Goal: Task Accomplishment & Management: Complete application form

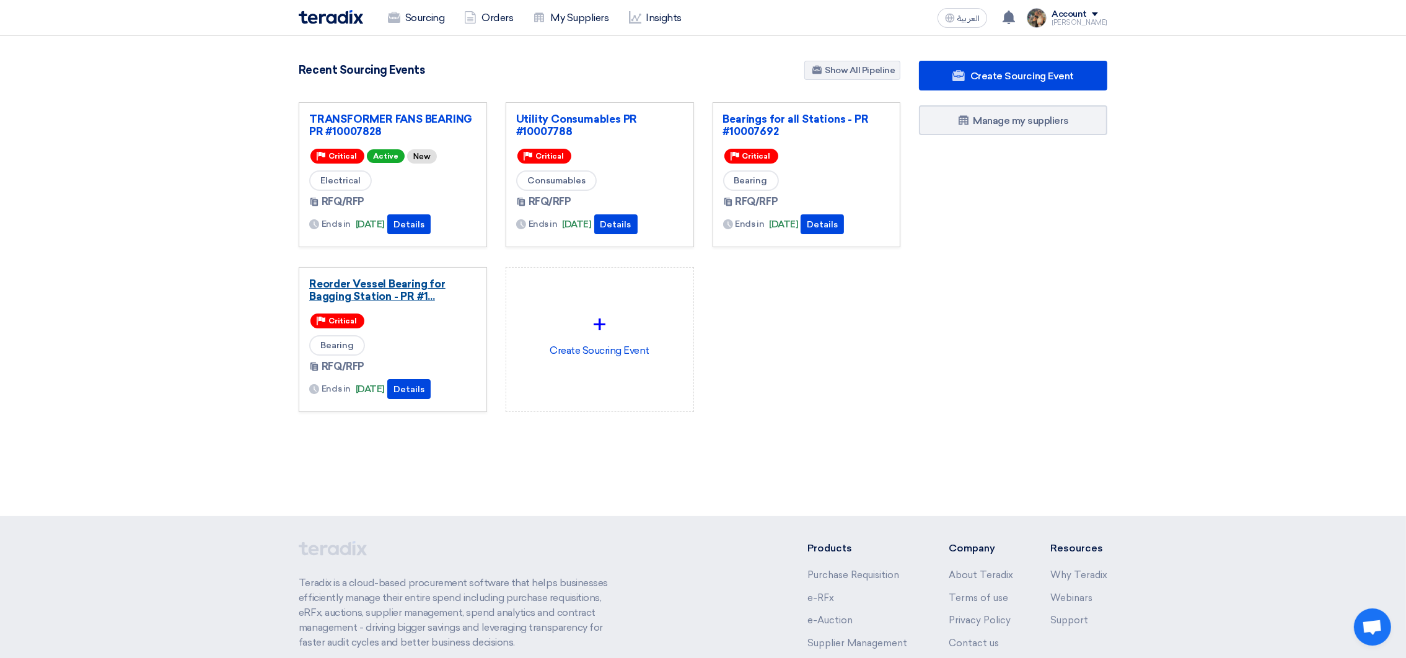
click at [389, 278] on link "Reorder Vessel Bearing for Bagging Station - PR #1..." at bounding box center [392, 290] width 167 height 25
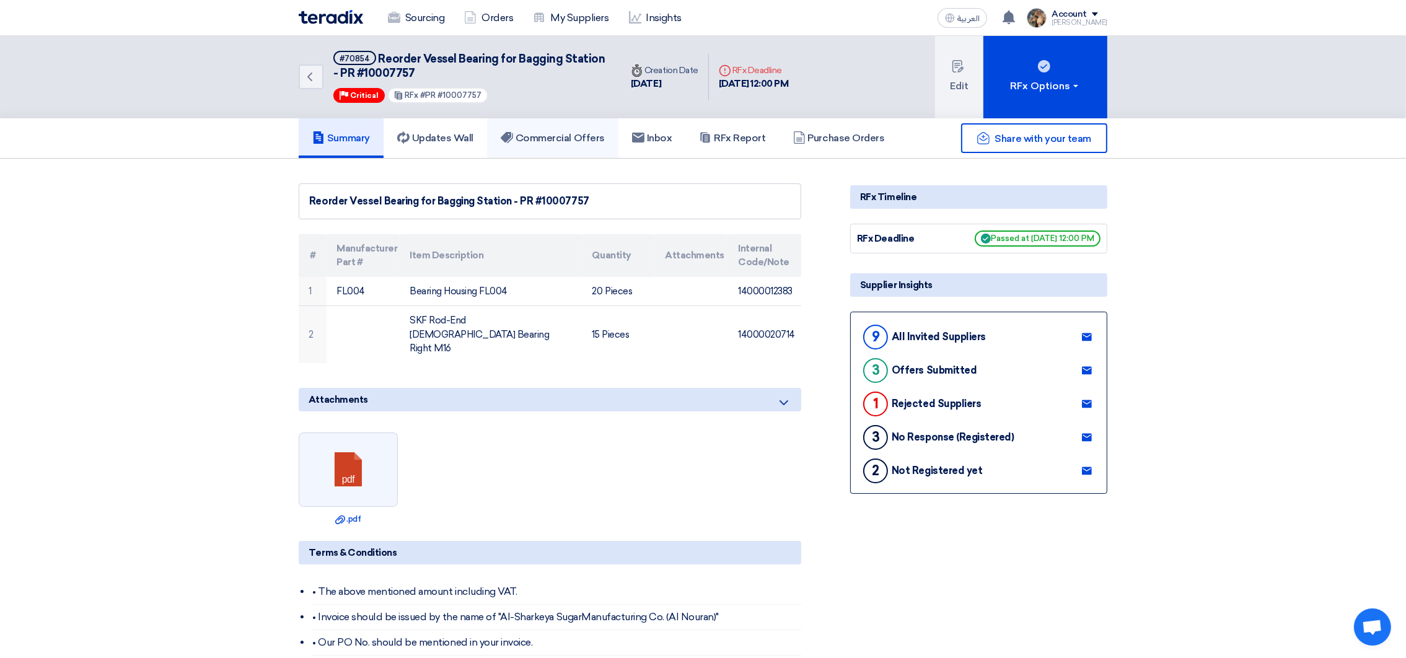
click at [537, 144] on link "Commercial Offers" at bounding box center [552, 138] width 131 height 40
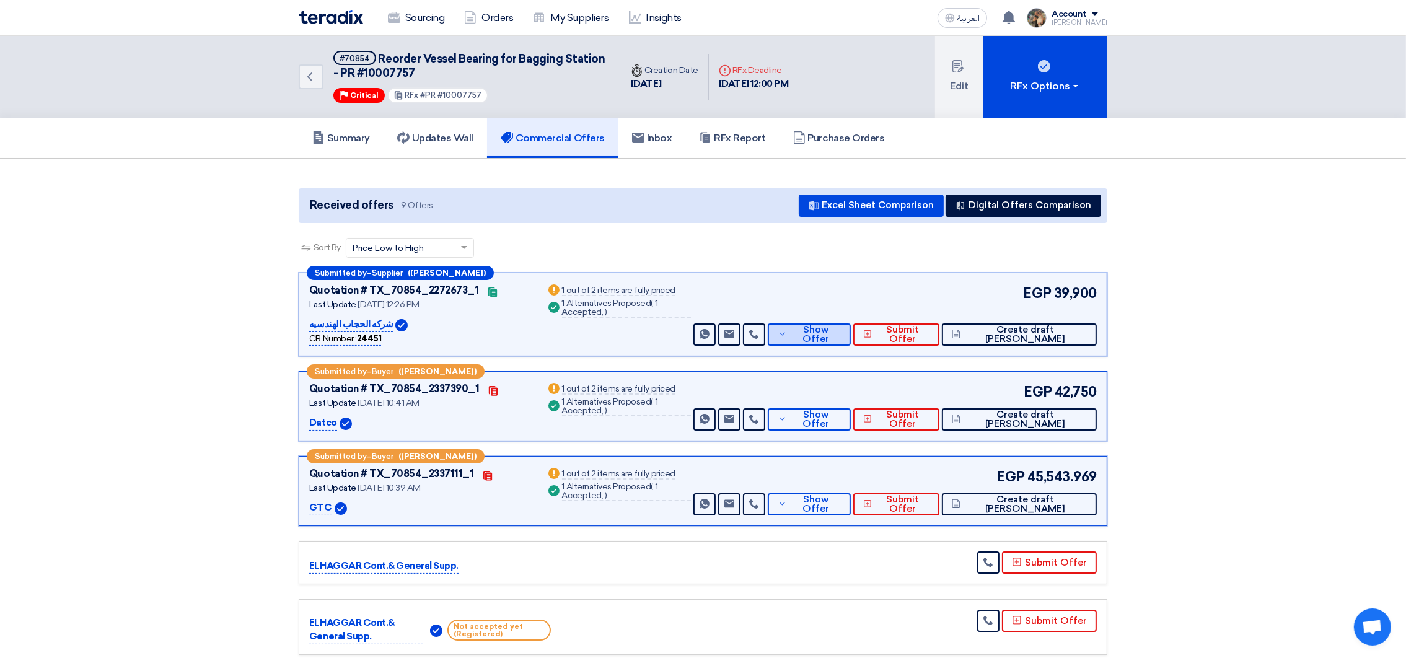
click at [831, 341] on button "Show Offer" at bounding box center [809, 335] width 83 height 22
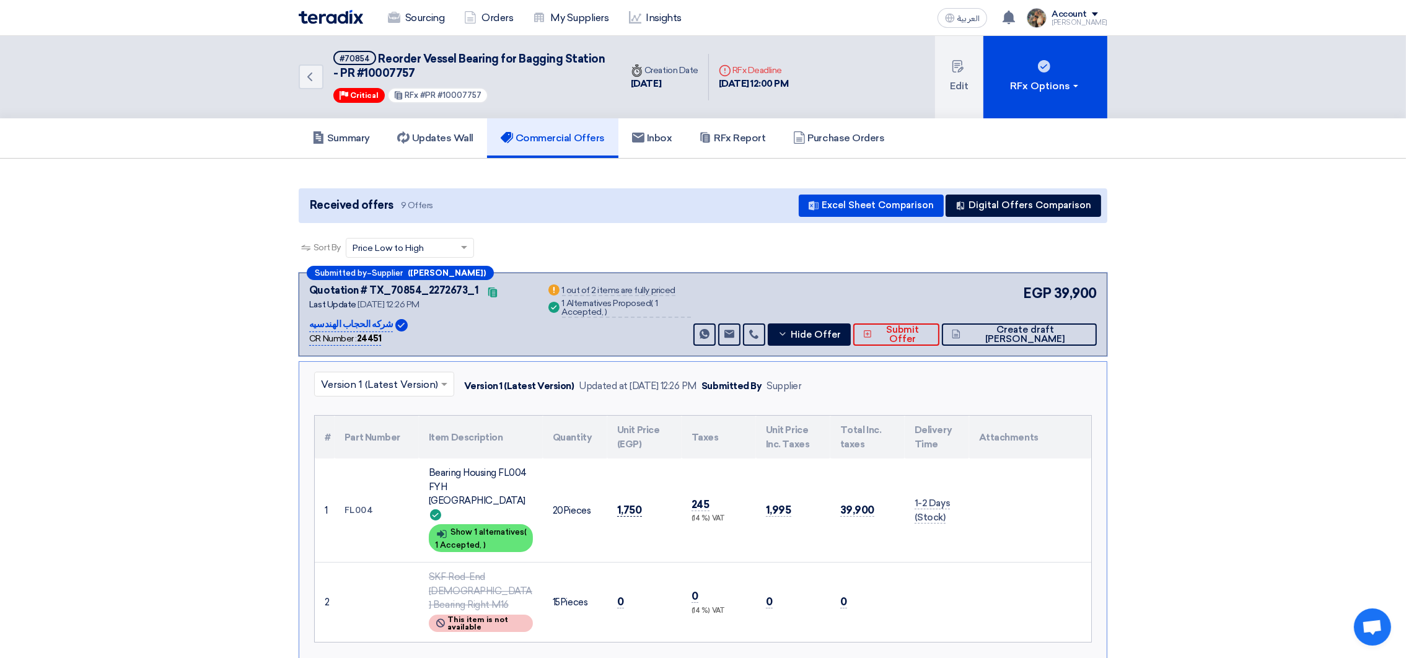
click at [631, 504] on span "1,750" at bounding box center [629, 510] width 25 height 13
copy span "1,750"
drag, startPoint x: 374, startPoint y: 53, endPoint x: 599, endPoint y: 60, distance: 225.1
click at [599, 60] on h5 "#70854 Reorder Vessel Bearing for Bagging Station - PR #10007757" at bounding box center [469, 66] width 273 height 30
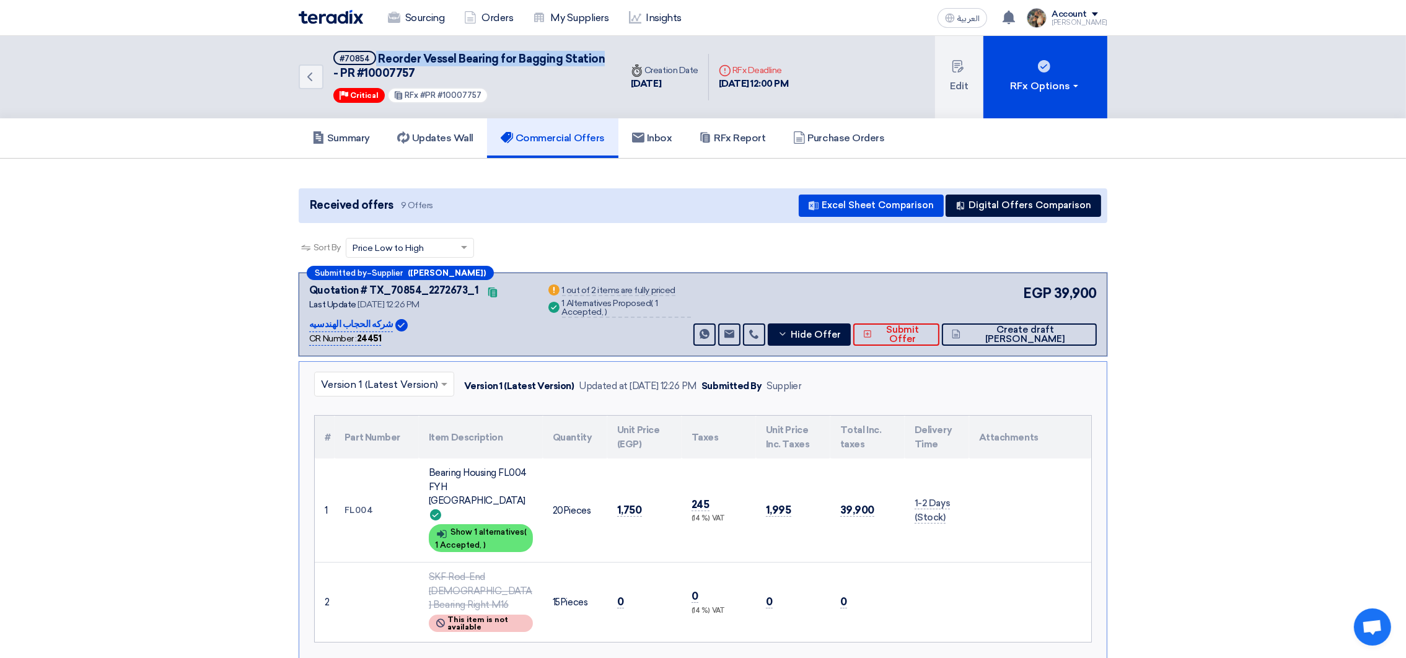
copy h5 "Reorder Vessel Bearing for Bagging Station"
click at [841, 332] on span "Hide Offer" at bounding box center [816, 334] width 50 height 9
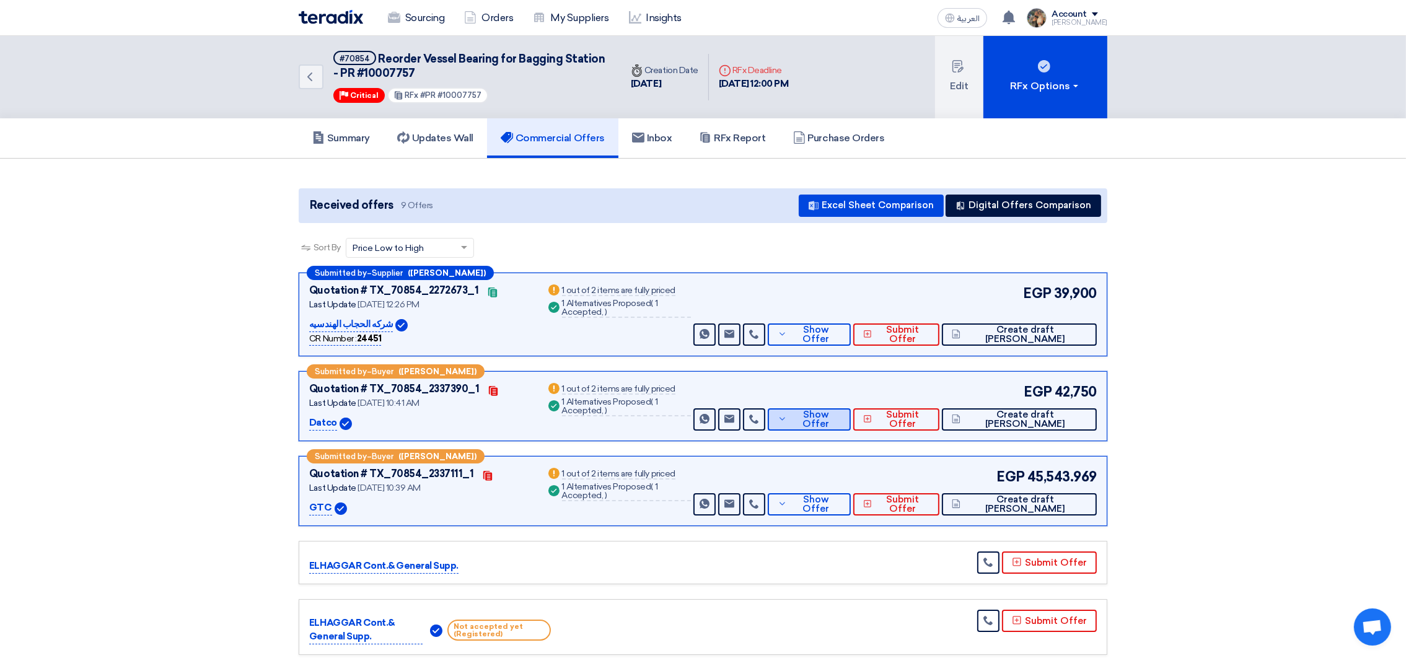
drag, startPoint x: 841, startPoint y: 432, endPoint x: 837, endPoint y: 423, distance: 9.4
click at [839, 432] on div "Submitted by – Buyer ([PERSON_NAME]) Quotation # TX_70854_2337390_1 Contacts La…" at bounding box center [703, 406] width 809 height 70
click at [837, 420] on span "Show Offer" at bounding box center [815, 419] width 51 height 19
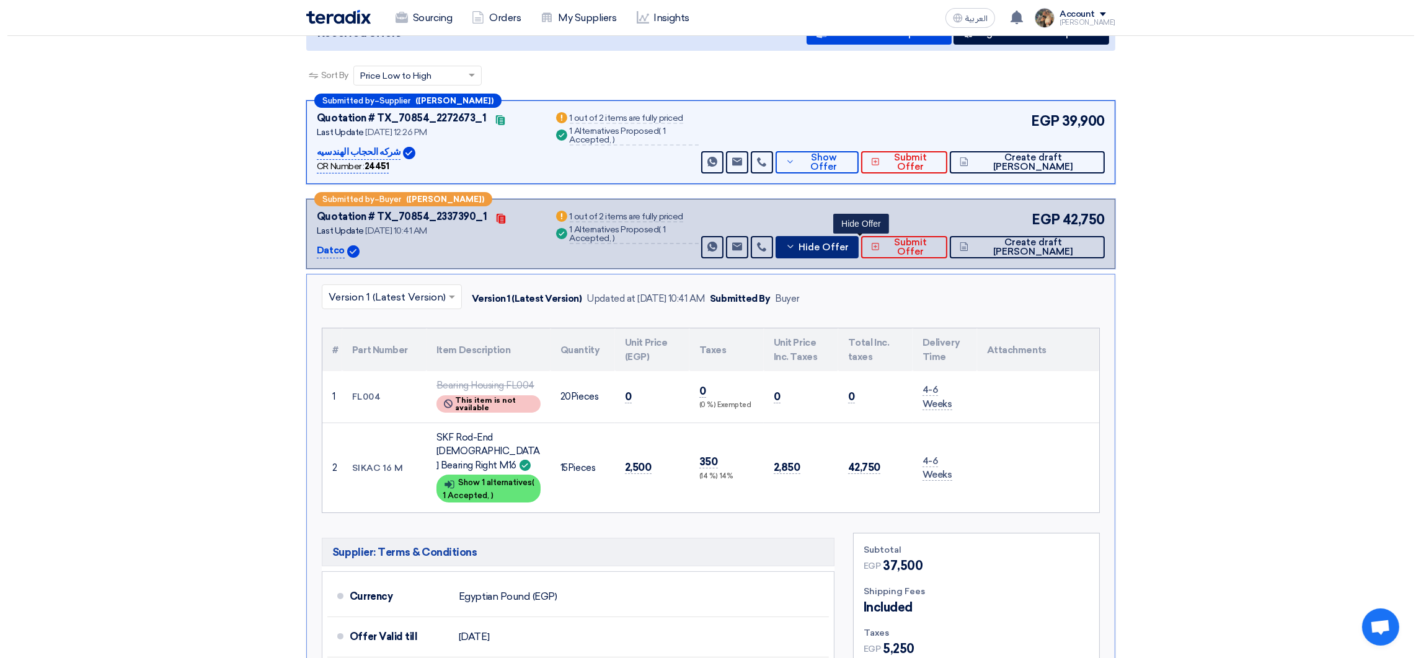
scroll to position [186, 0]
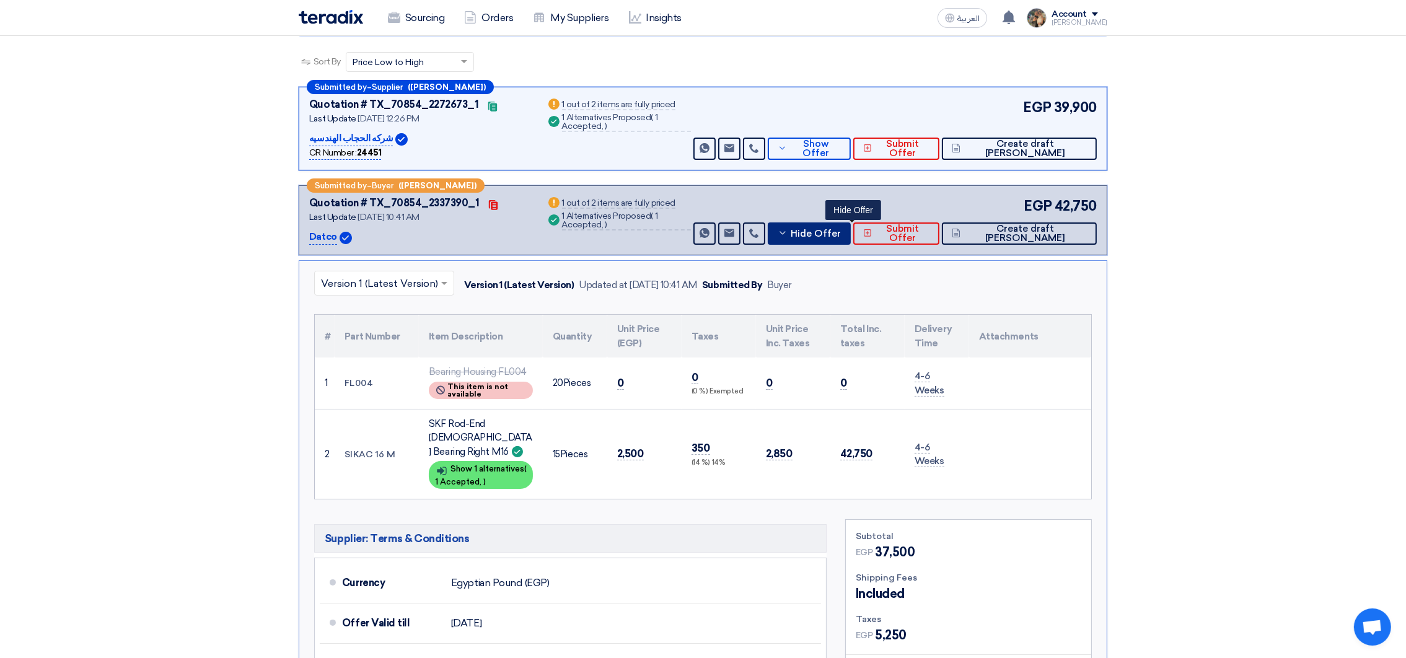
click at [851, 222] on button "Hide Offer" at bounding box center [809, 233] width 83 height 22
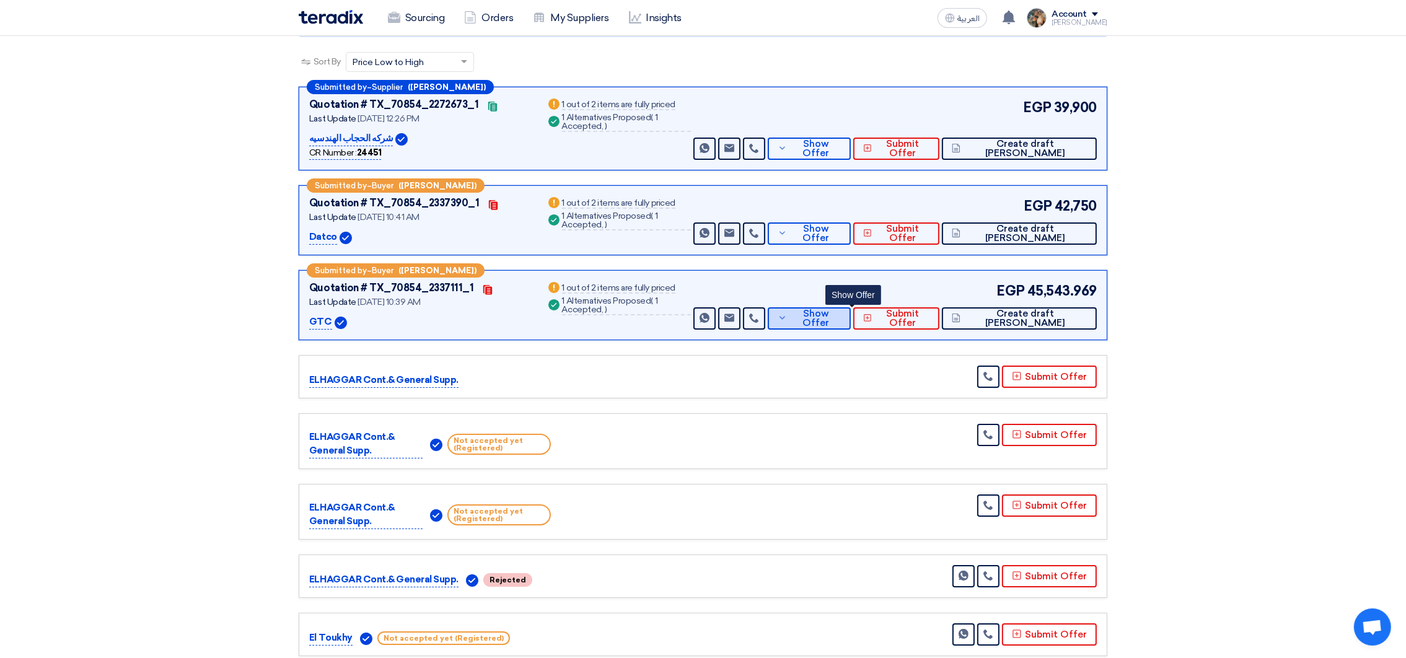
click at [842, 325] on button "Show Offer" at bounding box center [809, 318] width 83 height 22
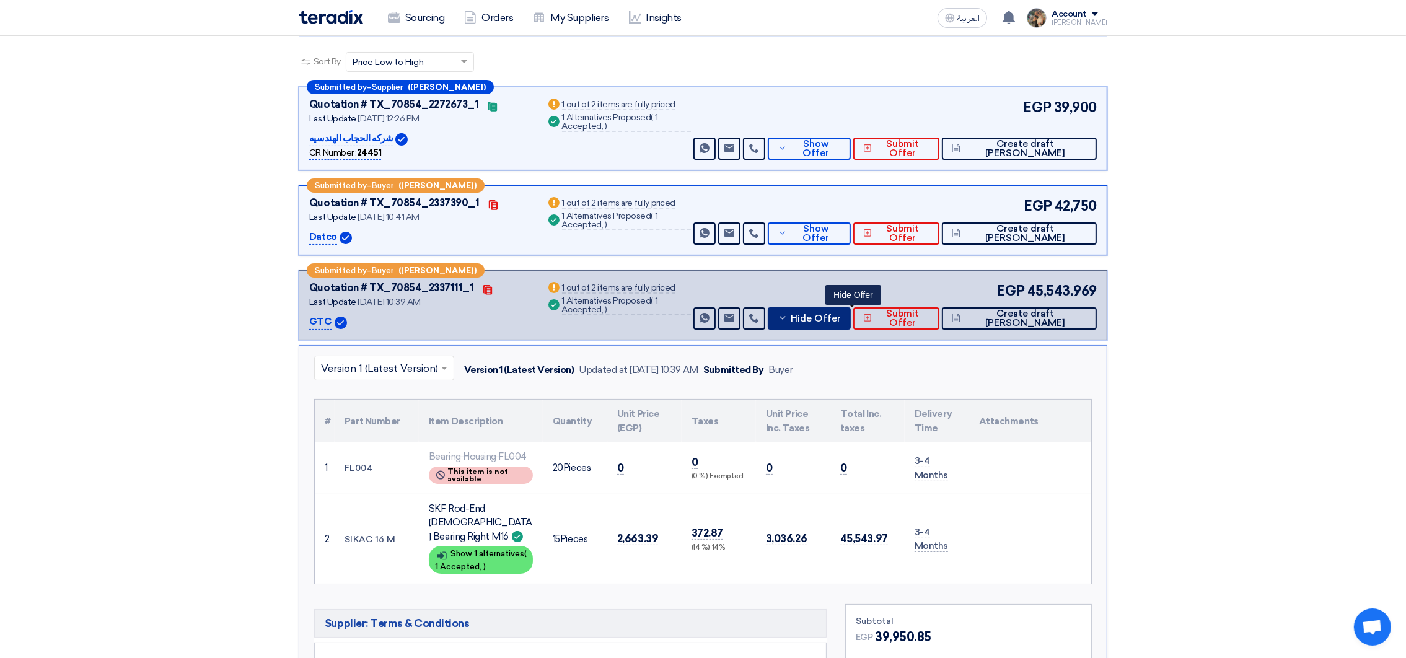
click at [841, 314] on span "Hide Offer" at bounding box center [816, 318] width 50 height 9
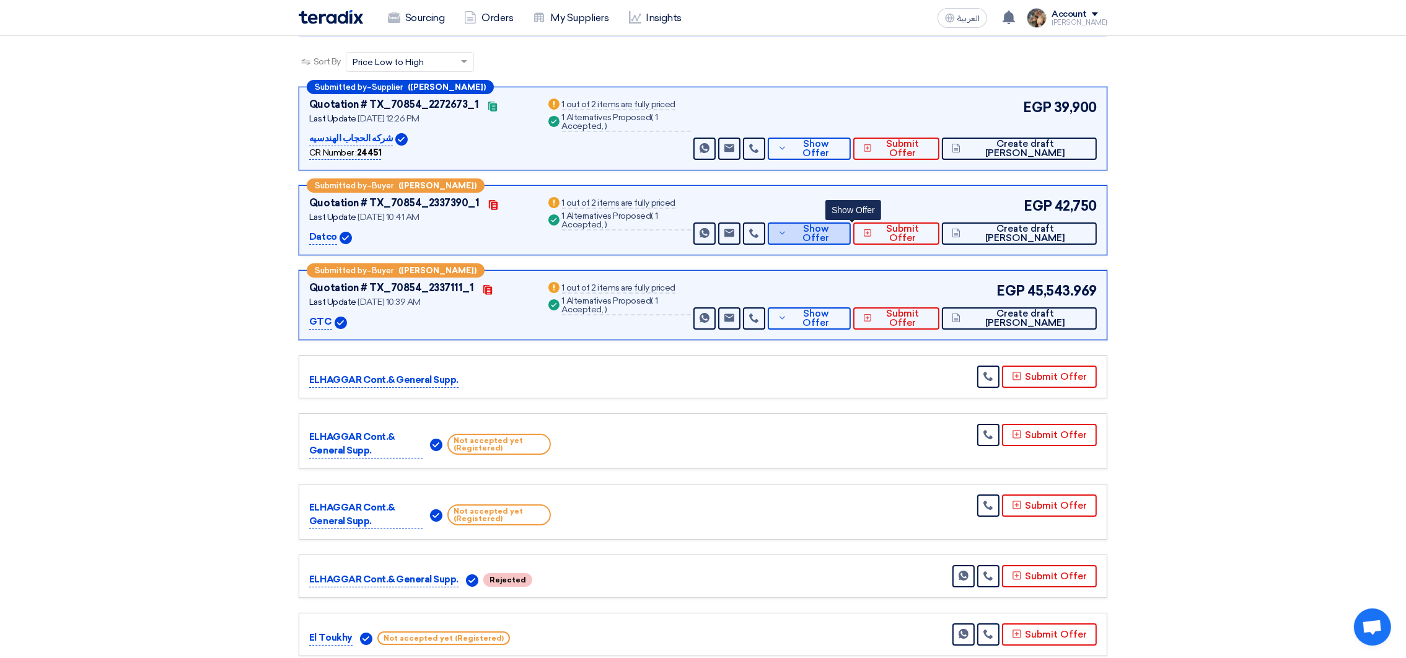
click at [841, 232] on span "Show Offer" at bounding box center [815, 233] width 51 height 19
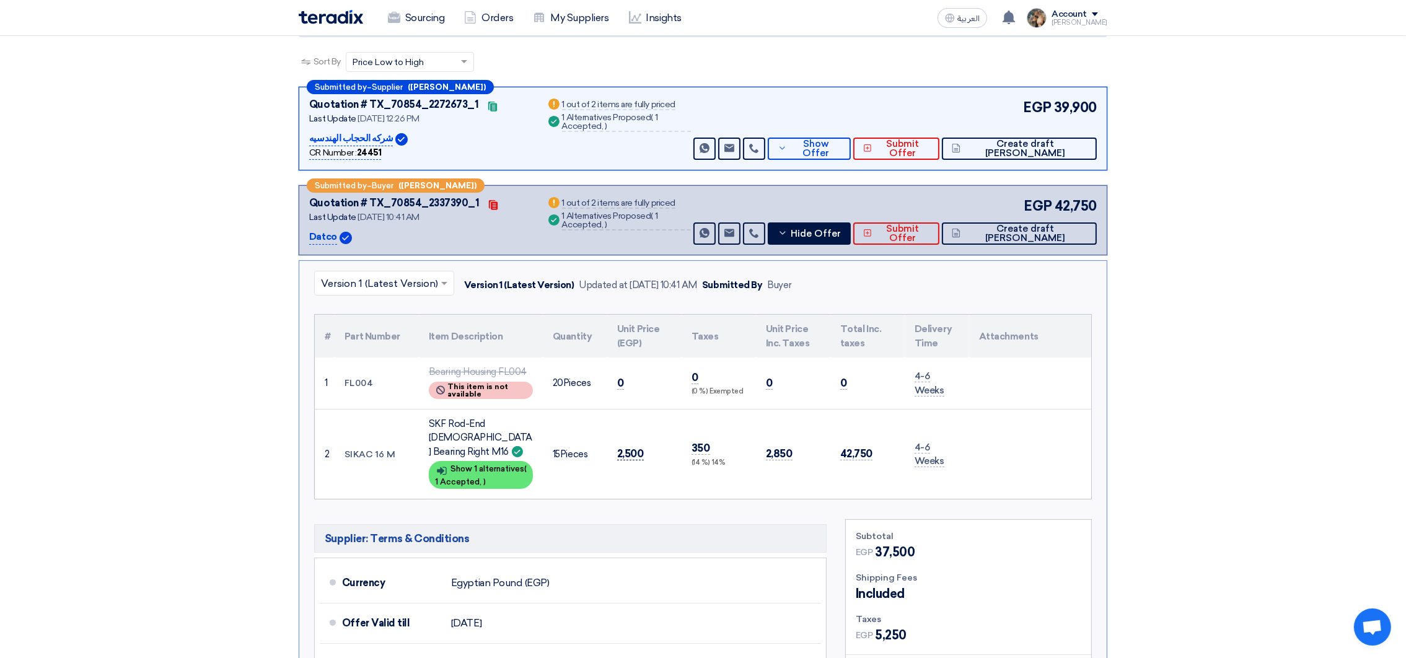
click at [630, 447] on span "2,500" at bounding box center [630, 453] width 27 height 13
copy span "2,500"
click at [841, 236] on span "Hide Offer" at bounding box center [816, 233] width 50 height 9
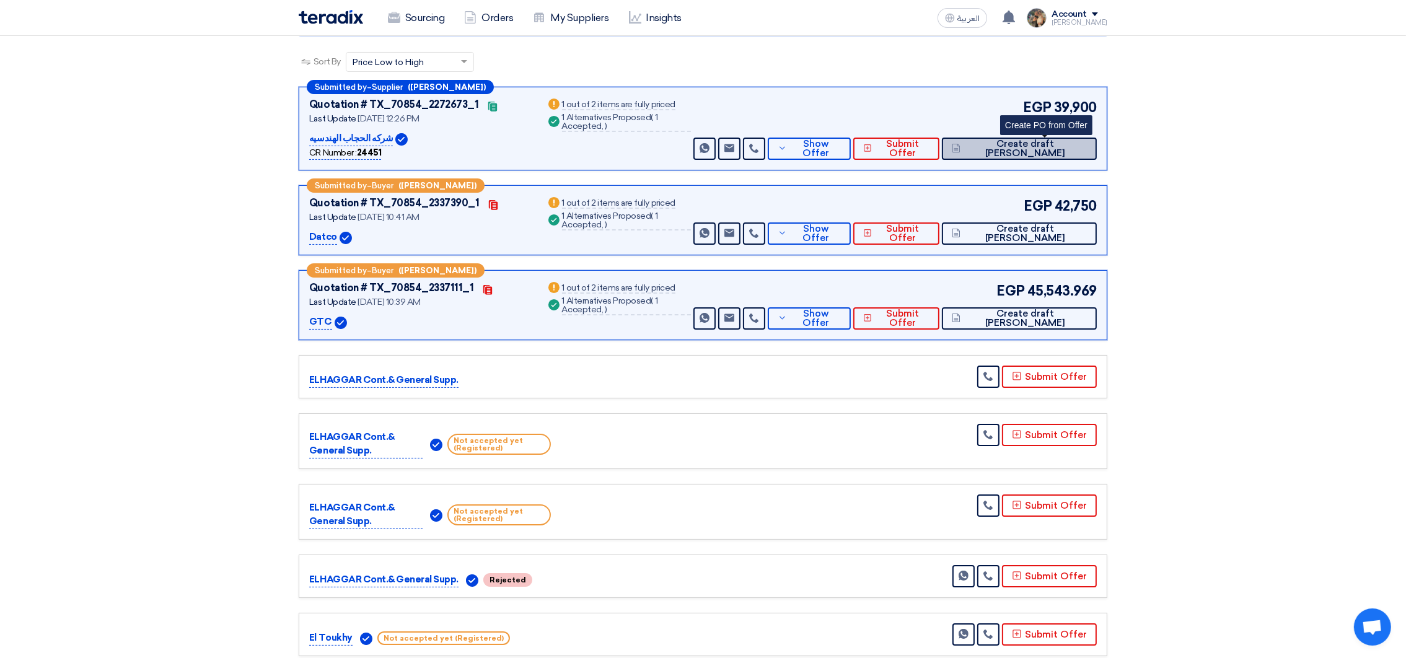
click at [1021, 150] on span "Create draft [PERSON_NAME]" at bounding box center [1025, 148] width 123 height 19
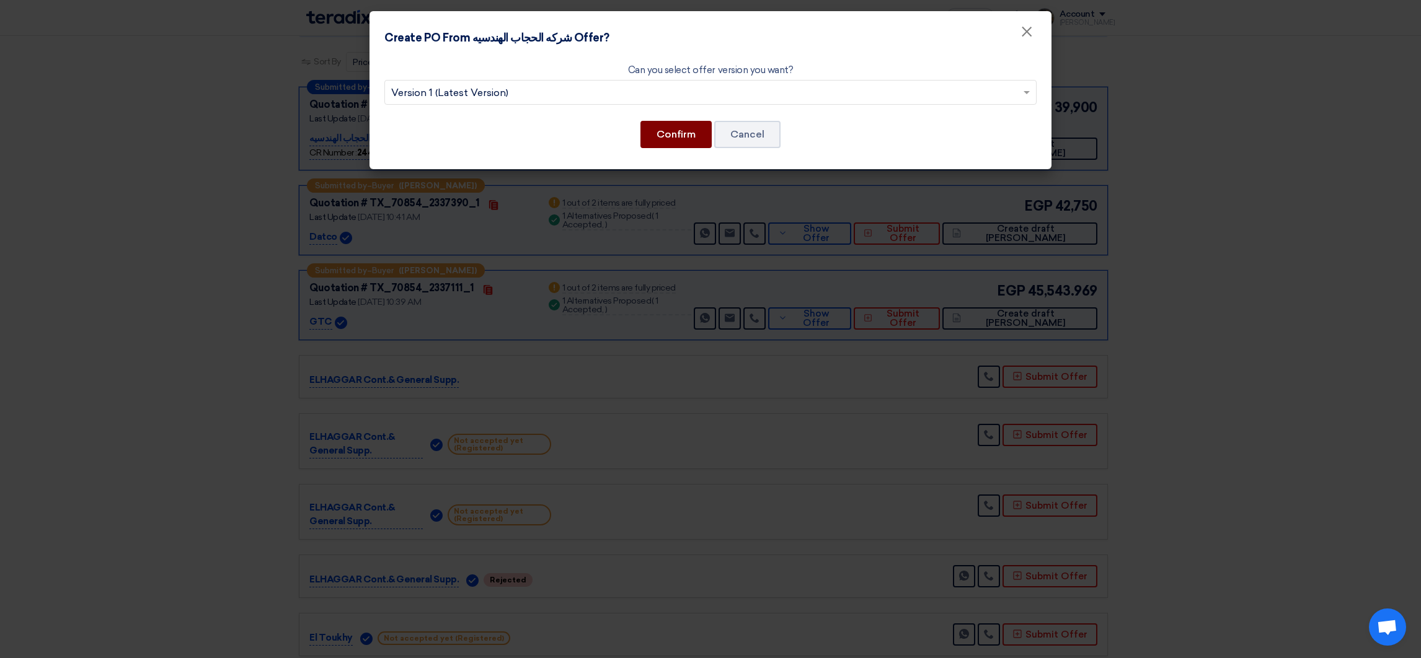
click at [672, 131] on button "Confirm" at bounding box center [675, 134] width 71 height 27
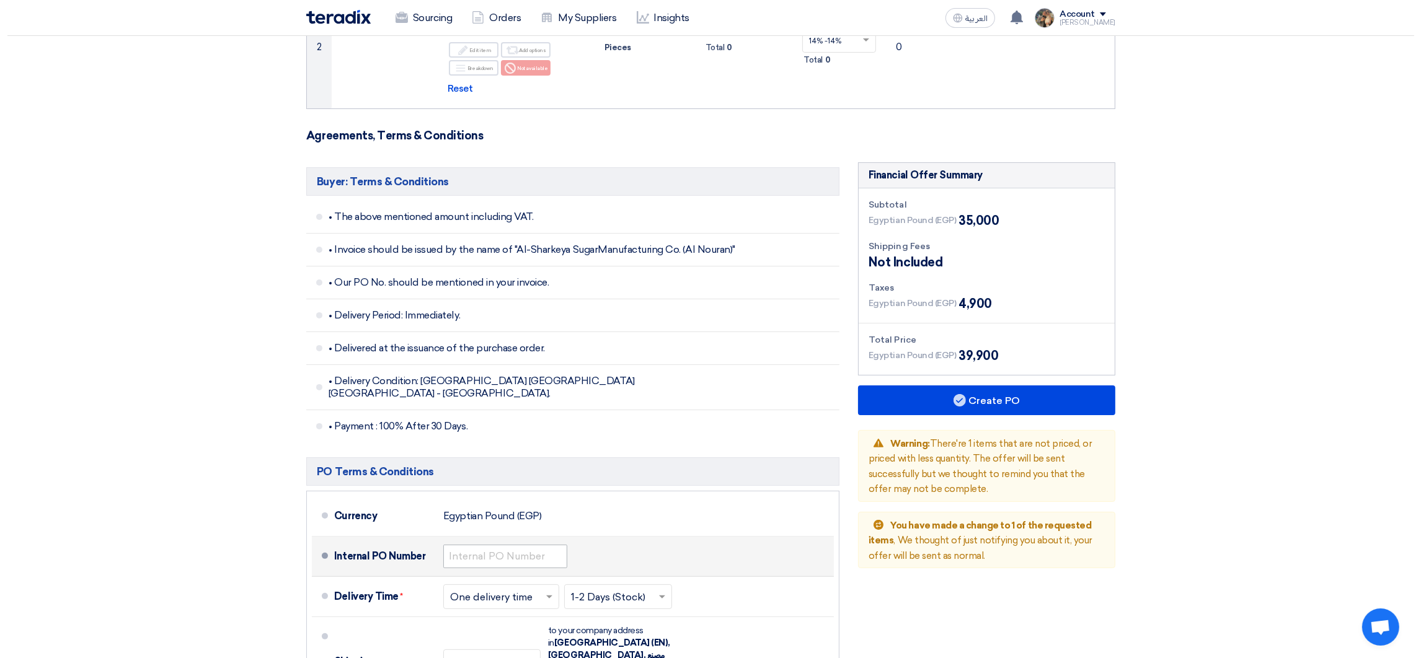
scroll to position [372, 0]
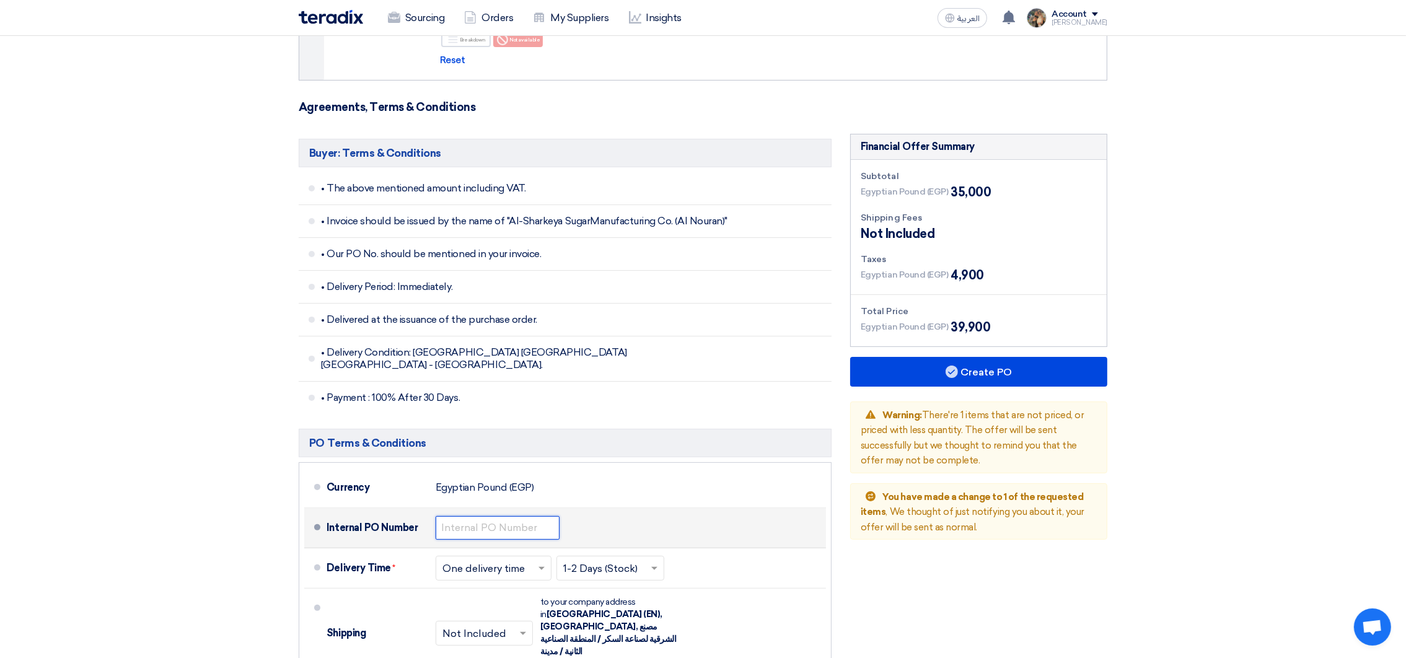
click at [495, 516] on input "text" at bounding box center [498, 528] width 124 height 24
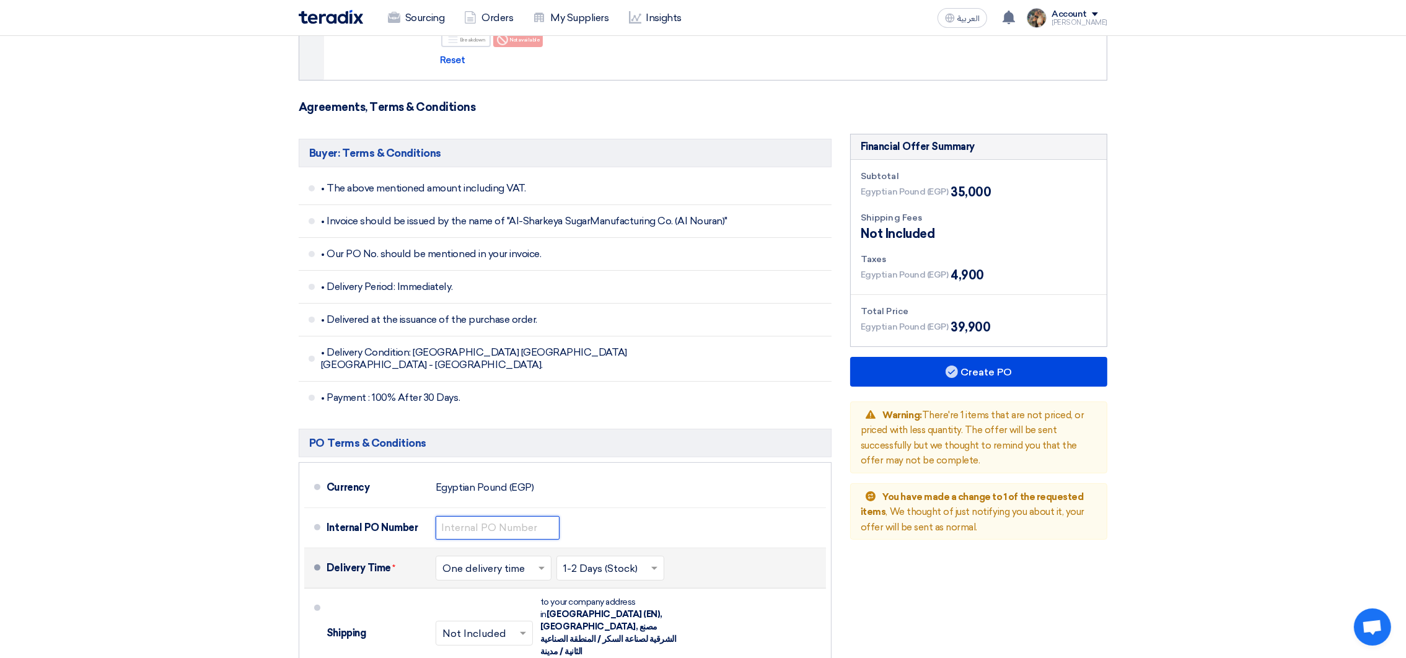
paste input "4500009498"
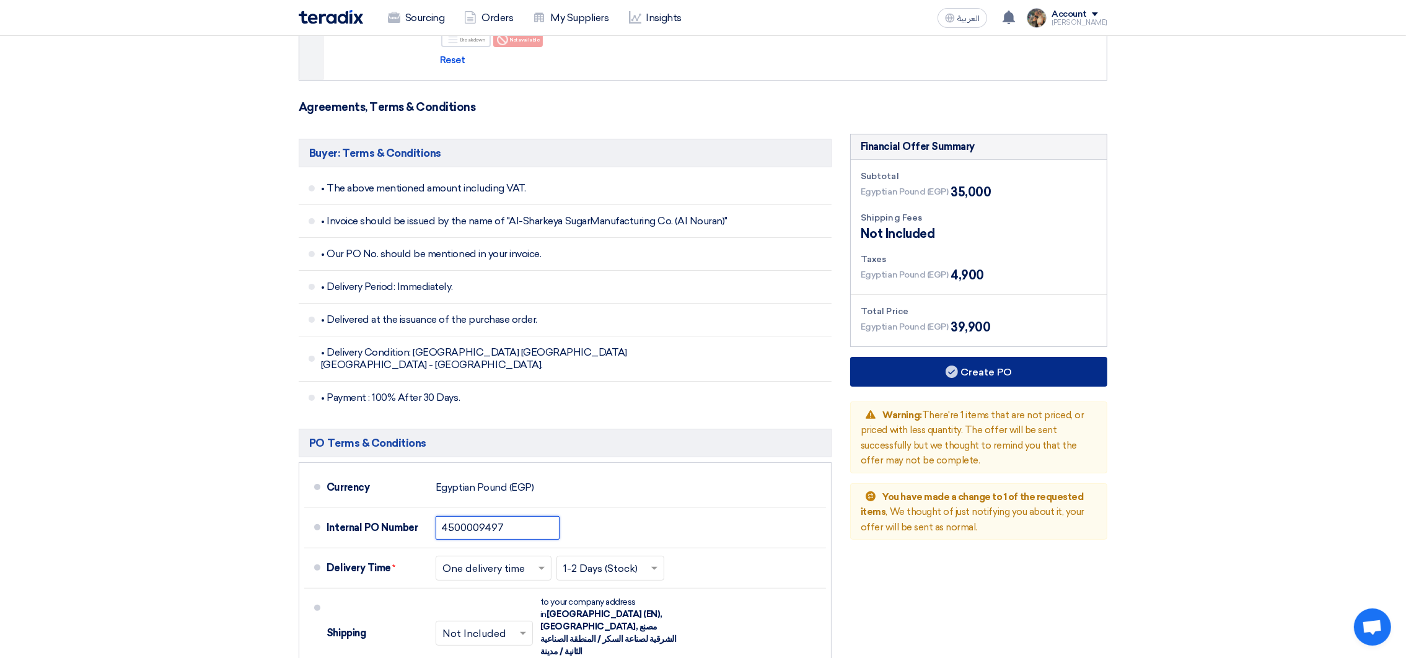
type input "4500009497"
click at [1032, 365] on button "Create PO" at bounding box center [978, 372] width 257 height 30
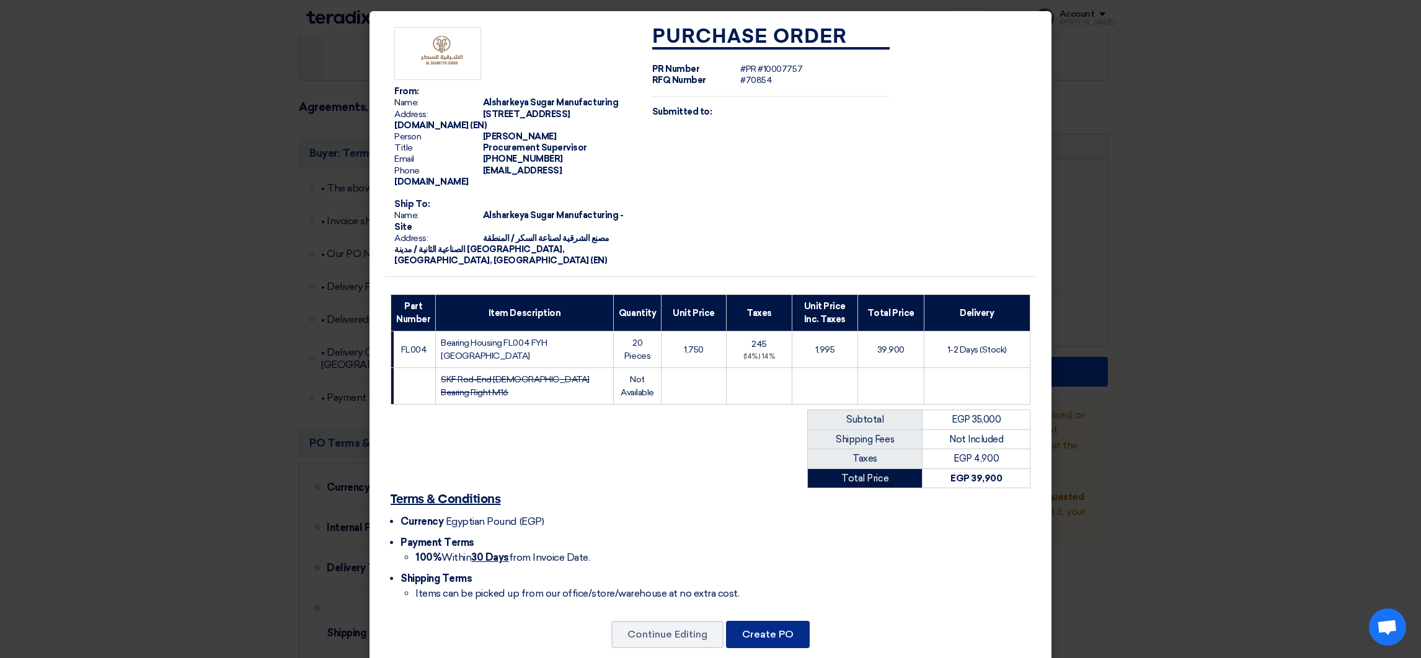
click at [775, 625] on button "Create PO" at bounding box center [768, 634] width 84 height 27
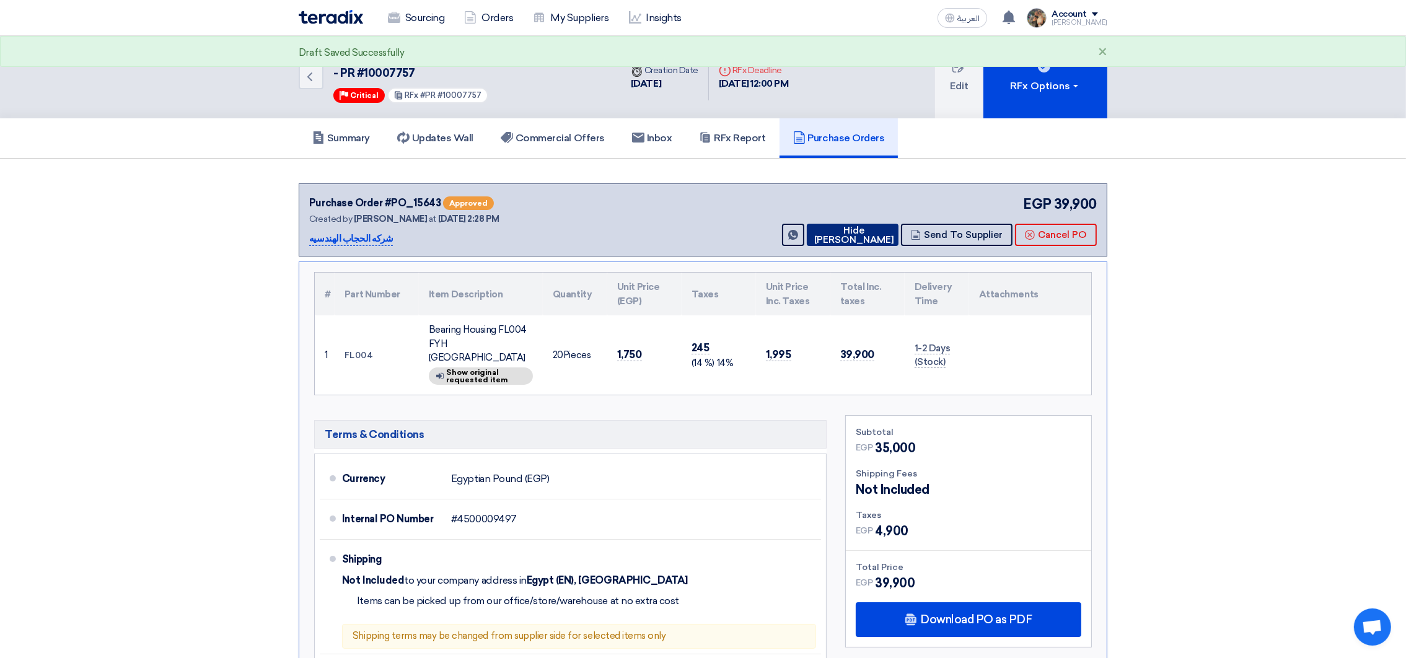
click at [860, 234] on button "Hide [PERSON_NAME]" at bounding box center [853, 235] width 92 height 22
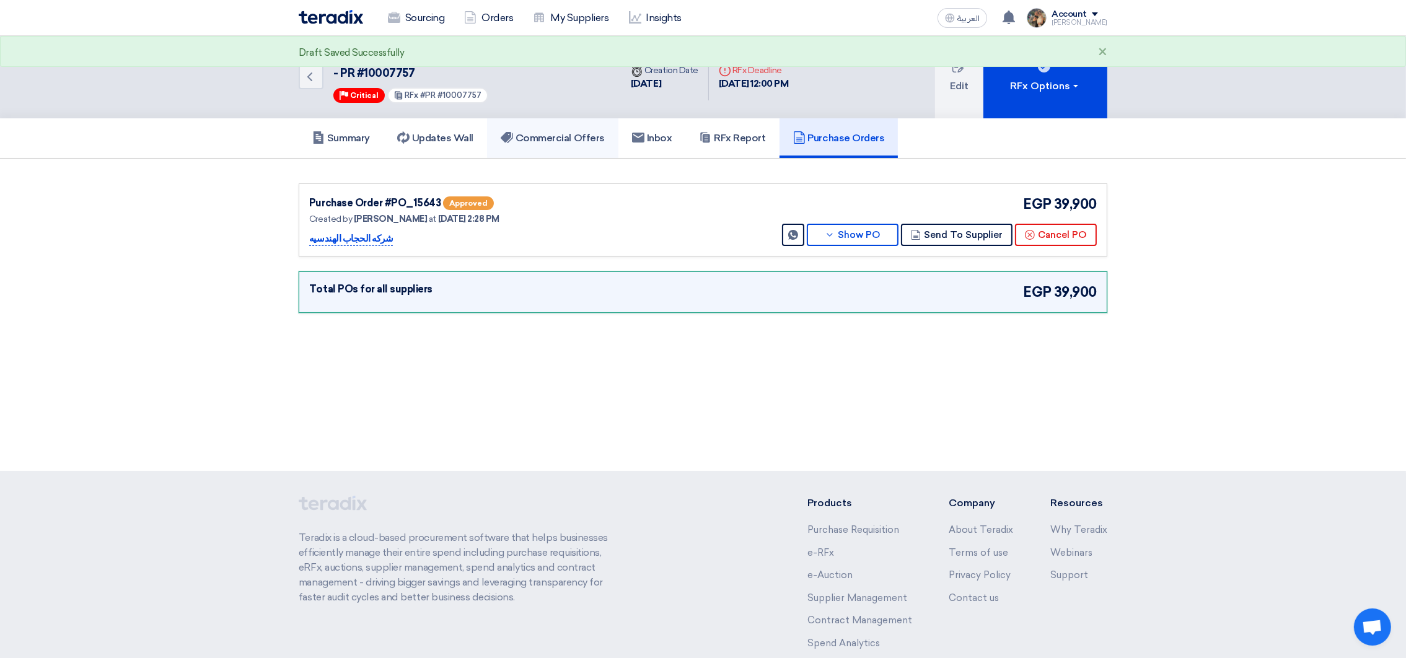
click at [544, 135] on h5 "Commercial Offers" at bounding box center [553, 138] width 104 height 12
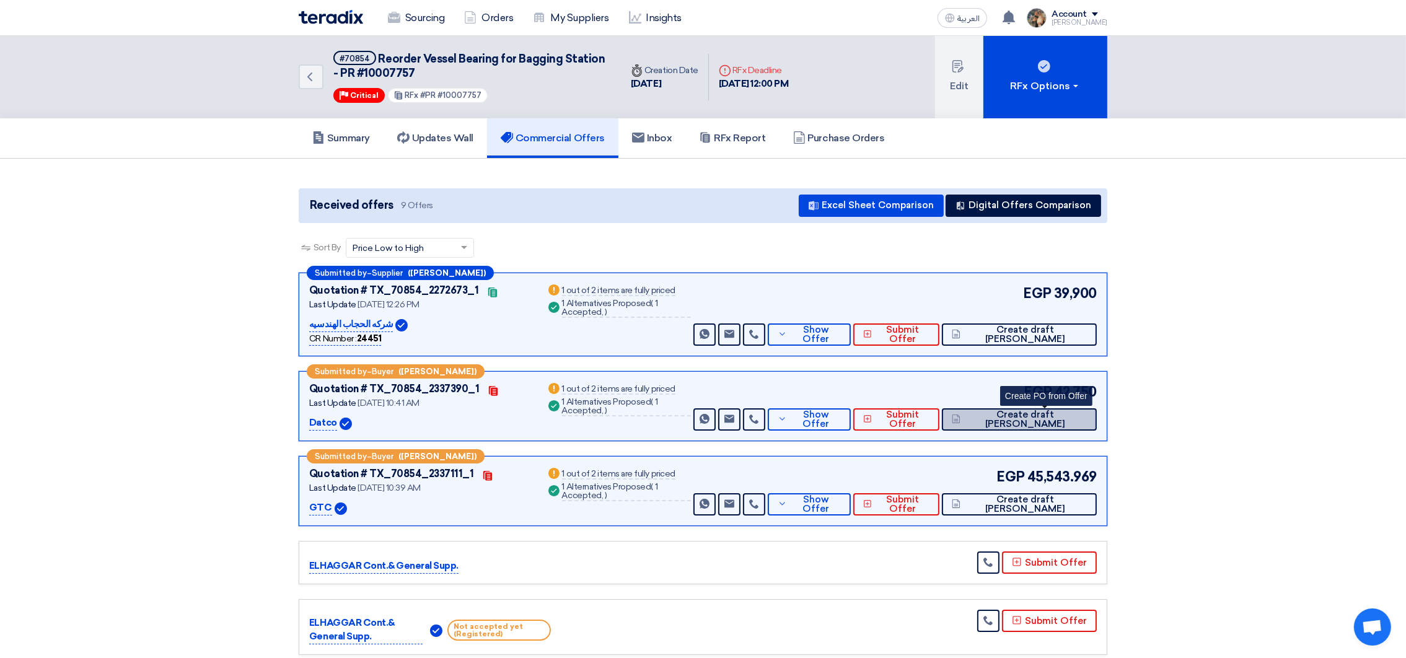
click at [1050, 415] on span "Create draft [PERSON_NAME]" at bounding box center [1025, 419] width 123 height 19
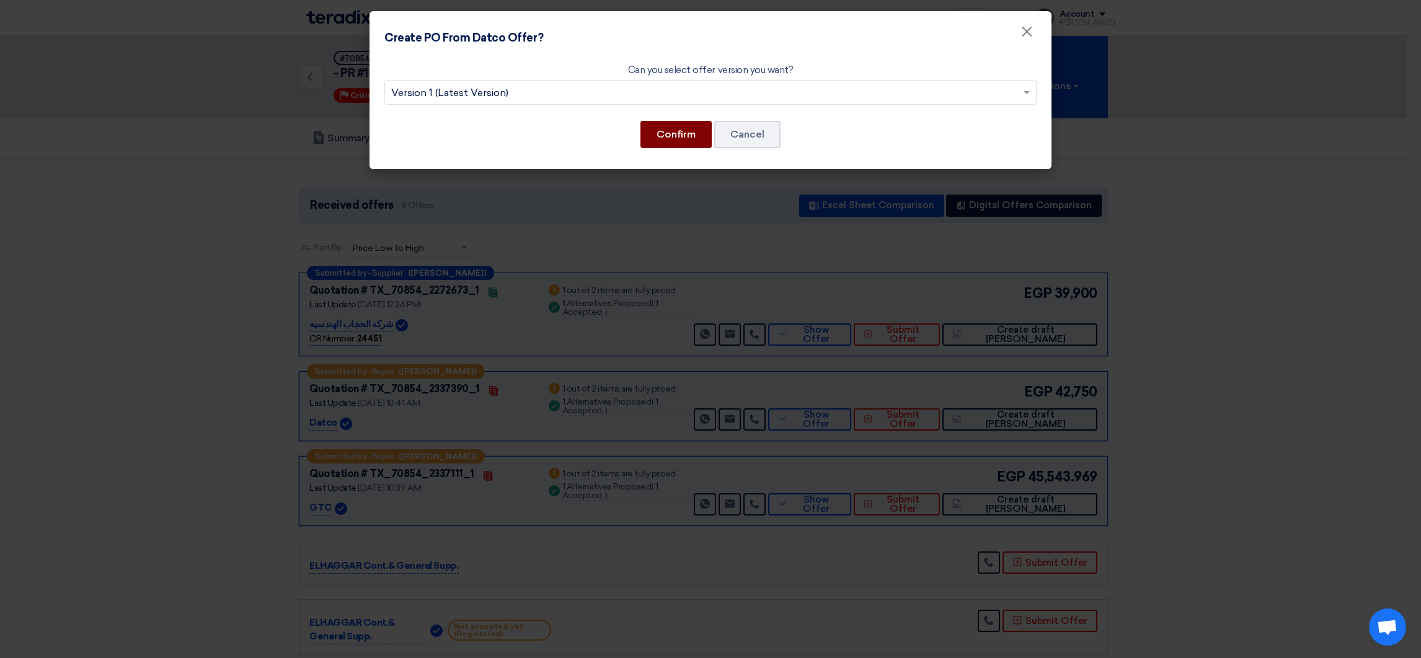
click at [667, 137] on button "Confirm" at bounding box center [675, 134] width 71 height 27
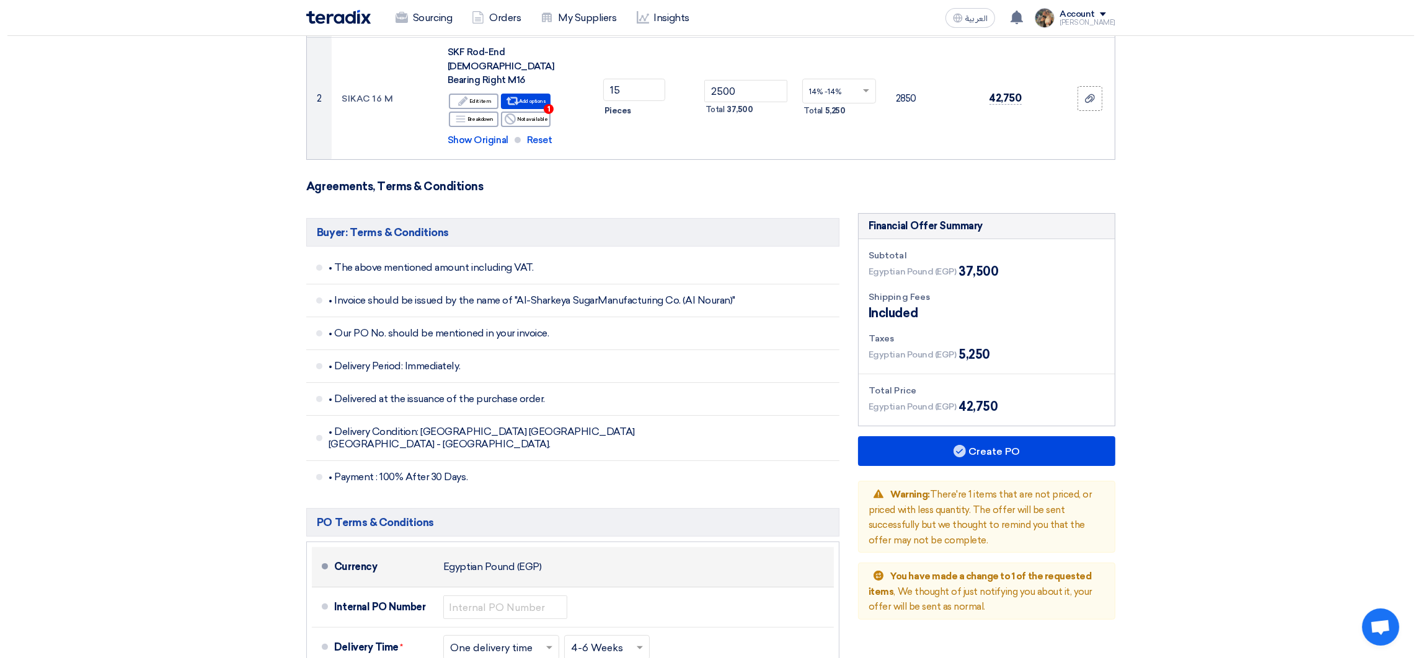
scroll to position [372, 0]
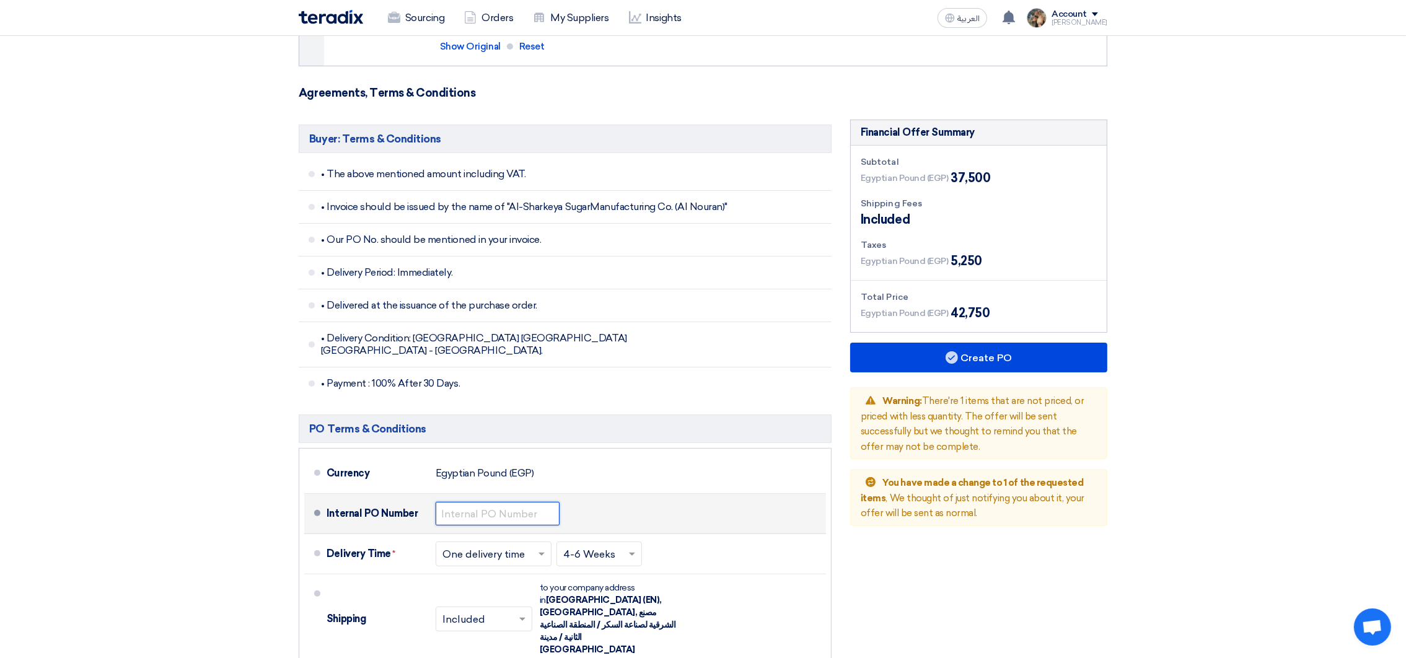
click at [484, 502] on input "text" at bounding box center [498, 514] width 124 height 24
paste input "4500009498"
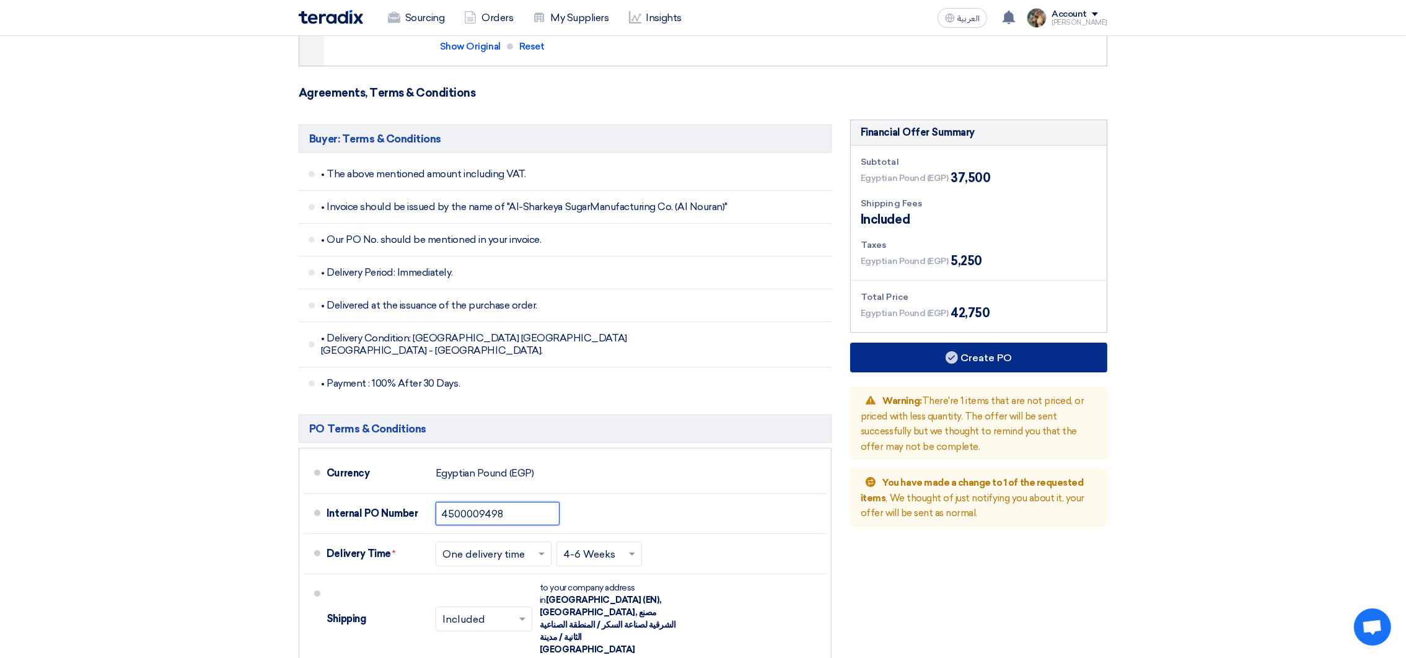
type input "4500009498"
click at [964, 348] on button "Create PO" at bounding box center [978, 358] width 257 height 30
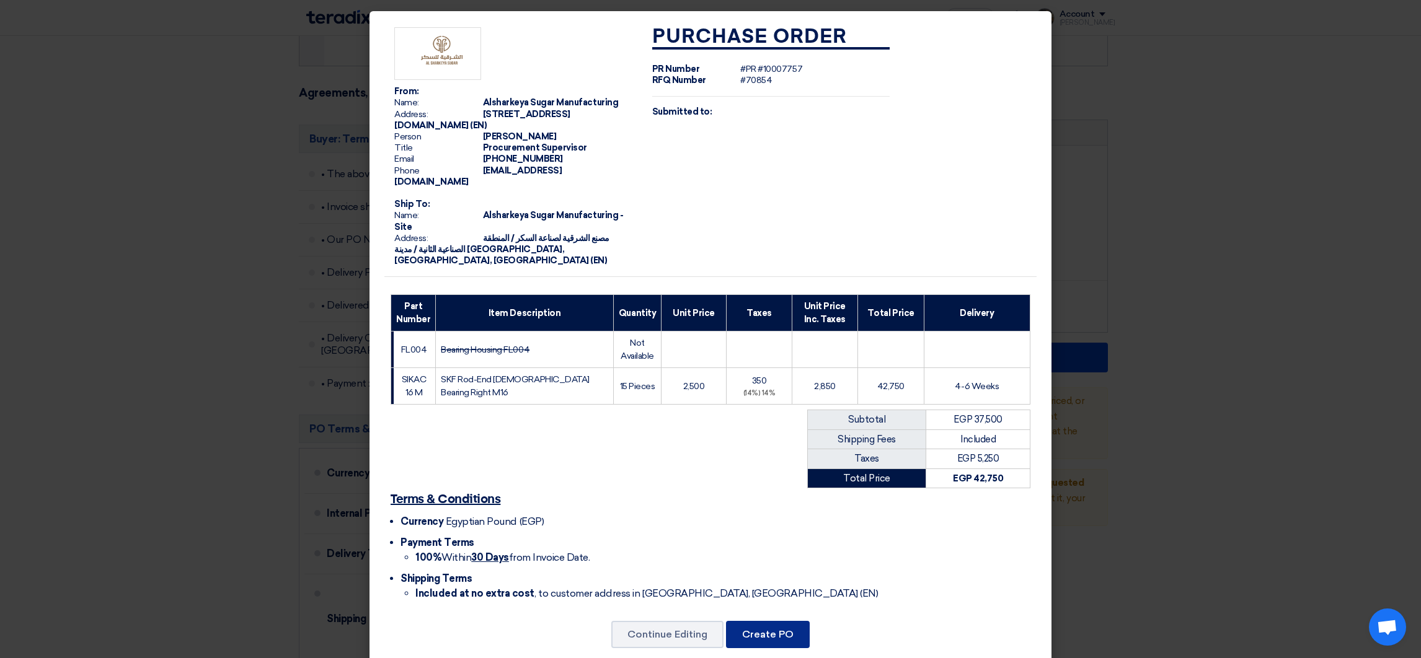
click at [796, 631] on button "Create PO" at bounding box center [768, 634] width 84 height 27
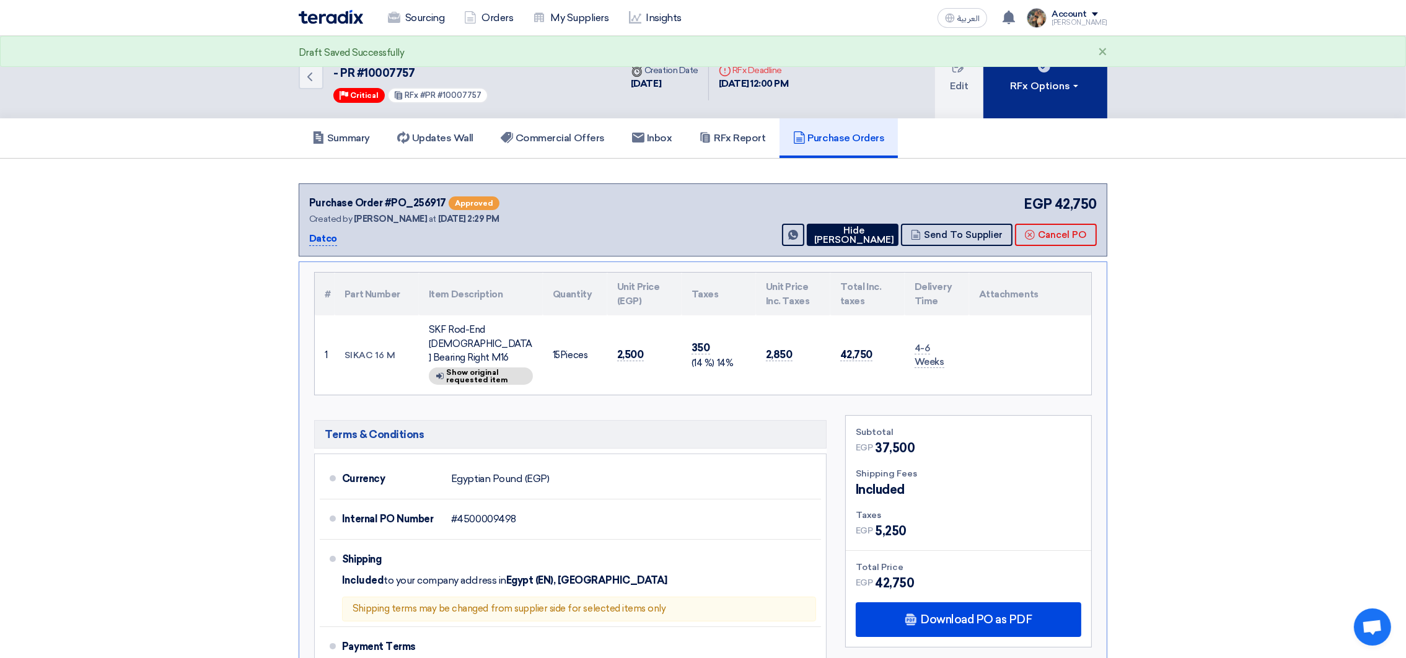
click at [1014, 92] on div "RFx Options" at bounding box center [1046, 86] width 70 height 15
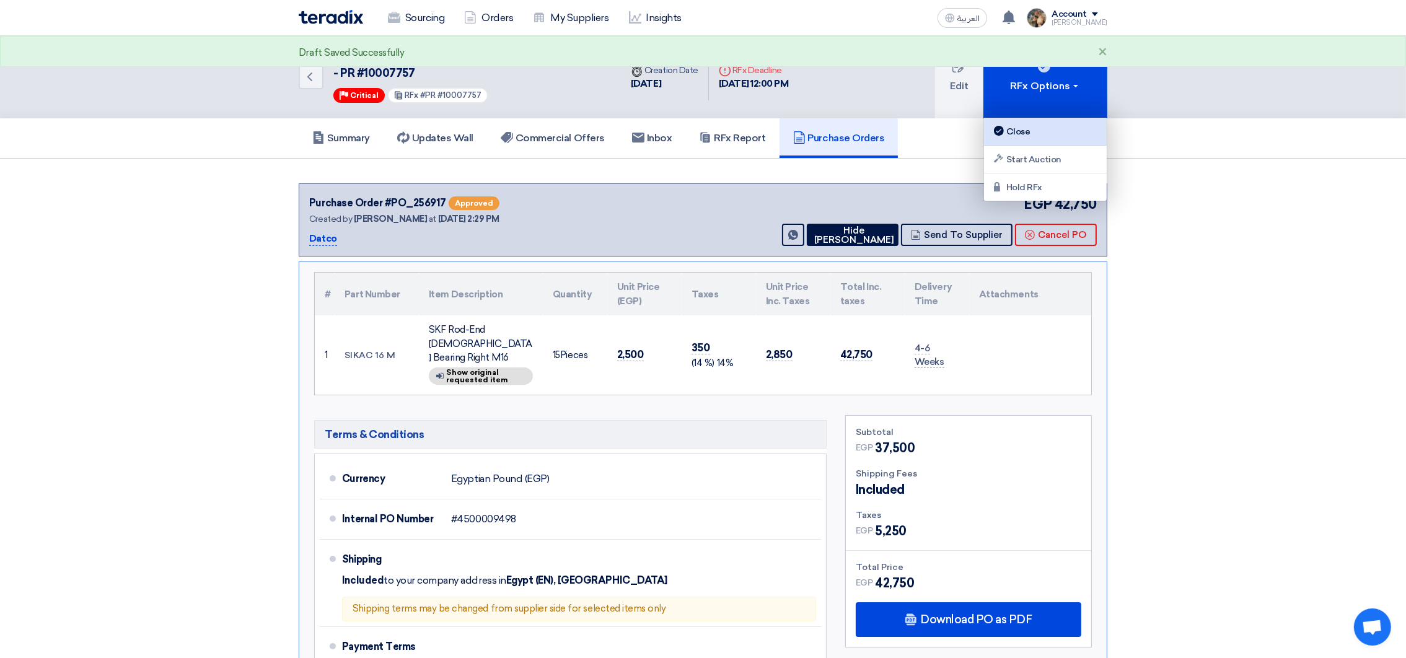
click at [1029, 125] on div "Close" at bounding box center [1046, 131] width 108 height 15
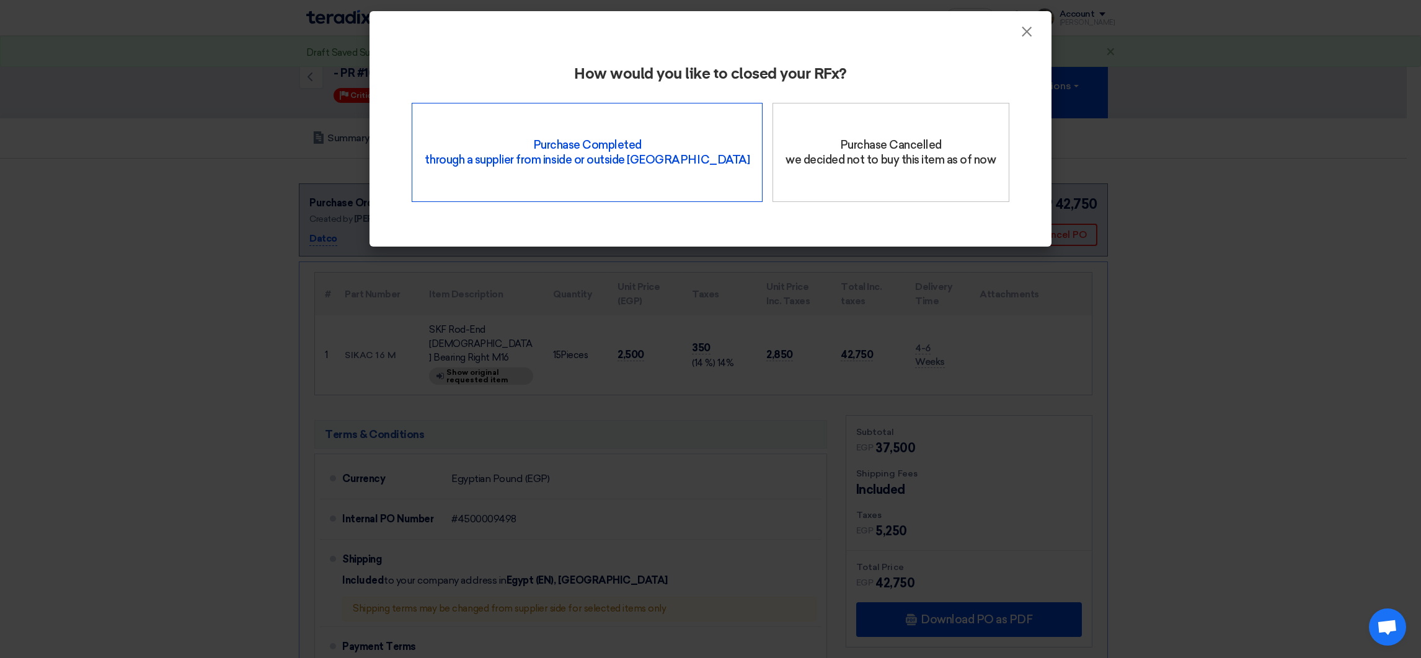
click at [545, 157] on div "Purchase Completed through a supplier from inside or outside Teradix" at bounding box center [587, 152] width 351 height 99
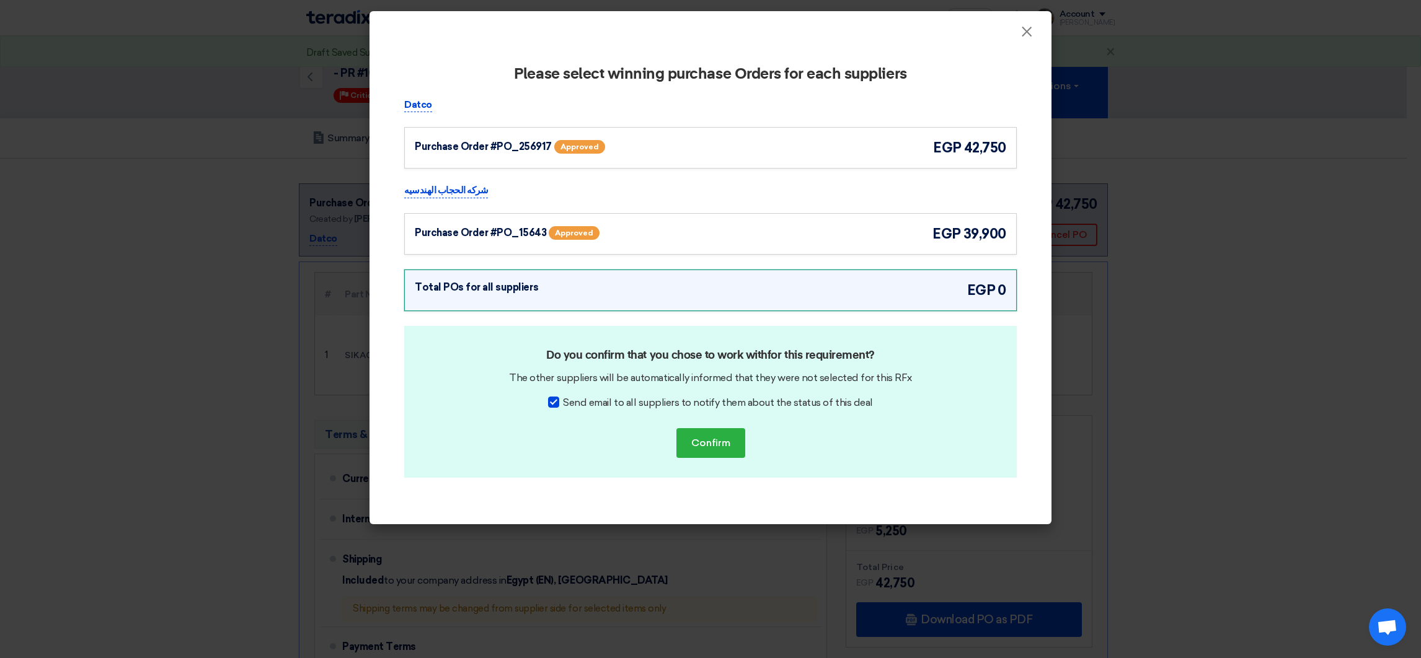
click at [846, 165] on div "Purchase Order #PO_256917 Approved egp 42,750" at bounding box center [710, 148] width 612 height 42
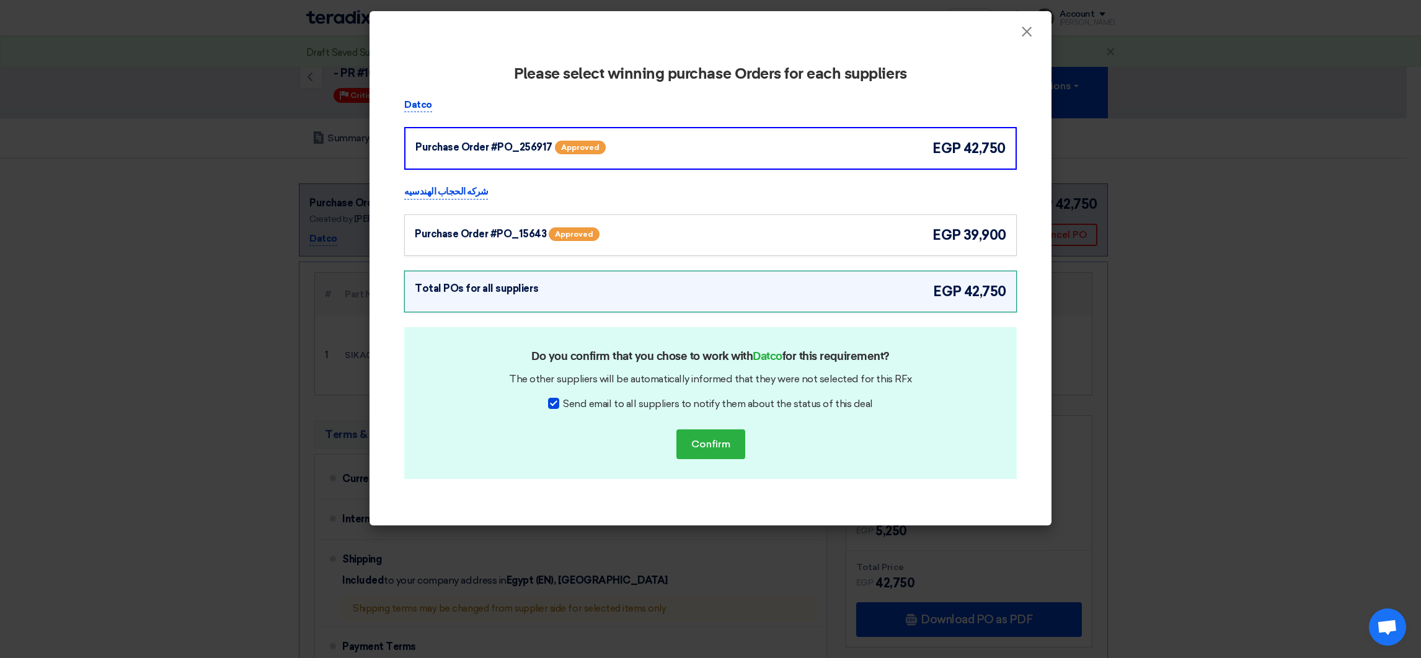
click at [870, 229] on div "Purchase Order #PO_15643 Approved egp 39,900" at bounding box center [710, 235] width 591 height 20
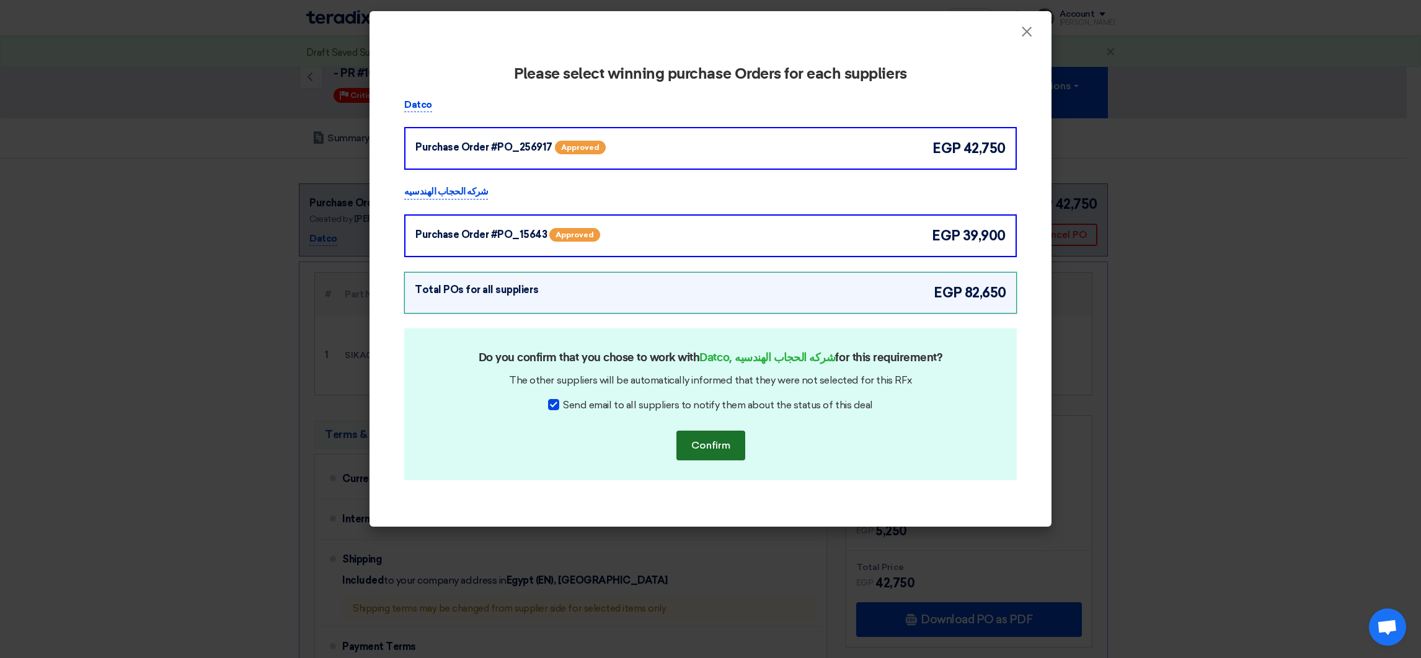
click at [720, 444] on button "Confirm" at bounding box center [710, 446] width 69 height 30
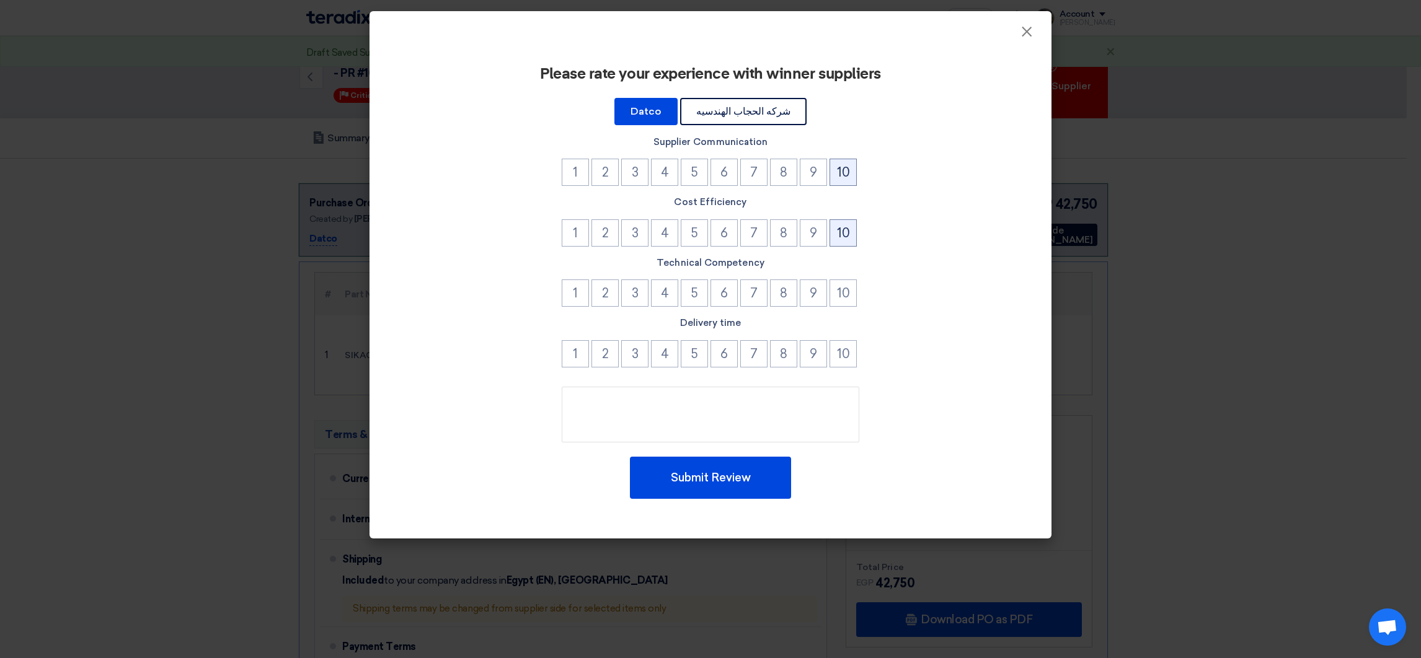
drag, startPoint x: 846, startPoint y: 170, endPoint x: 829, endPoint y: 221, distance: 53.7
click at [845, 170] on button "10" at bounding box center [842, 172] width 27 height 27
drag, startPoint x: 830, startPoint y: 224, endPoint x: 835, endPoint y: 229, distance: 7.1
click at [832, 224] on button "10" at bounding box center [842, 232] width 27 height 27
click at [857, 295] on li "10" at bounding box center [844, 295] width 30 height 30
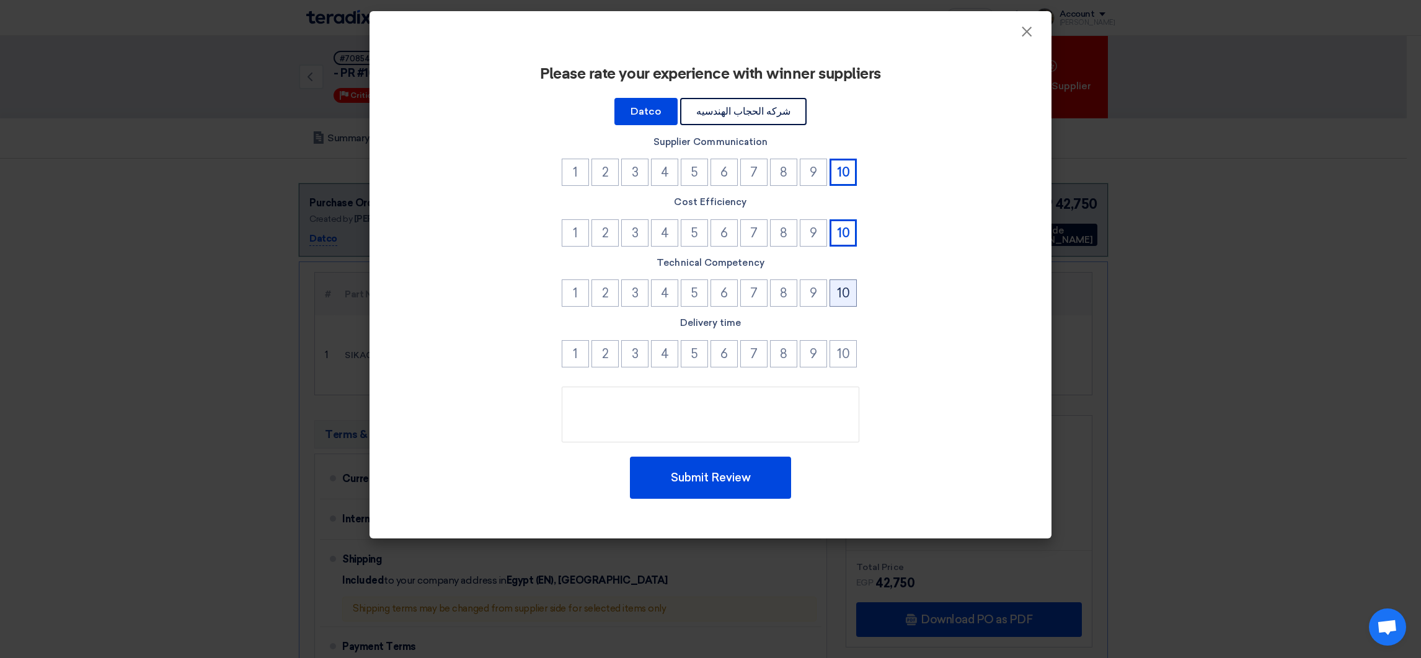
click at [841, 291] on button "10" at bounding box center [842, 293] width 27 height 27
click at [851, 344] on button "10" at bounding box center [842, 353] width 27 height 27
click at [721, 492] on button "Submit Review" at bounding box center [710, 478] width 161 height 42
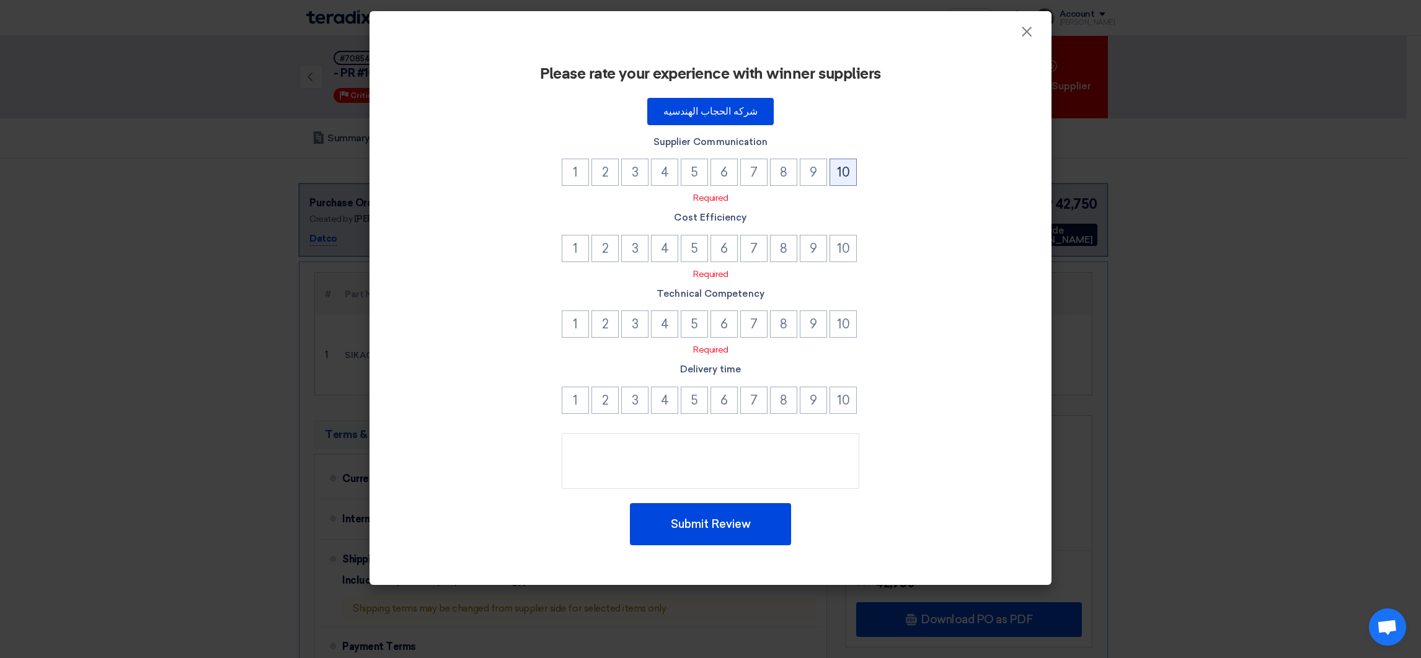
click at [840, 165] on button "10" at bounding box center [842, 172] width 27 height 27
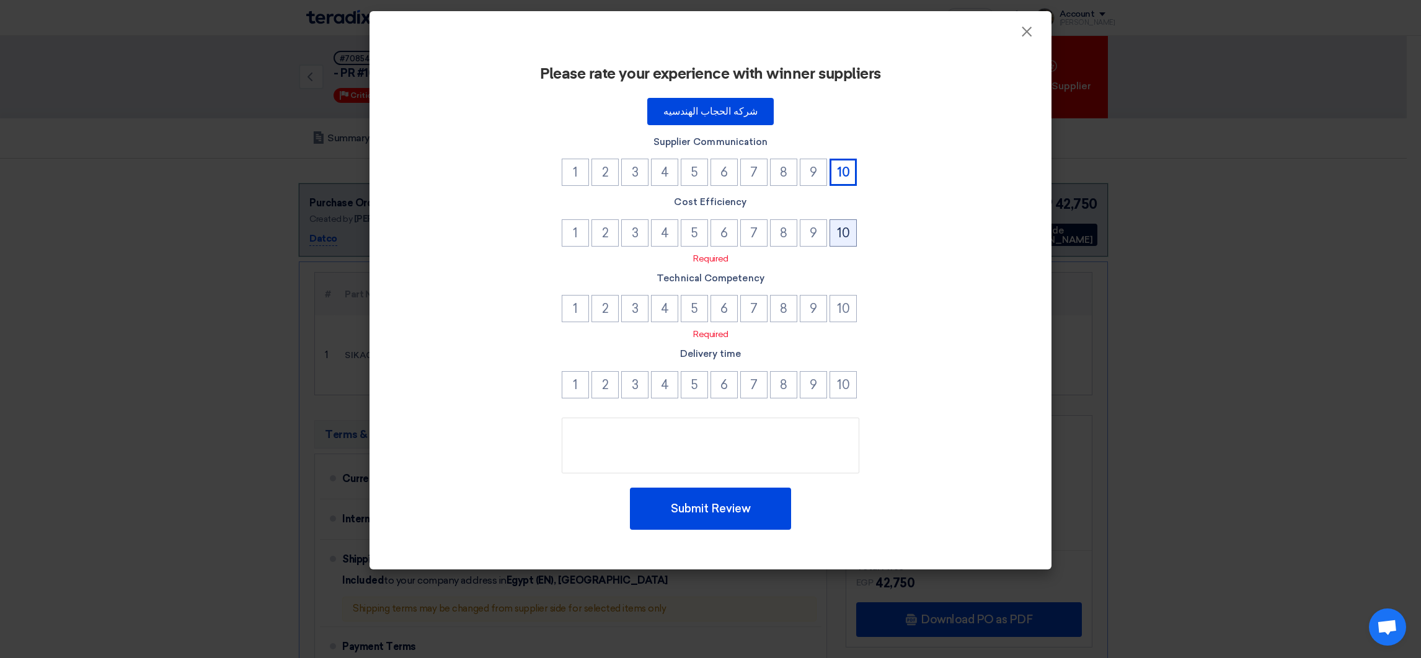
click at [841, 230] on button "10" at bounding box center [842, 232] width 27 height 27
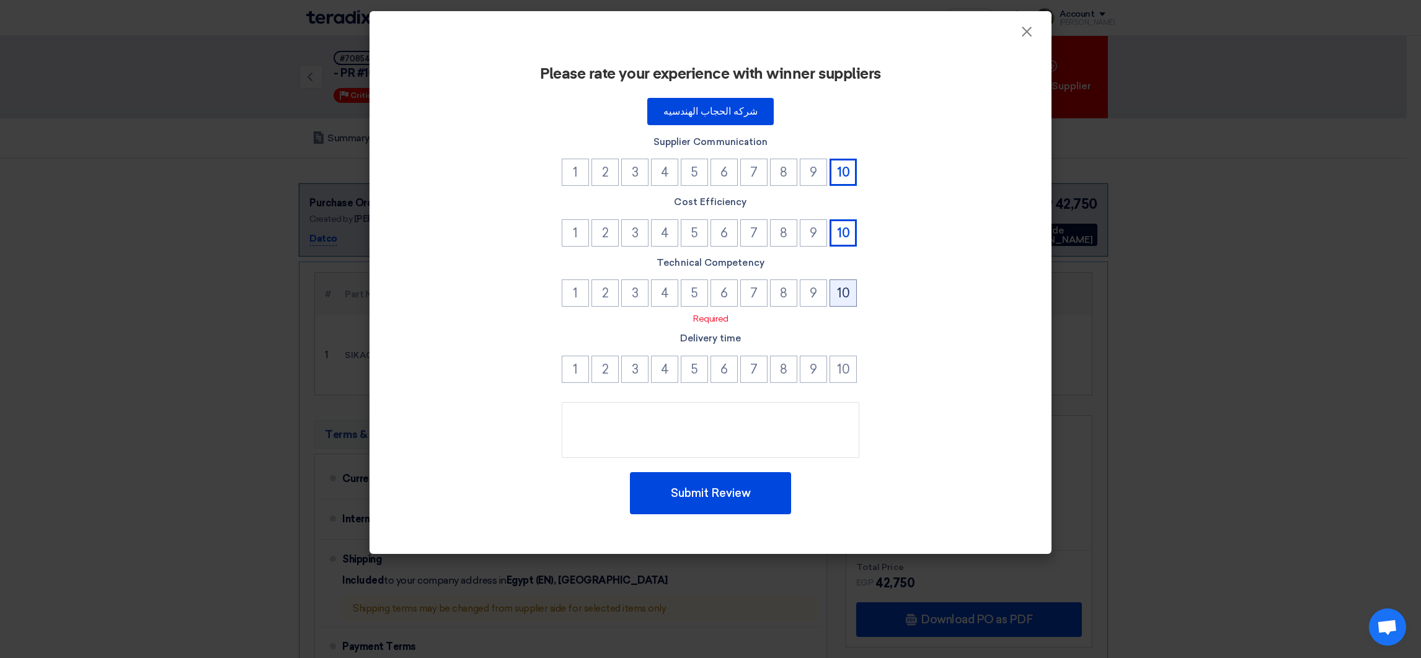
click at [846, 304] on button "10" at bounding box center [842, 293] width 27 height 27
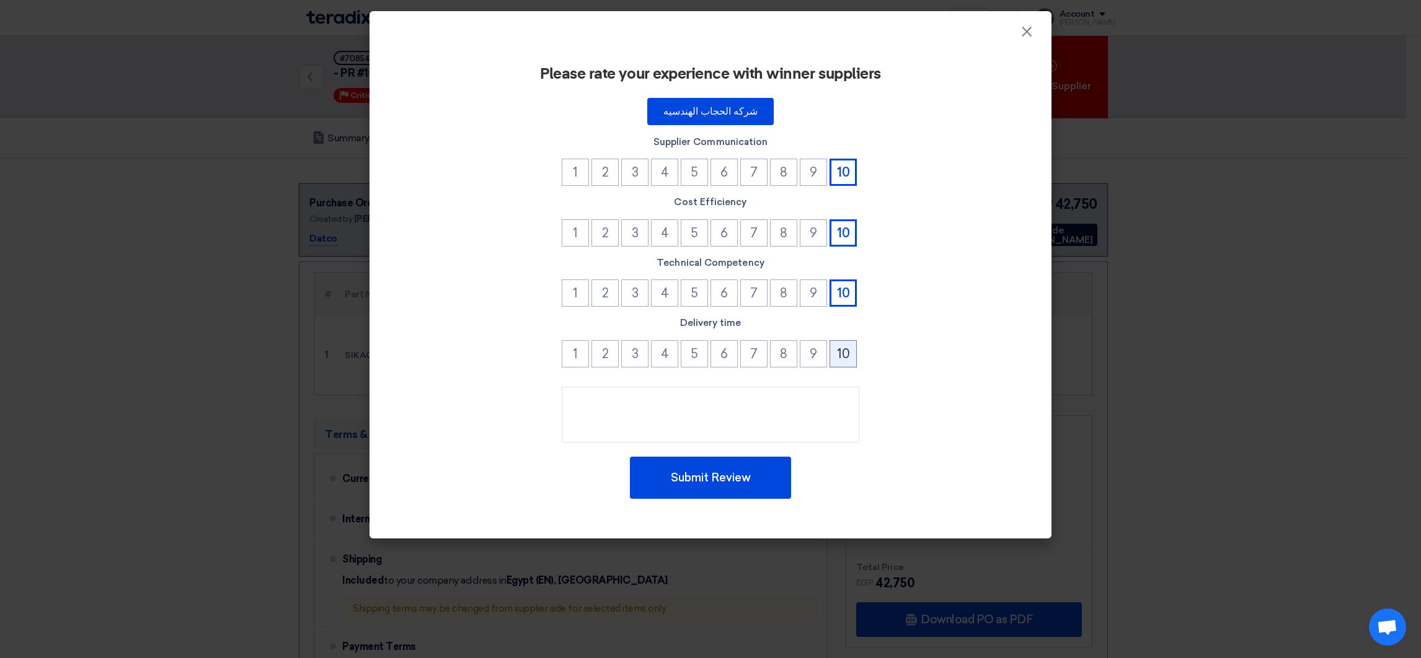
click at [846, 340] on button "10" at bounding box center [842, 353] width 27 height 27
click at [775, 448] on div "Please rate your experience with winner suppliers شركه الحجاب الهندسيه Supplier…" at bounding box center [710, 282] width 652 height 473
click at [771, 469] on button "Submit Review" at bounding box center [710, 478] width 161 height 42
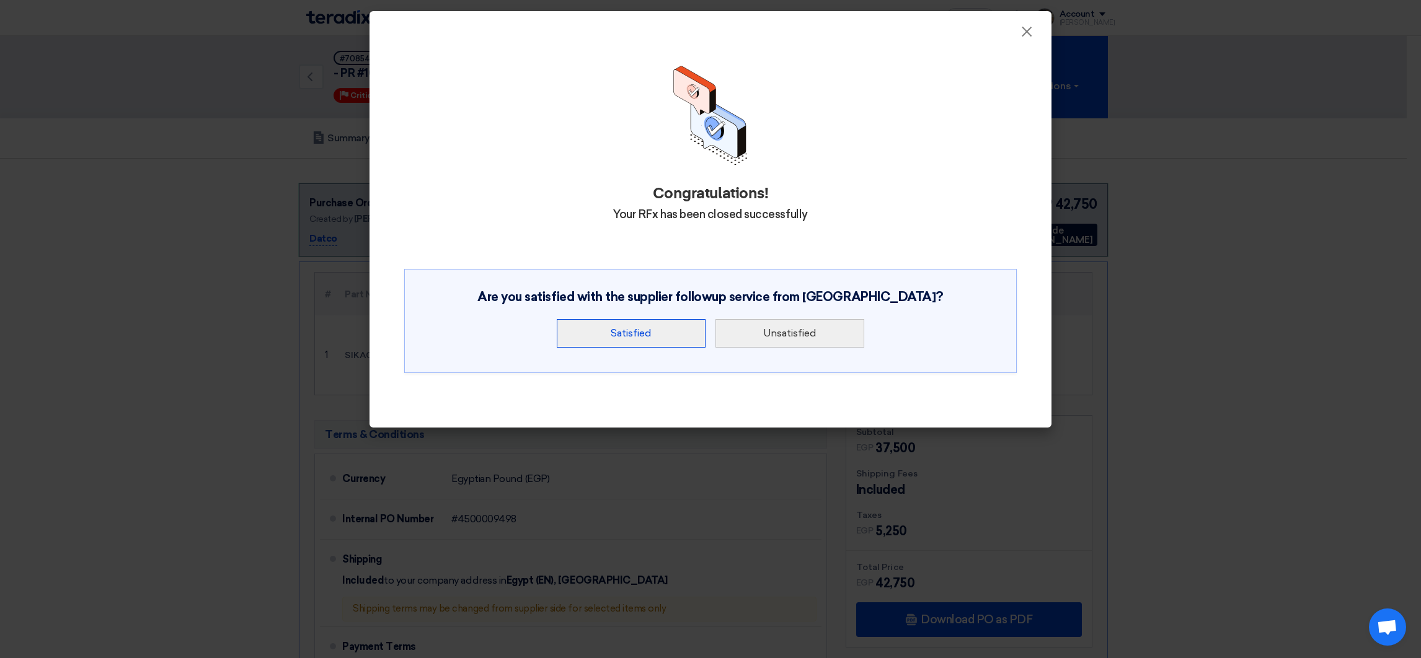
click at [652, 330] on button "Satisfied" at bounding box center [631, 333] width 149 height 29
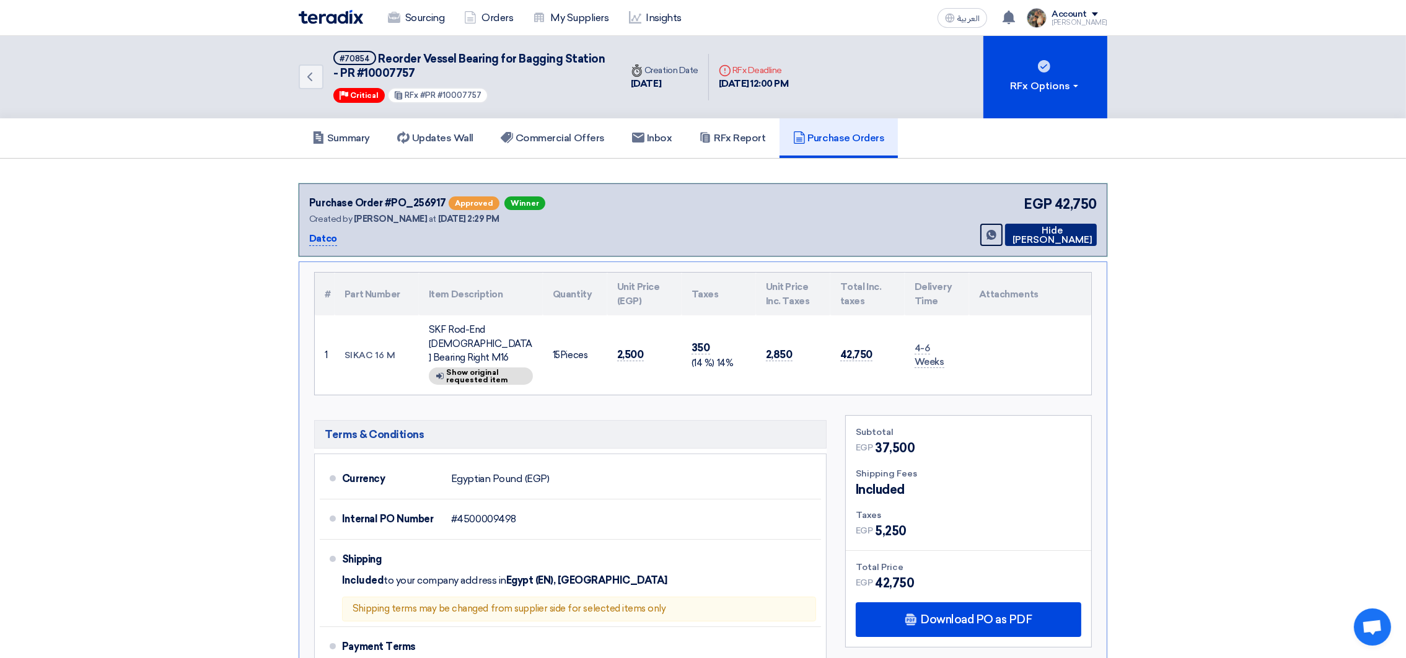
click at [1048, 236] on button "Hide [PERSON_NAME]" at bounding box center [1051, 235] width 92 height 22
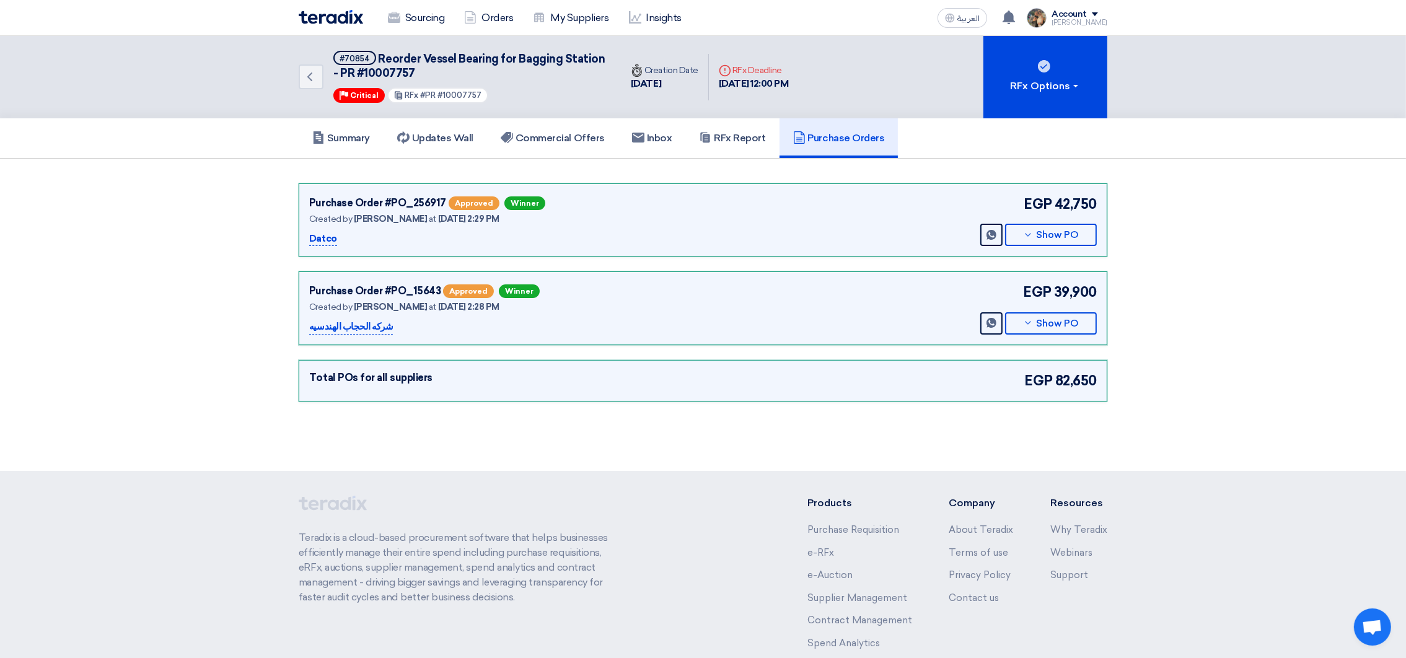
click at [323, 13] on img at bounding box center [331, 17] width 64 height 14
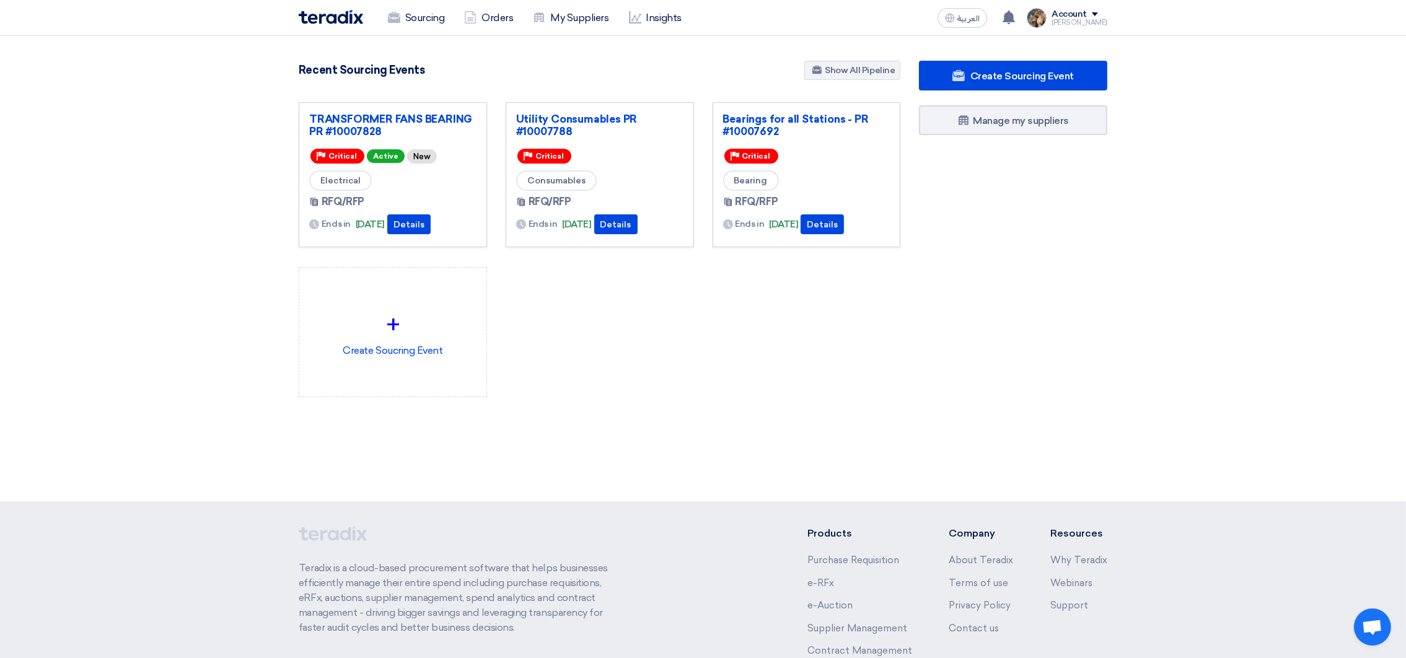
click at [638, 314] on div "TRANSFORMER FANS BEARING PR #10007828 Priority Critical Active New Electrical R…" at bounding box center [599, 259] width 620 height 315
click at [561, 79] on div "Recent Sourcing Events Show All Pipeline" at bounding box center [600, 72] width 602 height 22
click at [402, 16] on link "Sourcing" at bounding box center [416, 17] width 76 height 27
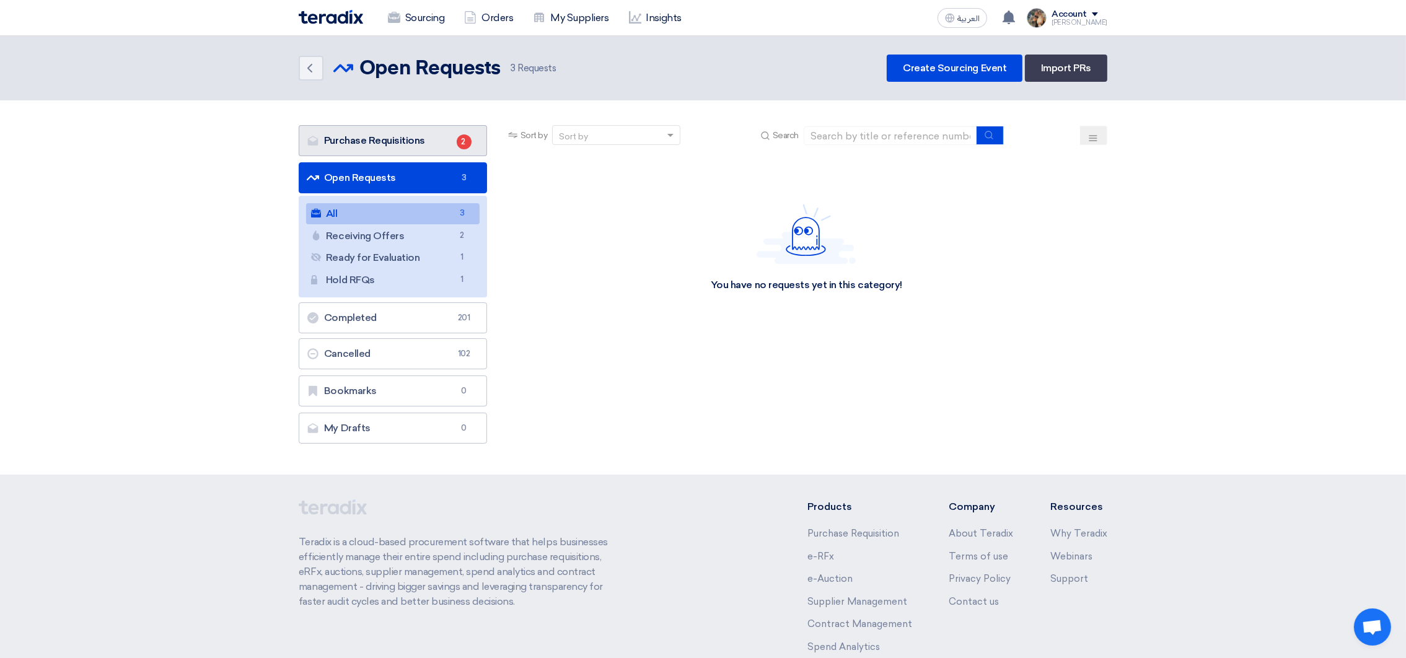
click at [382, 132] on link "Purchase Requisitions Purchase Requisitions 2" at bounding box center [393, 140] width 188 height 31
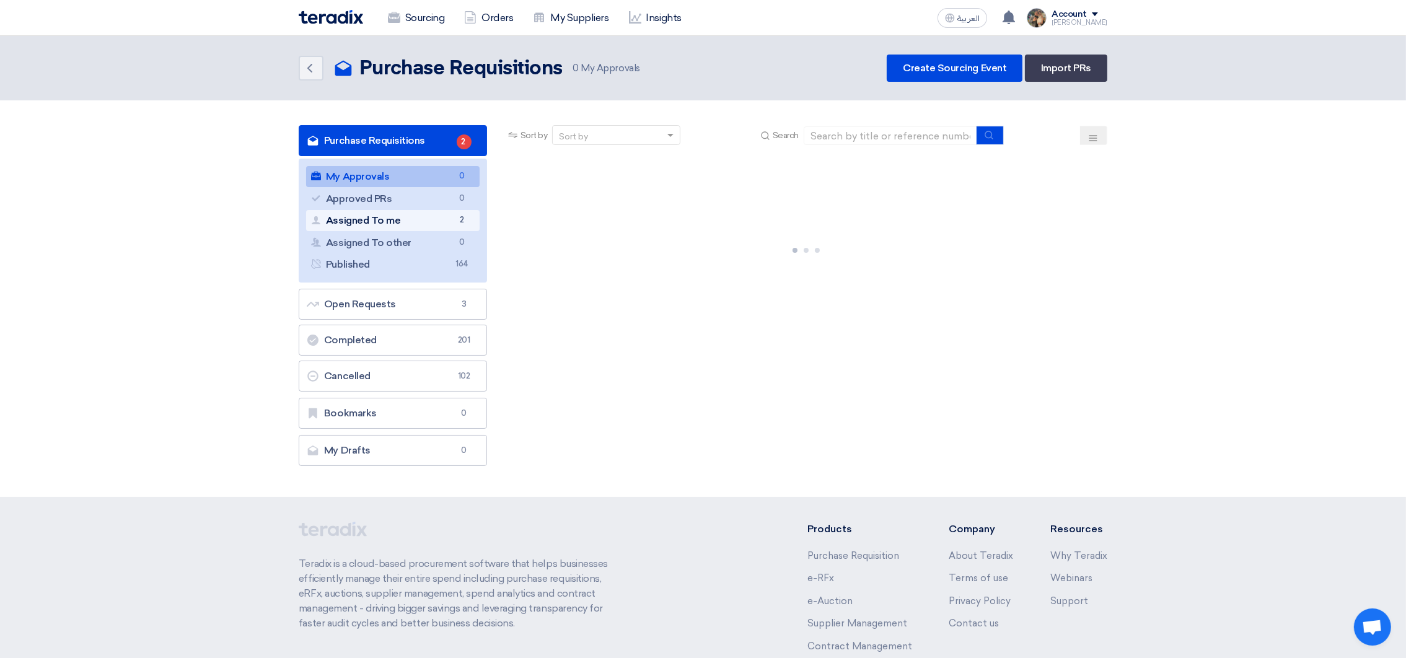
click at [447, 210] on link "Assigned To me Assigned To me 2" at bounding box center [393, 220] width 174 height 21
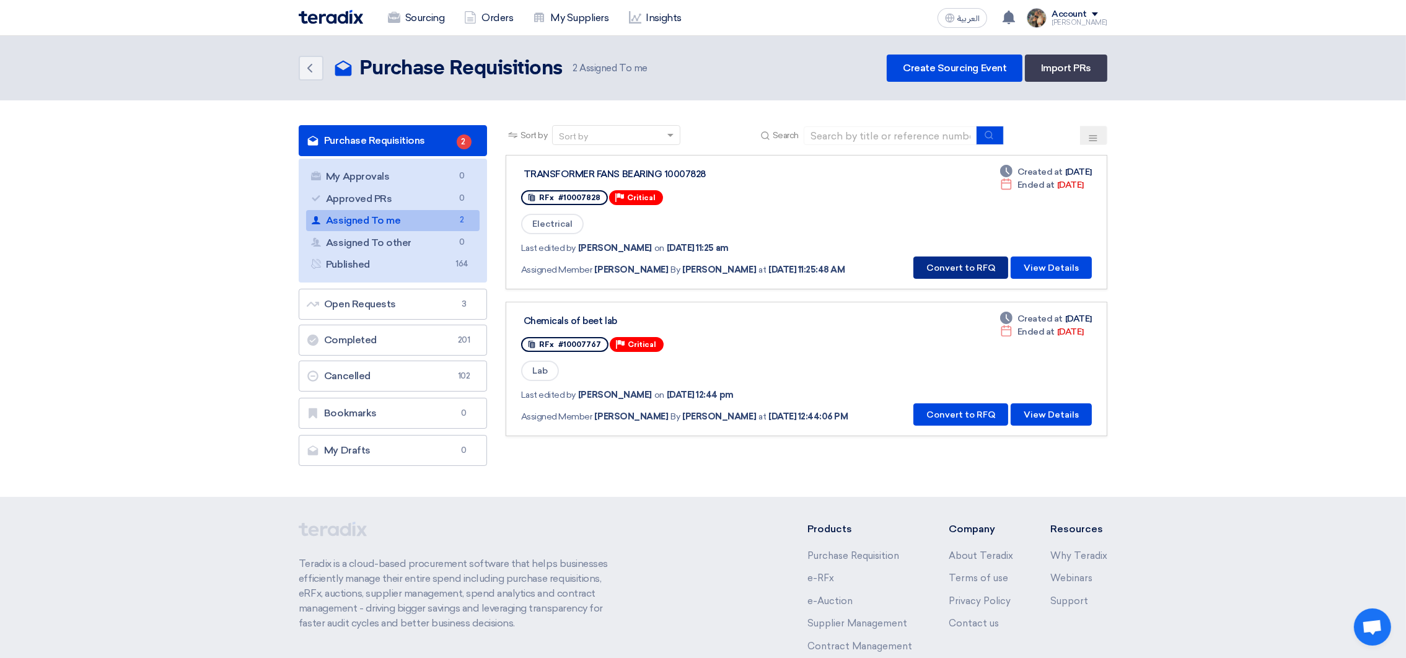
click at [974, 271] on button "Convert to RFQ" at bounding box center [961, 268] width 95 height 22
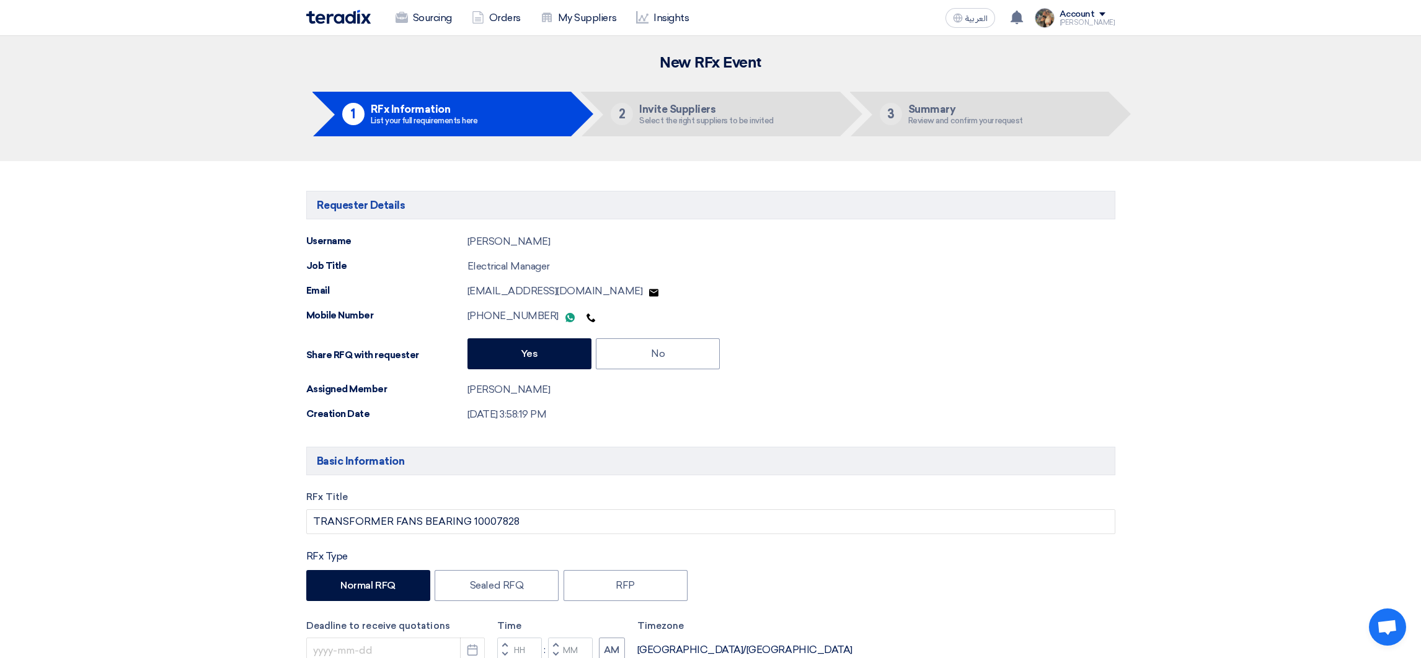
type input "[DATE]"
type input "12"
type input "00"
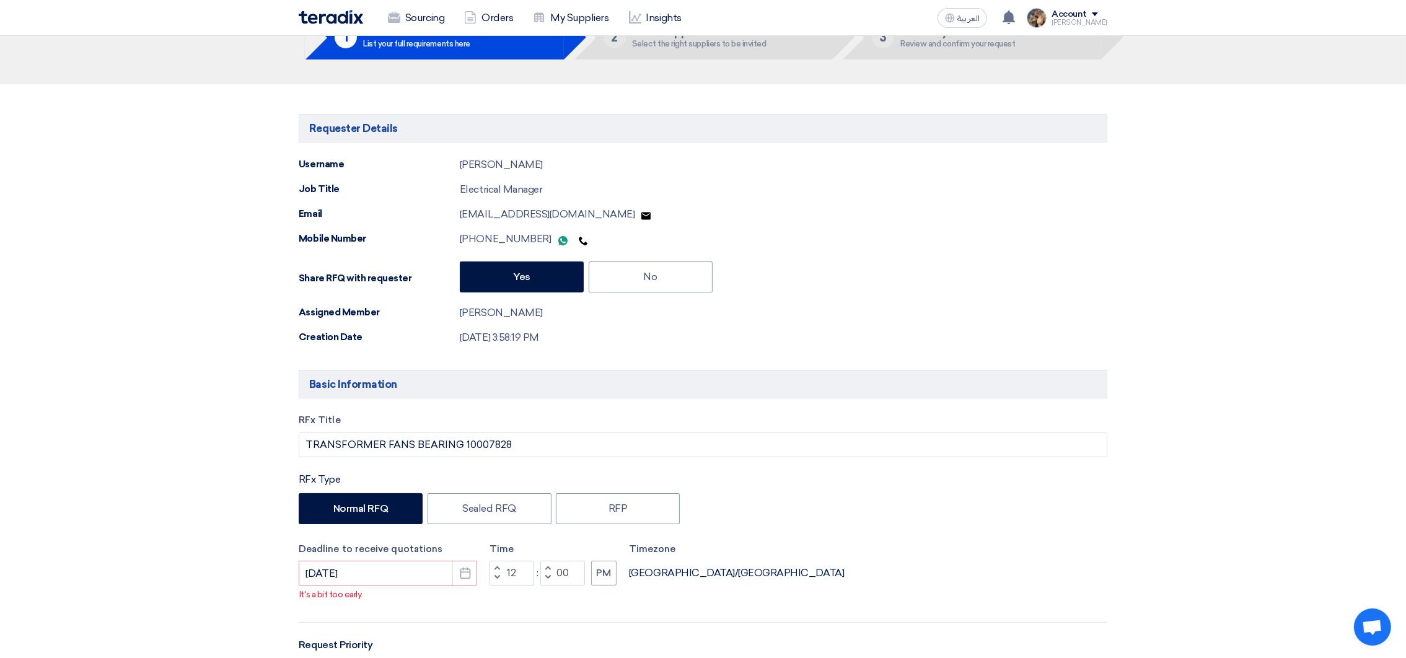
scroll to position [278, 0]
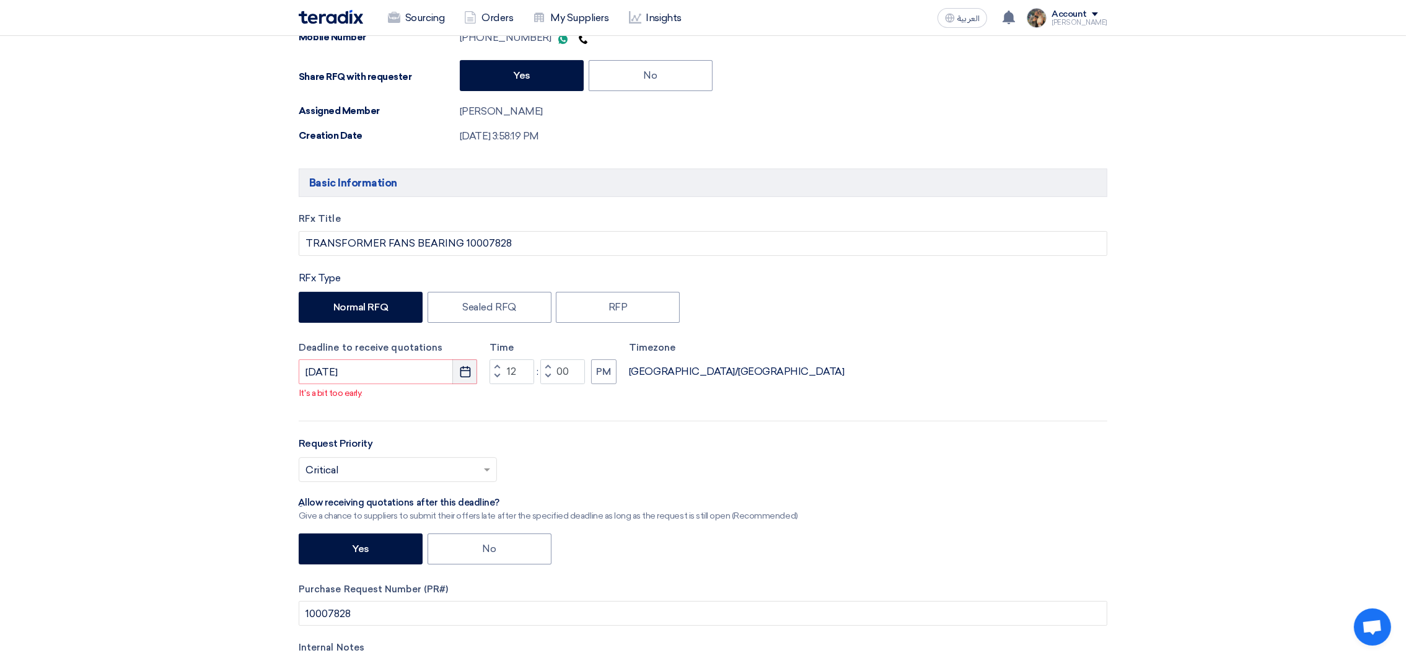
click at [460, 380] on button "Pick a date" at bounding box center [464, 371] width 25 height 25
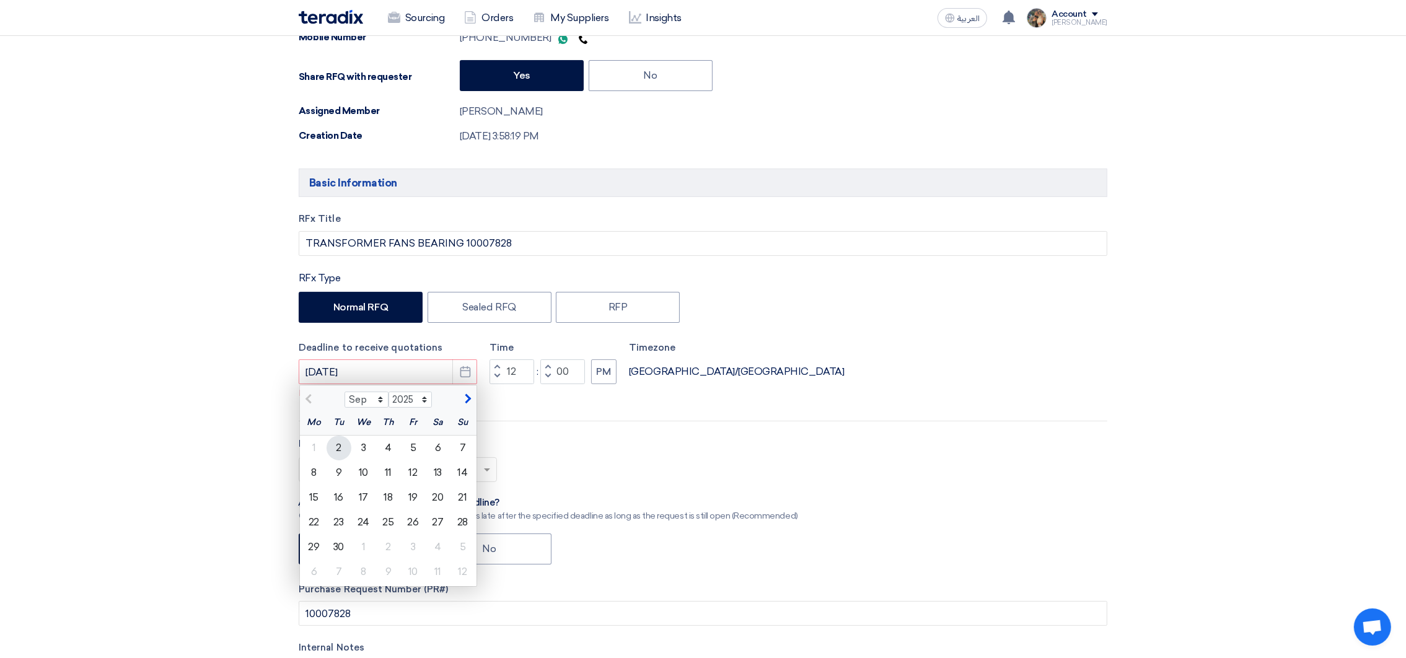
click at [337, 452] on div "2" at bounding box center [339, 448] width 25 height 25
type input "[DATE]"
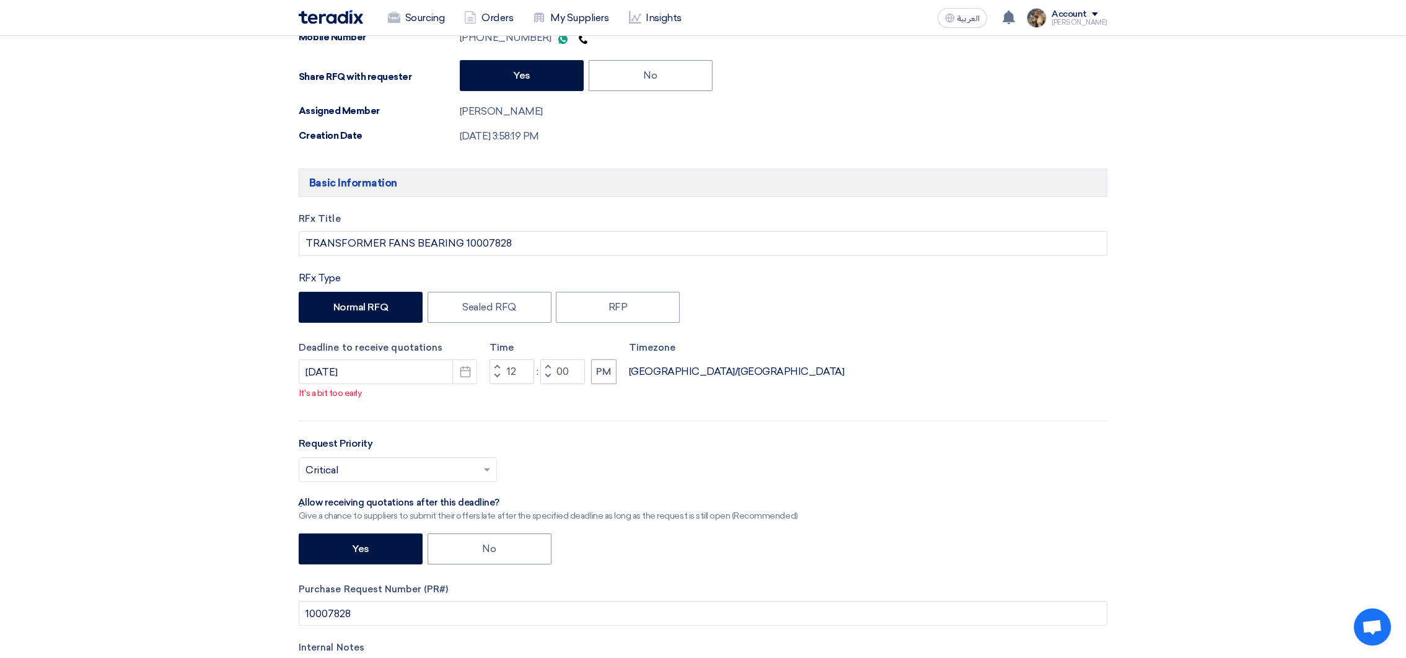
click at [497, 371] on button "Decrement hours" at bounding box center [497, 376] width 15 height 15
click at [495, 365] on span "button" at bounding box center [497, 366] width 4 height 7
click at [494, 364] on button "Increment hours" at bounding box center [497, 366] width 15 height 15
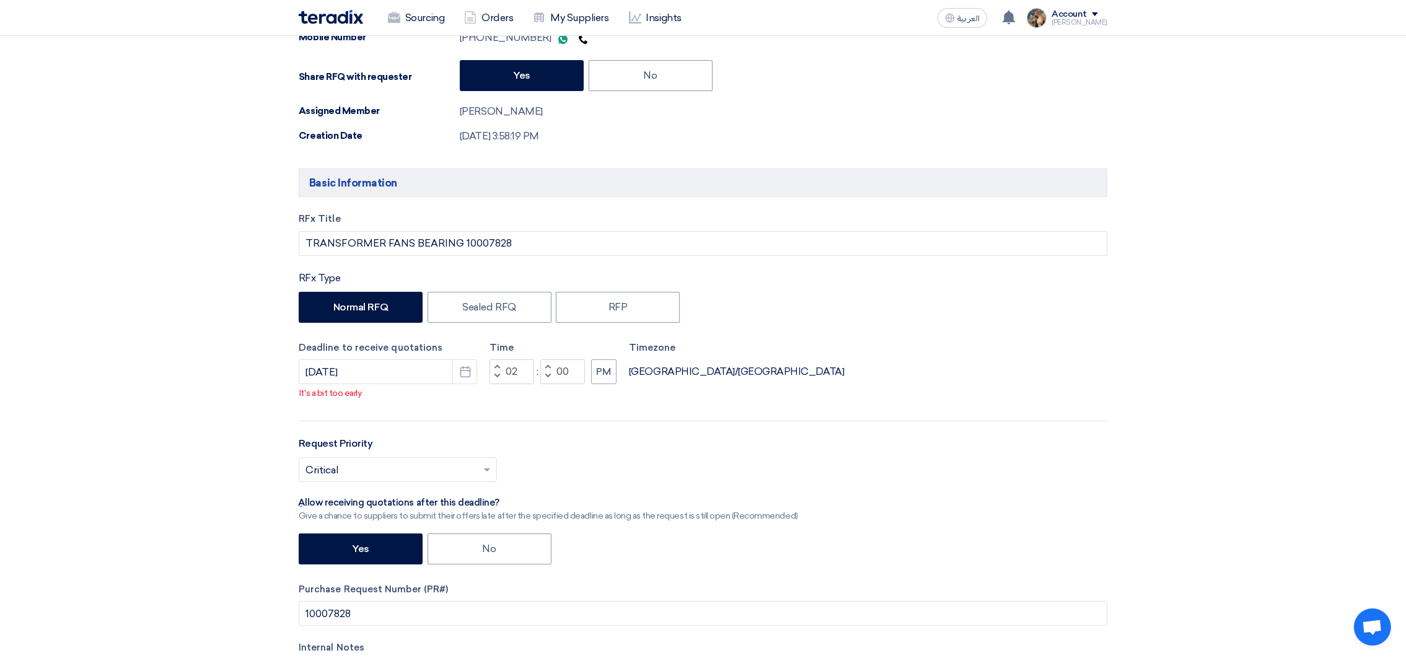
type input "03"
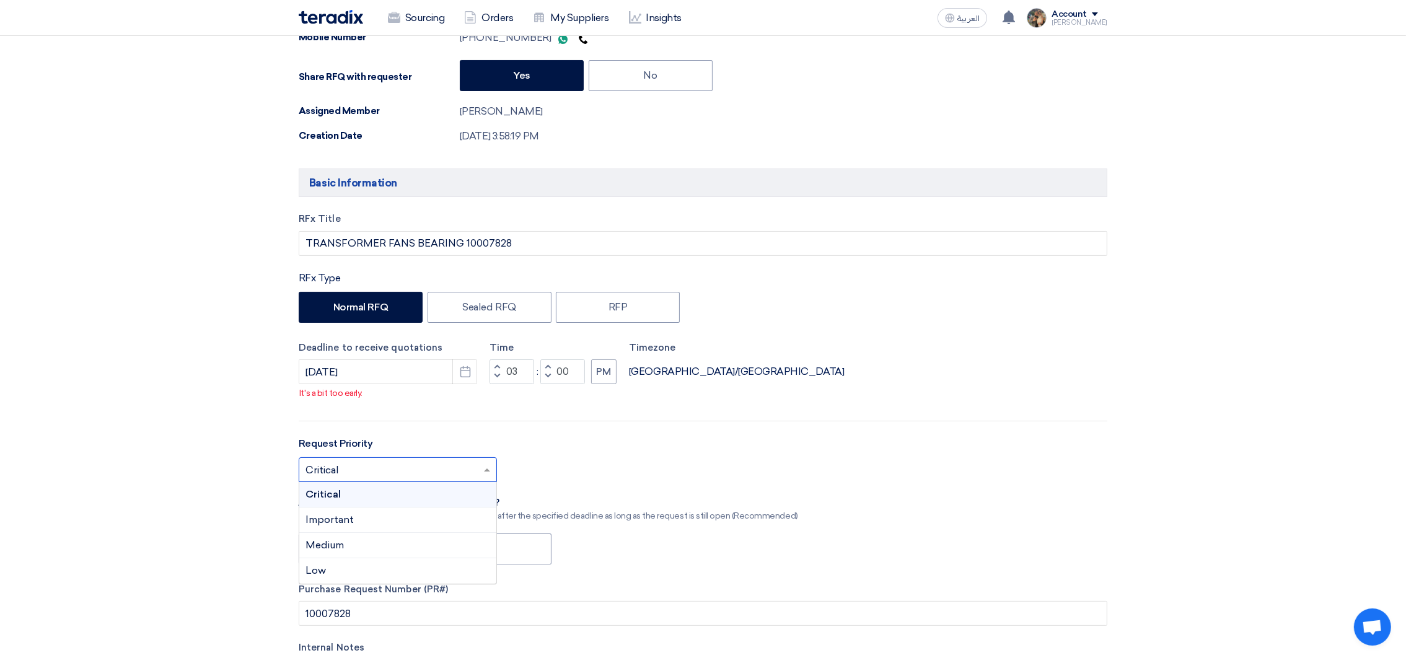
click at [454, 477] on input "text" at bounding box center [392, 471] width 172 height 20
click at [561, 444] on div "Request Priority Select priority... × Critical × Critical Important Medium Low" at bounding box center [703, 464] width 809 height 56
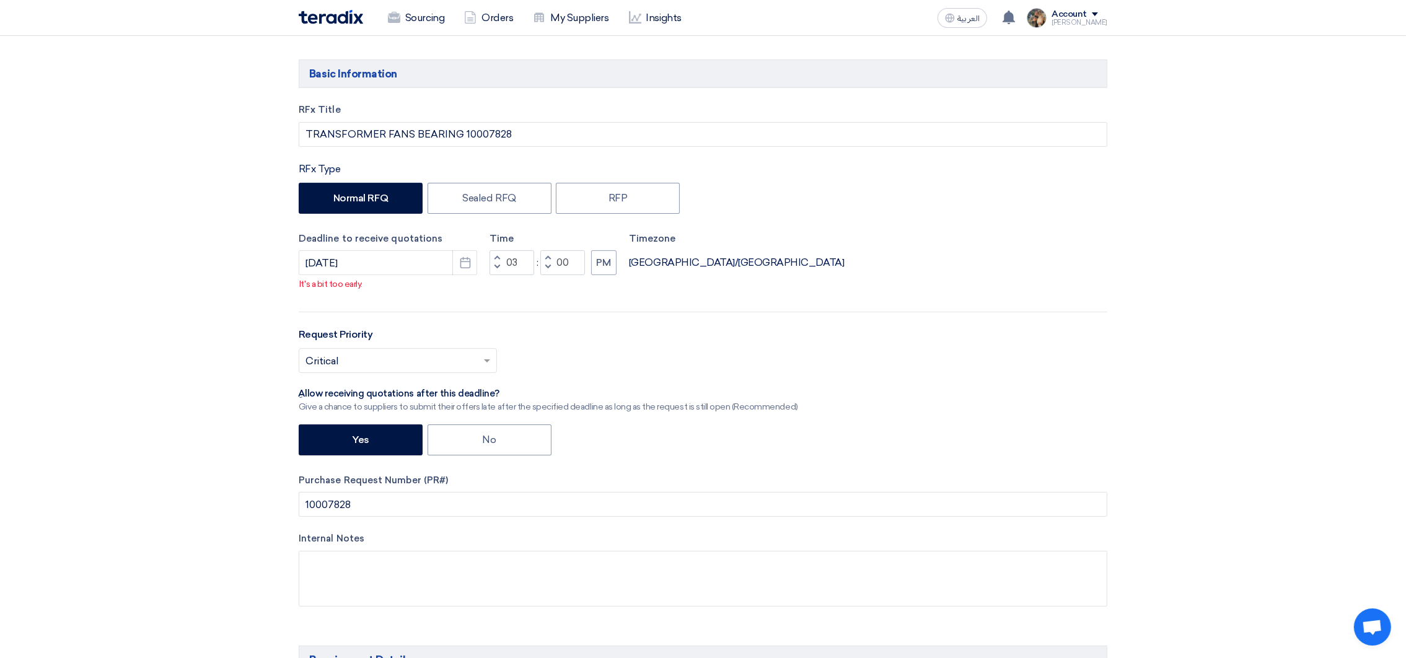
scroll to position [464, 0]
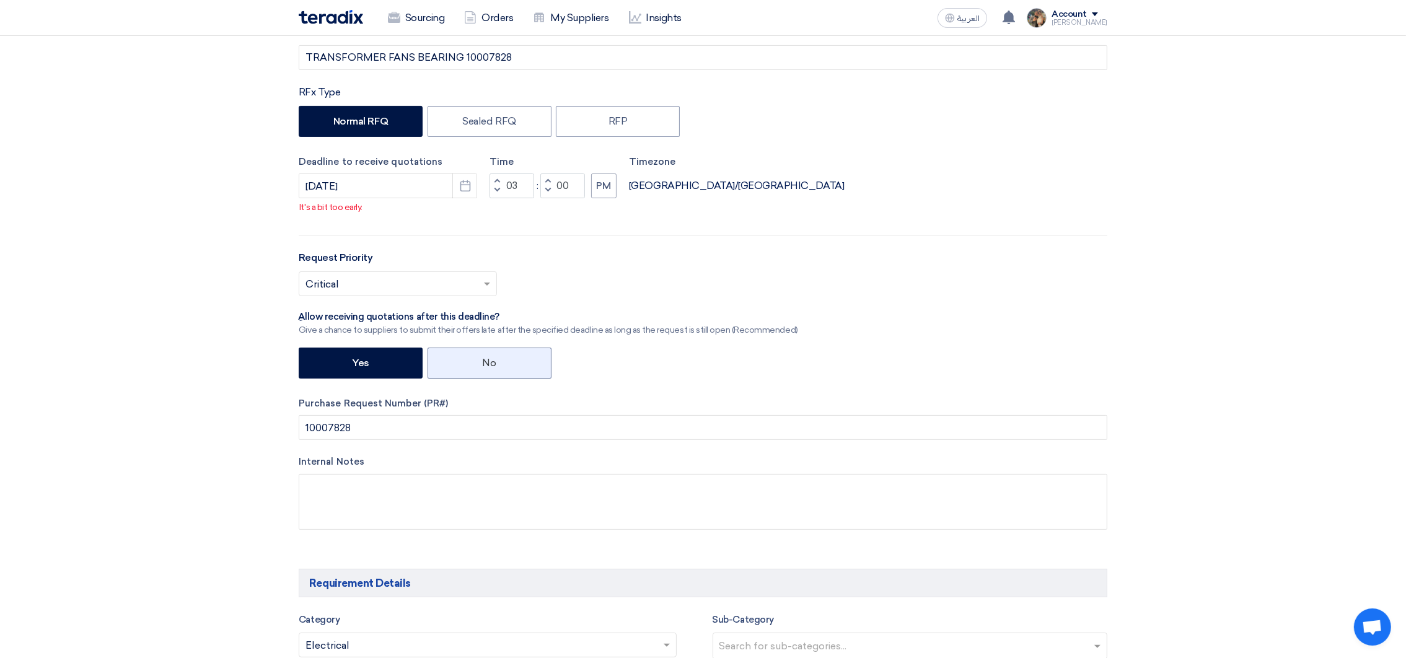
click at [509, 368] on label "No" at bounding box center [490, 363] width 124 height 31
click at [491, 366] on input "No" at bounding box center [487, 362] width 8 height 8
radio input "true"
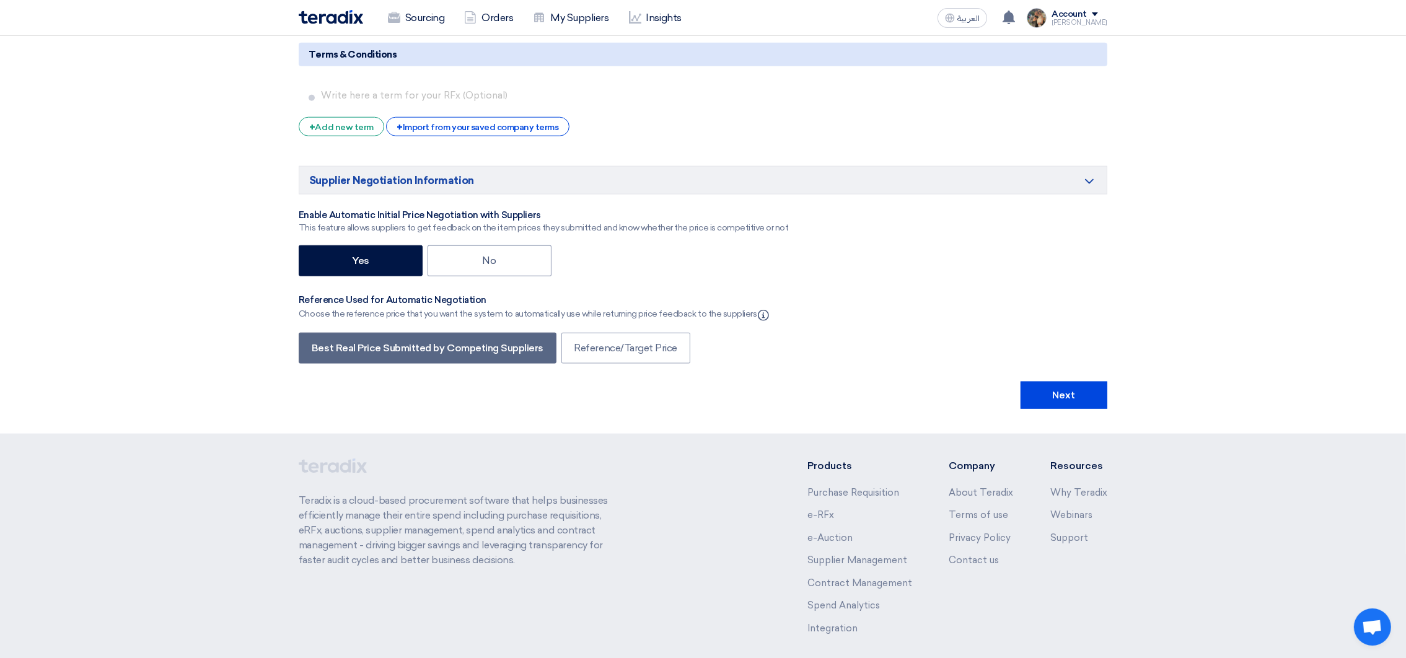
scroll to position [2342, 0]
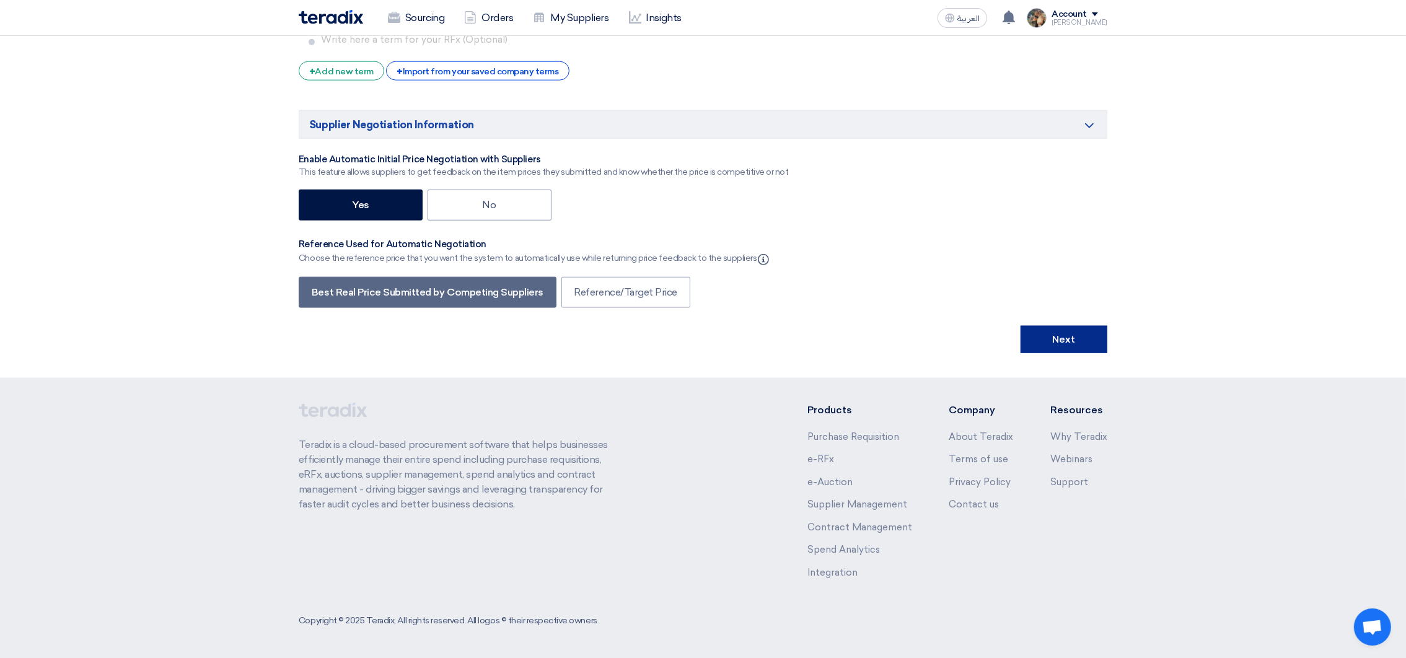
click at [1072, 343] on button "Next" at bounding box center [1064, 339] width 87 height 27
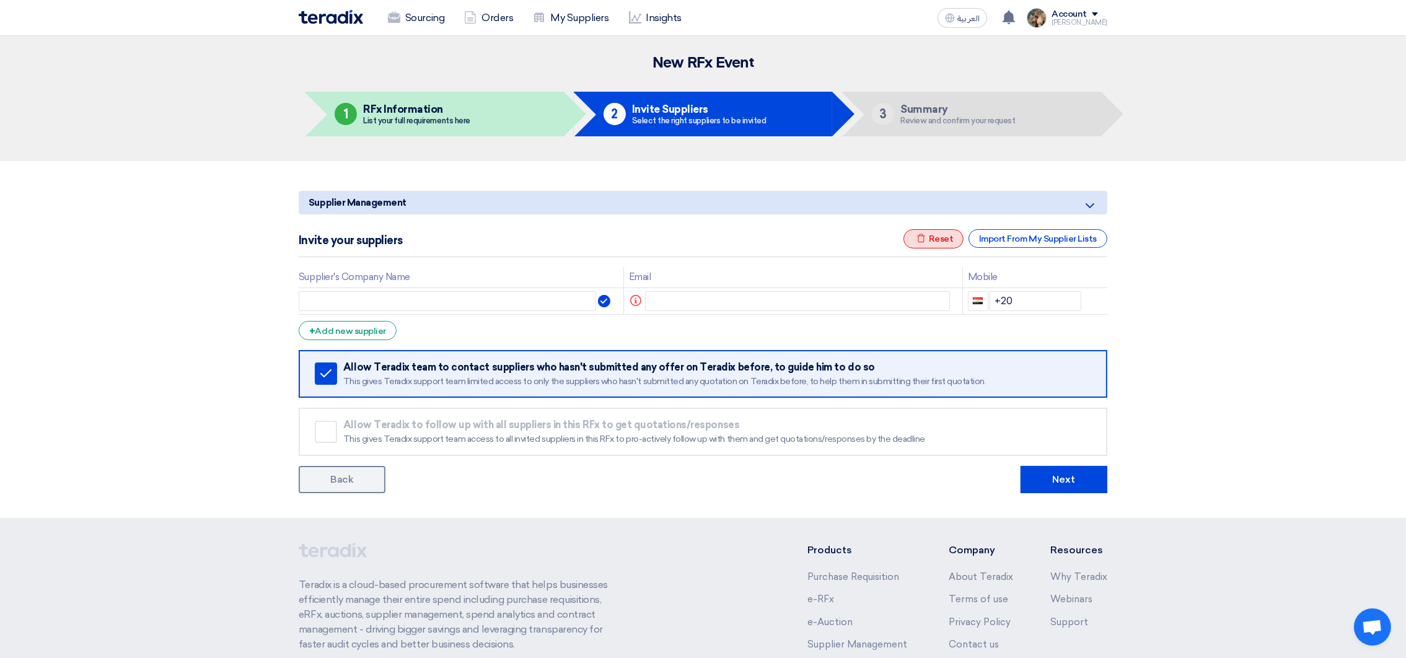
click at [936, 242] on div "Excel file Reset" at bounding box center [934, 238] width 61 height 19
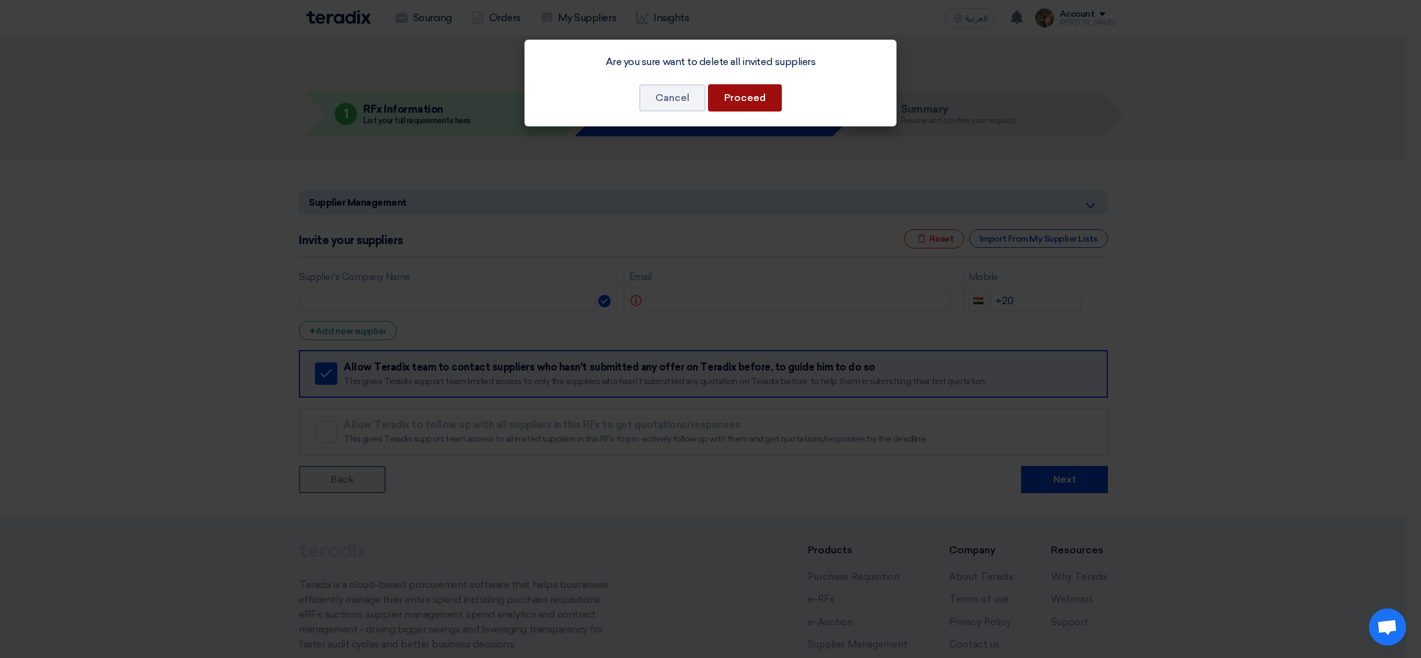
click at [735, 98] on button "Proceed" at bounding box center [745, 97] width 74 height 27
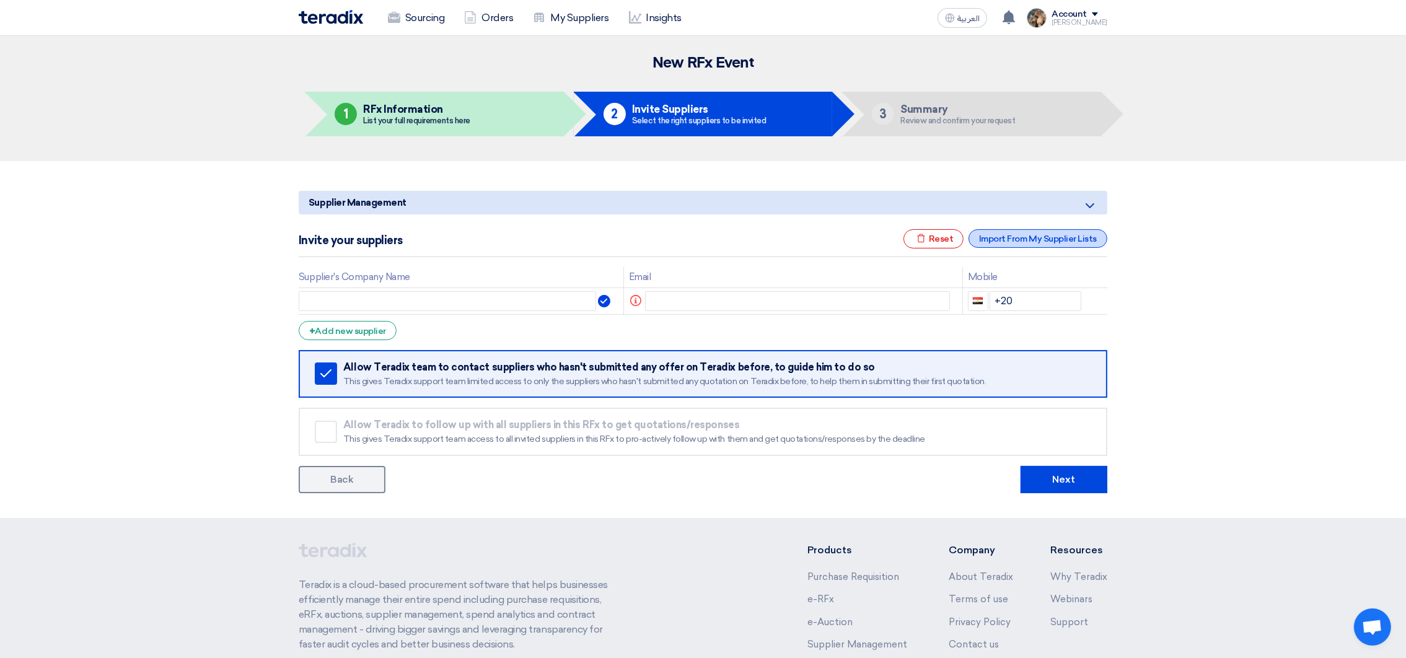
click at [1033, 235] on div "Import From My Supplier Lists" at bounding box center [1038, 238] width 139 height 19
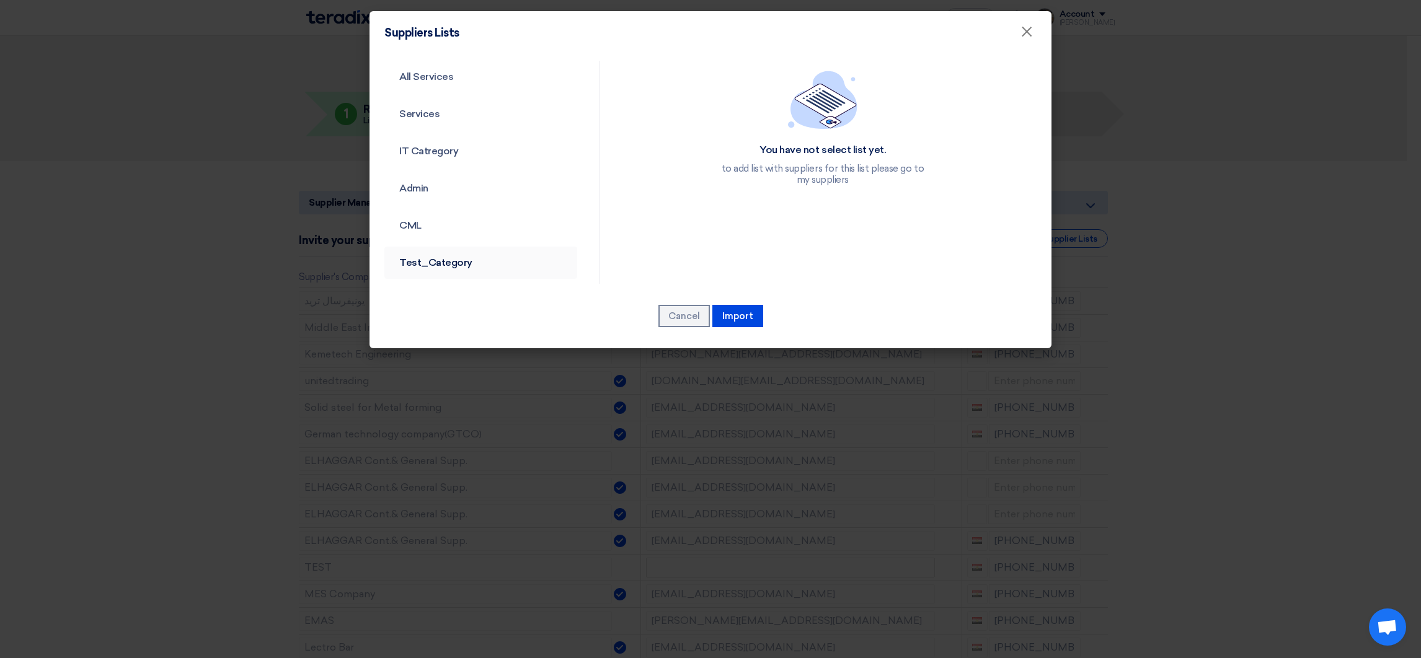
click at [429, 258] on link "Test_Category" at bounding box center [480, 263] width 193 height 32
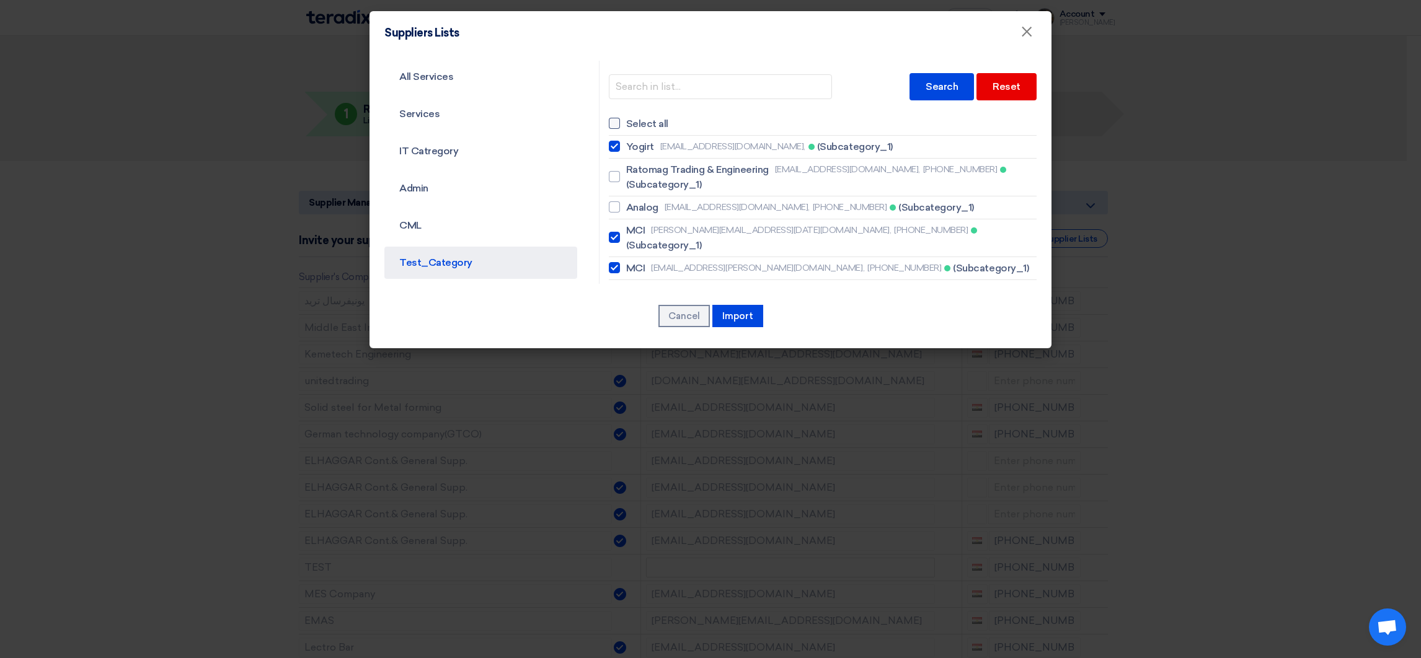
drag, startPoint x: 630, startPoint y: 124, endPoint x: 615, endPoint y: 128, distance: 14.7
click at [630, 123] on span "Select all" at bounding box center [647, 124] width 42 height 15
click at [630, 123] on input "Select all" at bounding box center [630, 124] width 8 height 8
checkbox input "true"
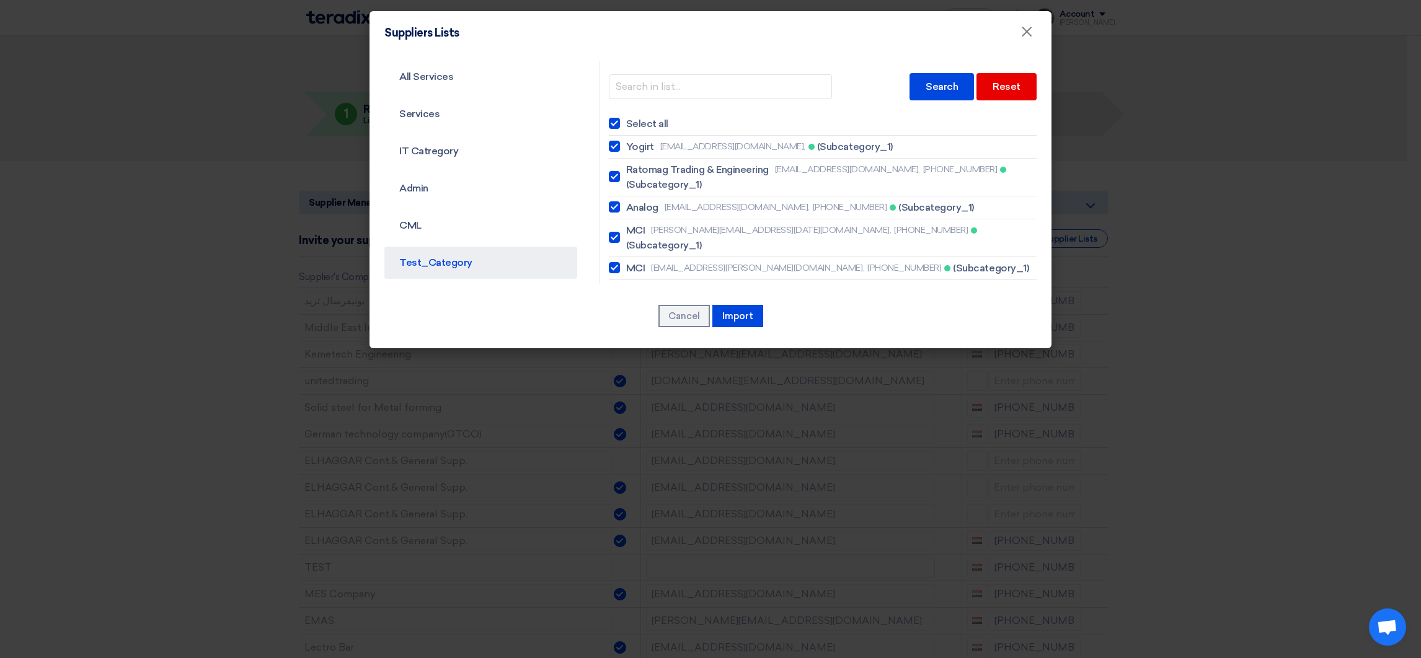
checkbox input "true"
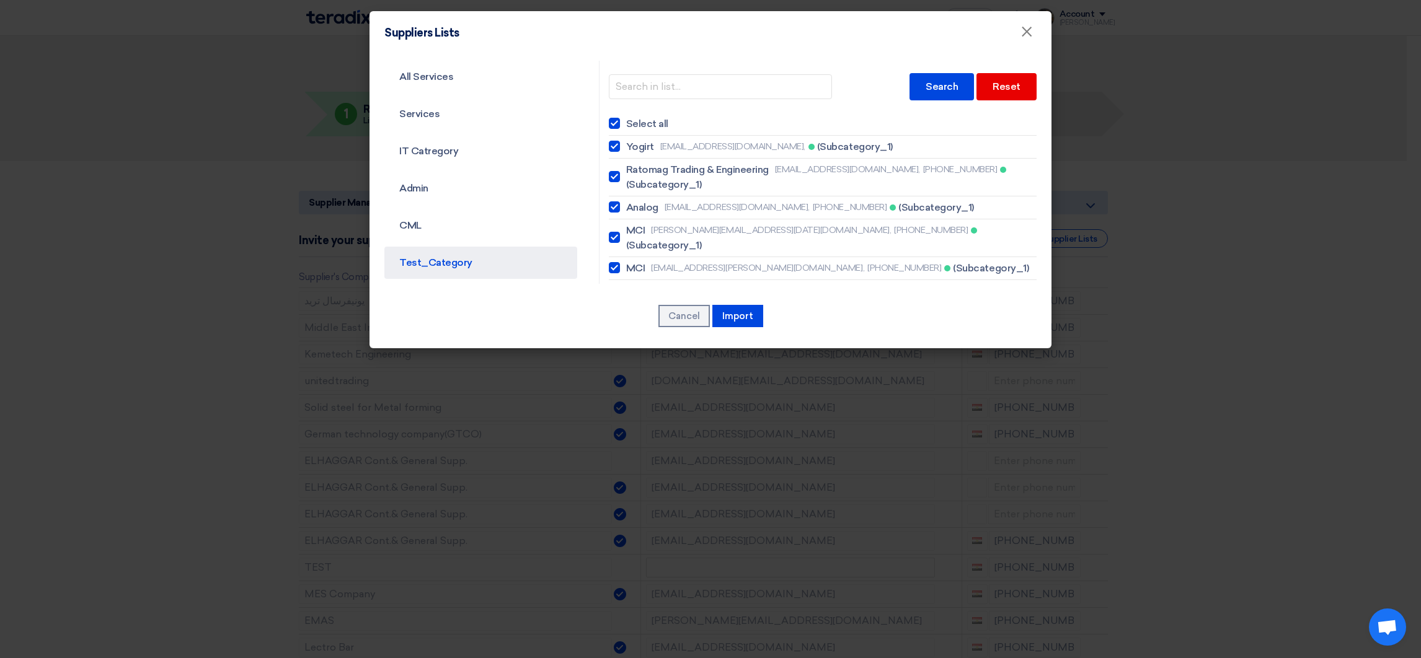
checkbox input "true"
click at [626, 120] on span "Select all" at bounding box center [647, 124] width 42 height 15
click at [626, 120] on input "Select all" at bounding box center [630, 124] width 8 height 8
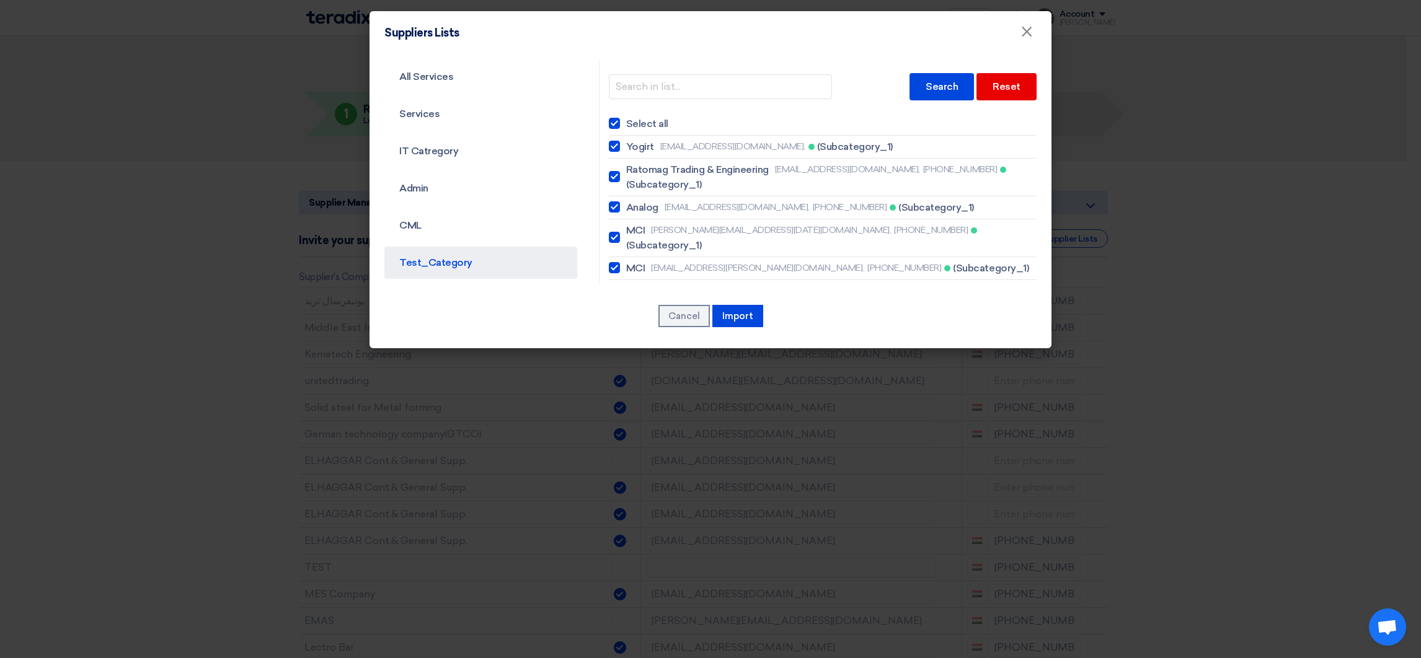
checkbox input "false"
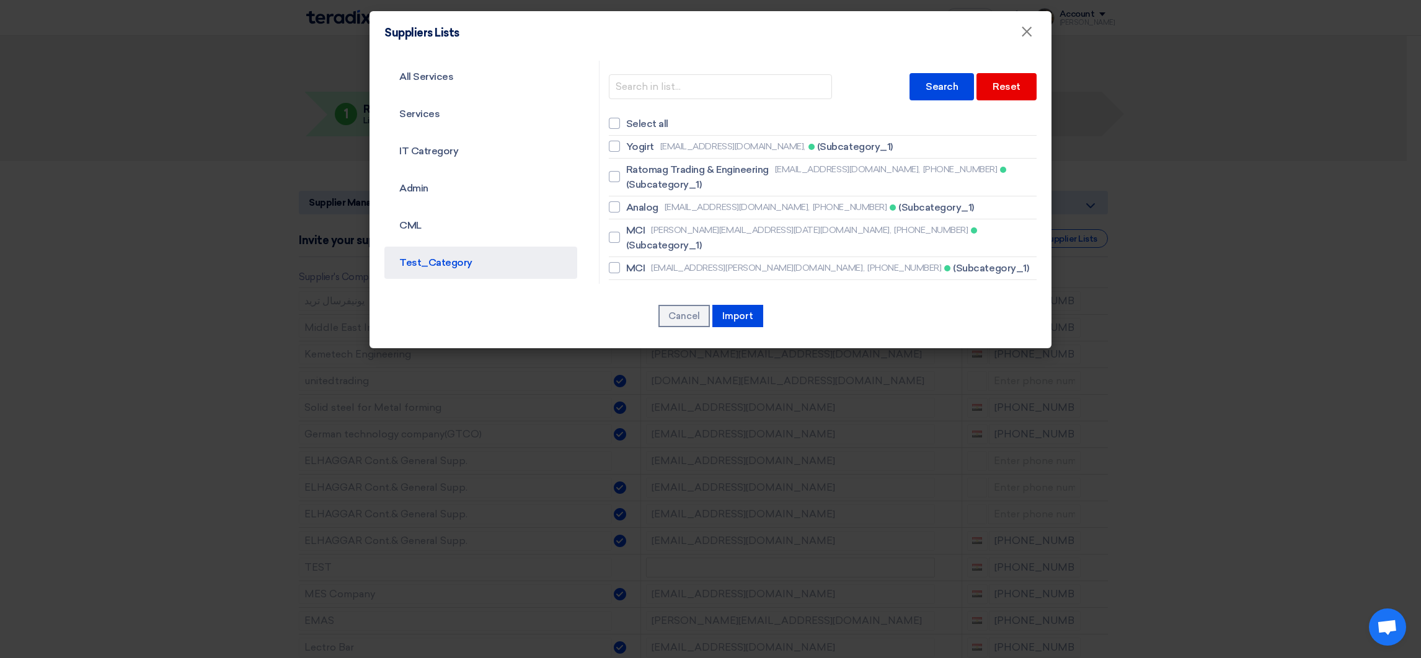
checkbox input "false"
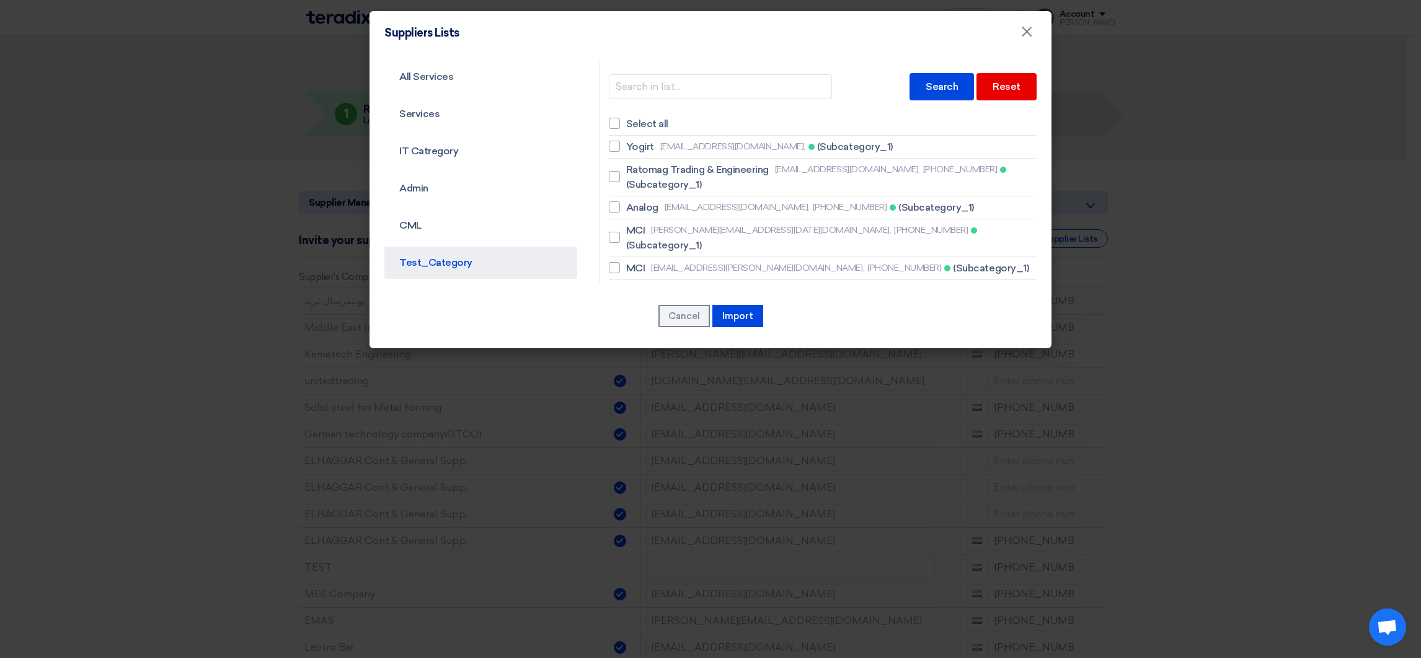
checkbox input "false"
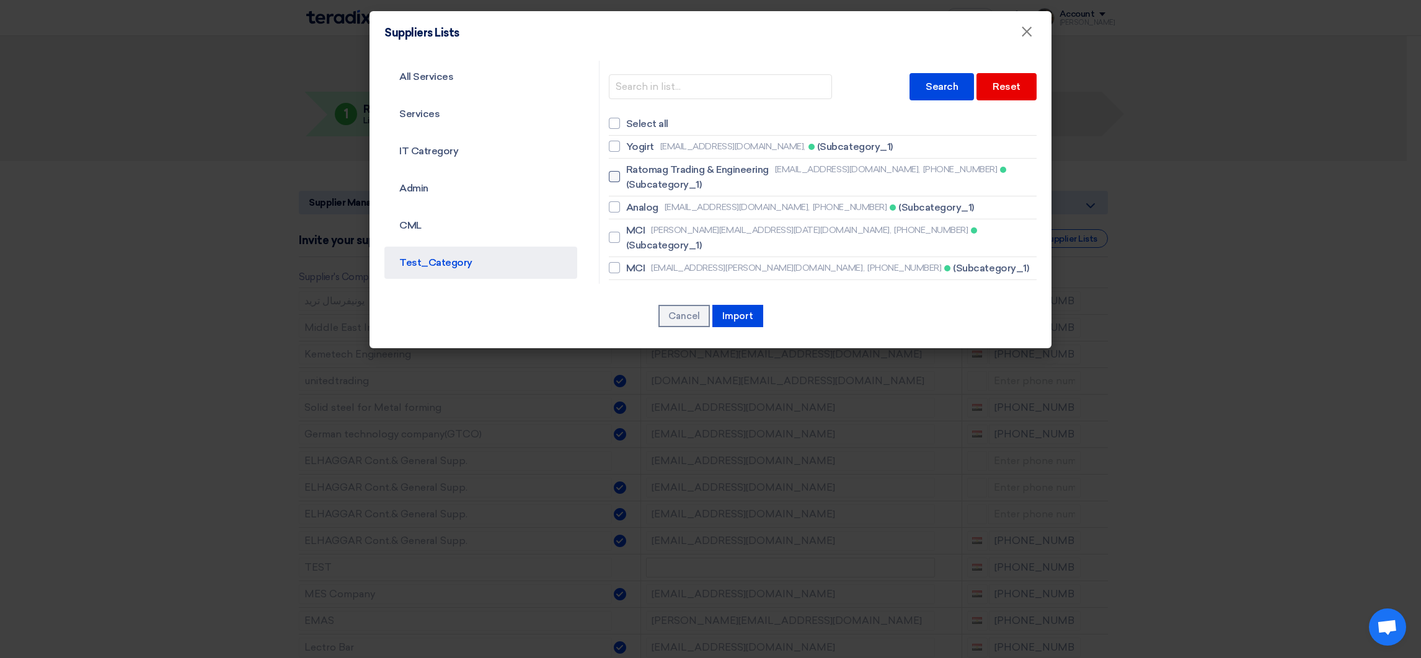
drag, startPoint x: 659, startPoint y: 151, endPoint x: 668, endPoint y: 162, distance: 14.5
click at [660, 150] on span "[EMAIL_ADDRESS][DOMAIN_NAME]," at bounding box center [732, 146] width 145 height 13
click at [634, 150] on input "[PERSON_NAME] [EMAIL_ADDRESS][DOMAIN_NAME], (Subcategory_1)" at bounding box center [630, 147] width 8 height 8
checkbox input "true"
click at [743, 320] on button "Import" at bounding box center [737, 316] width 51 height 22
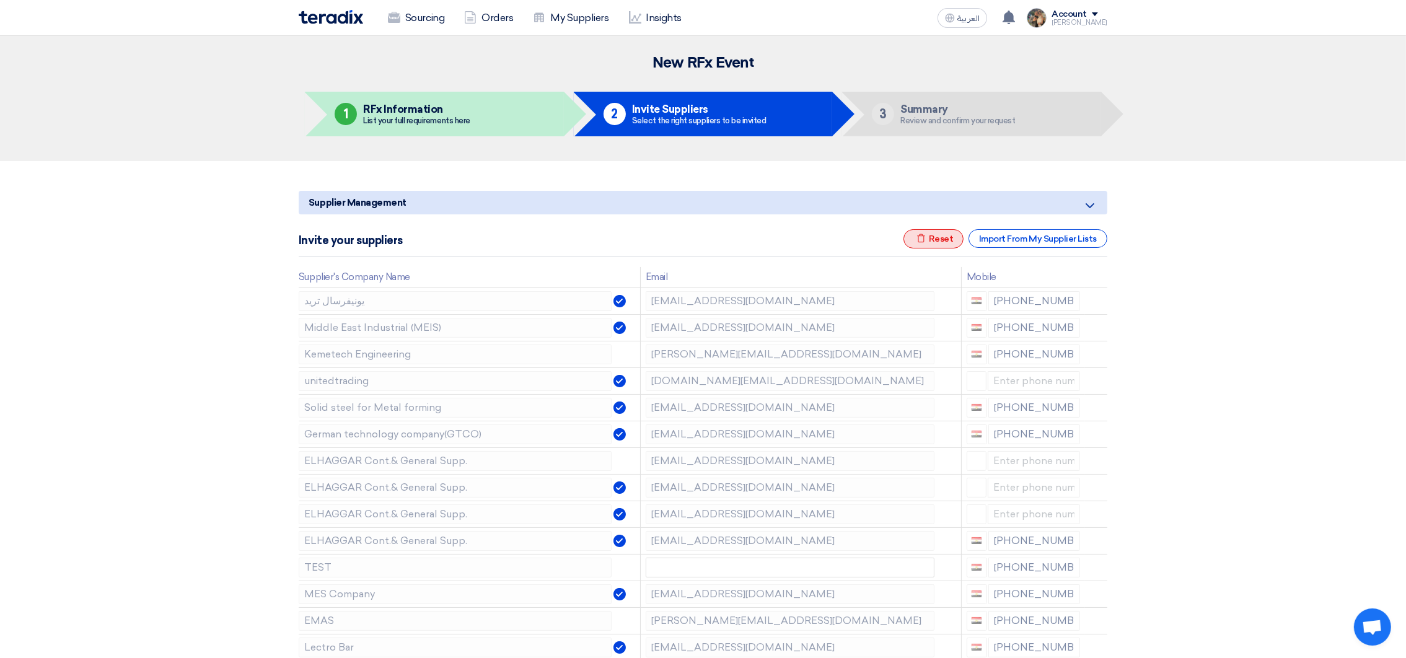
click at [948, 232] on div "Excel file Reset" at bounding box center [934, 238] width 61 height 19
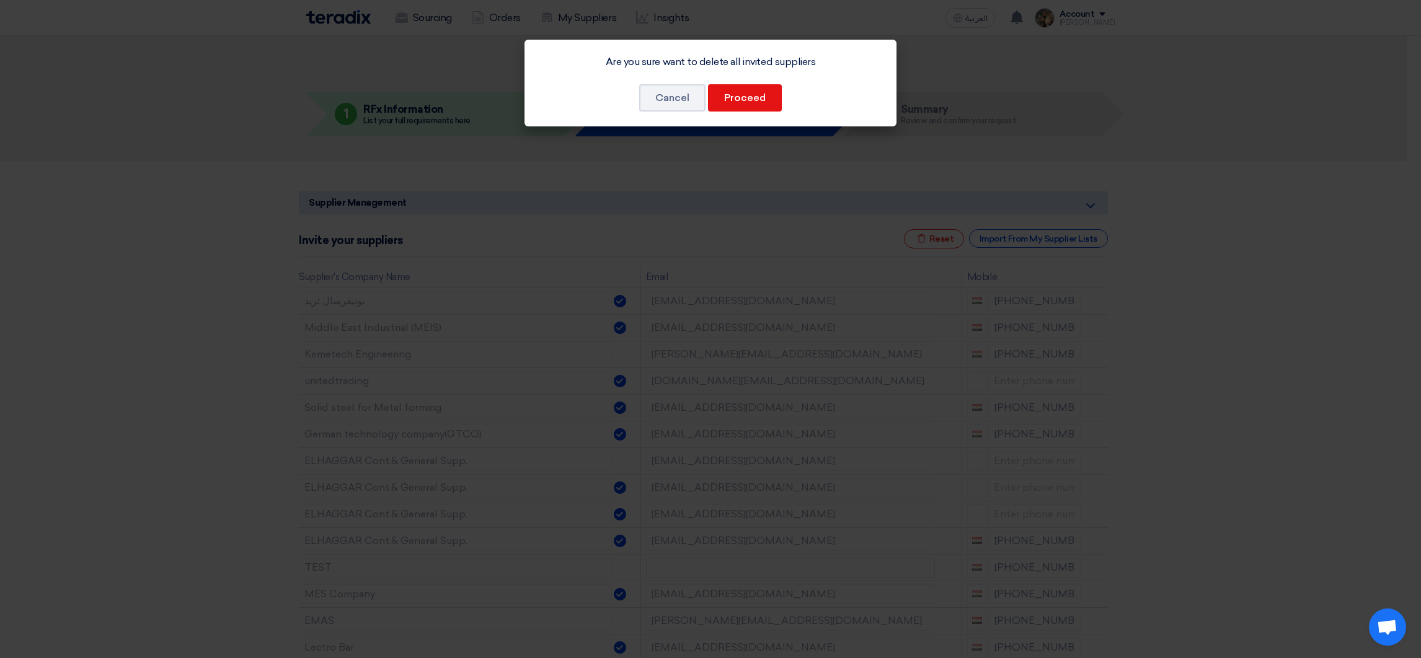
click at [736, 112] on div "Are you sure want to delete all invited suppliers Cancel Proceed" at bounding box center [710, 83] width 372 height 87
click at [741, 100] on button "Proceed" at bounding box center [745, 97] width 74 height 27
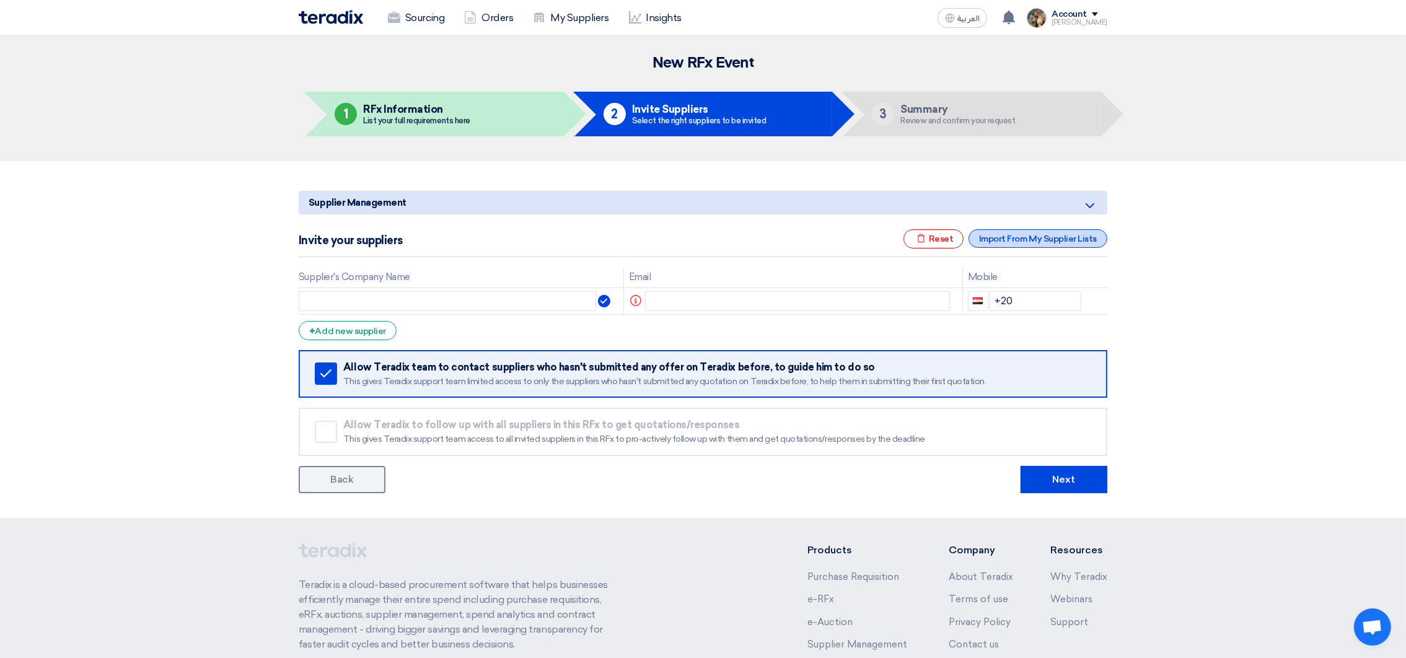
click at [1018, 240] on div "Import From My Supplier Lists" at bounding box center [1038, 238] width 139 height 19
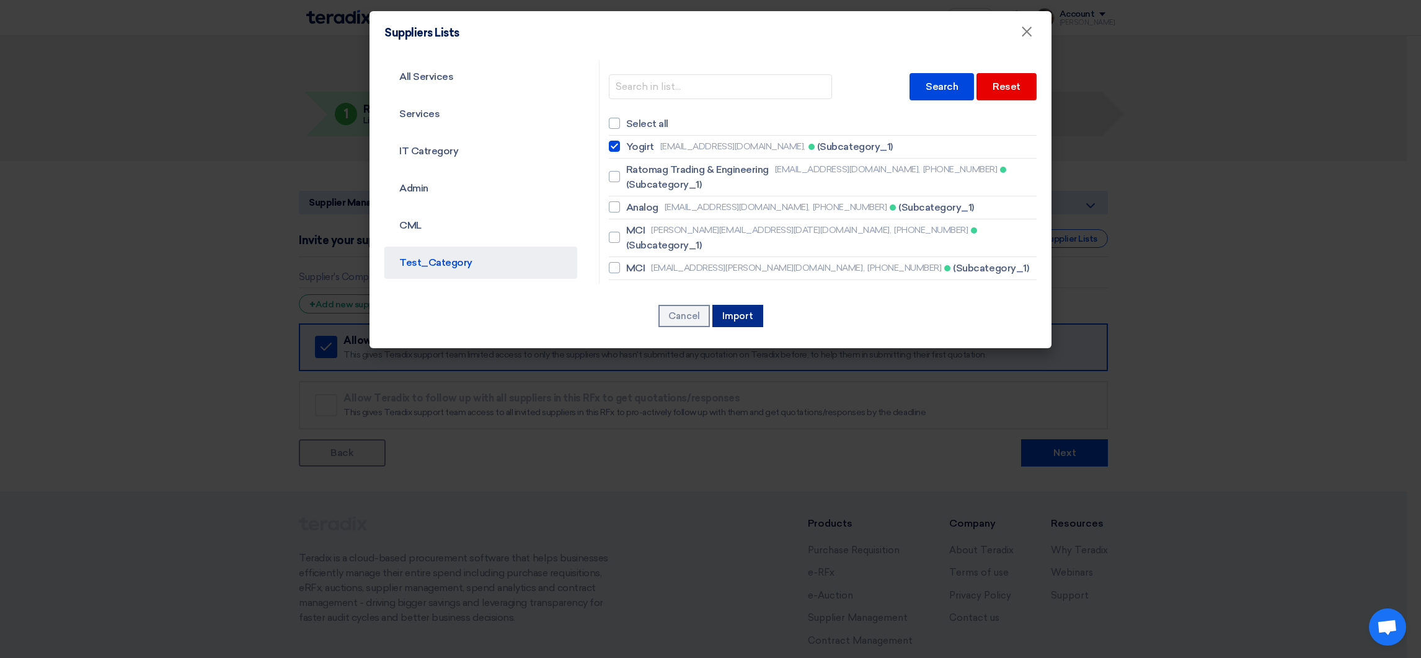
click at [745, 315] on button "Import" at bounding box center [737, 316] width 51 height 22
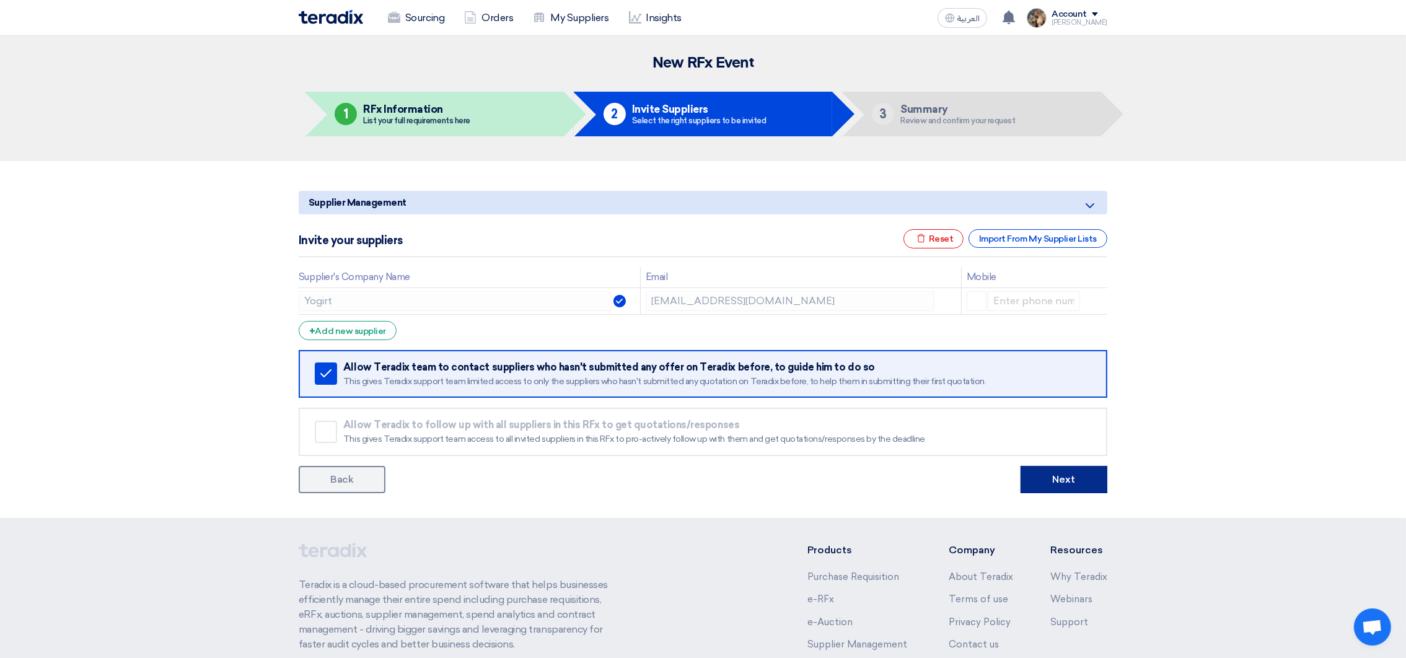
click at [1035, 478] on button "Next" at bounding box center [1064, 479] width 87 height 27
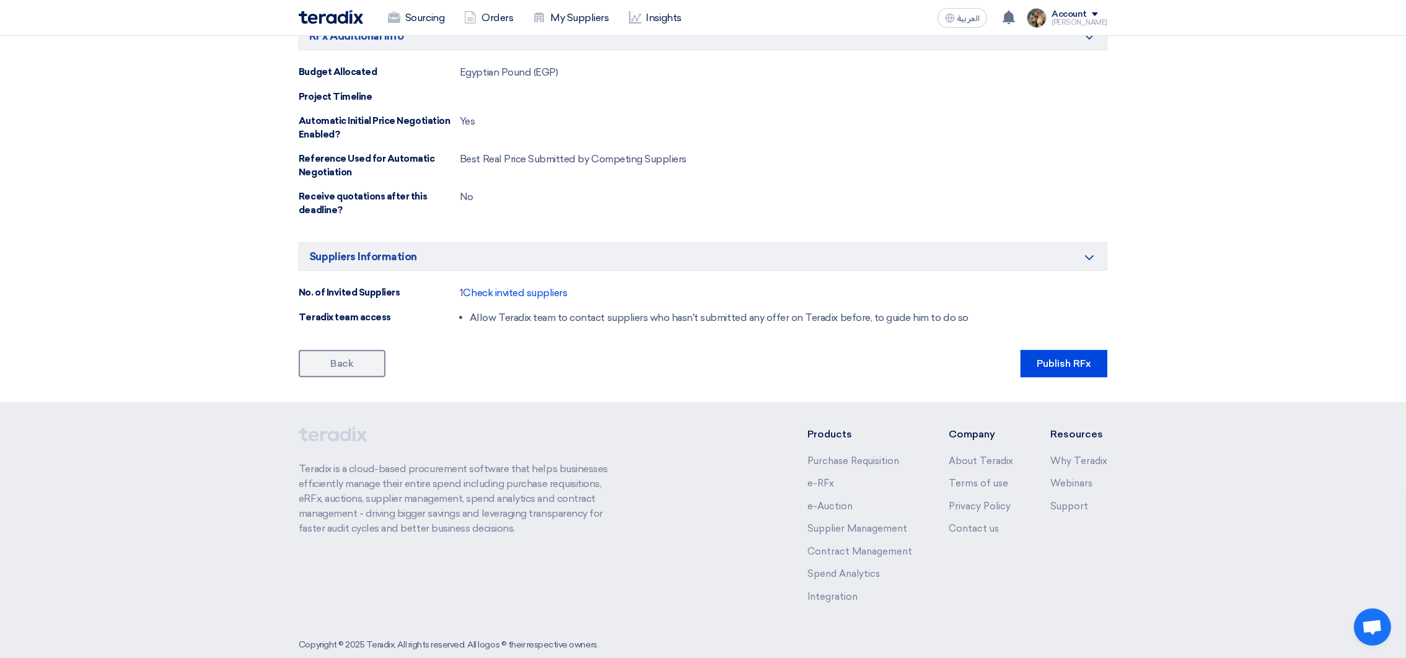
scroll to position [636, 0]
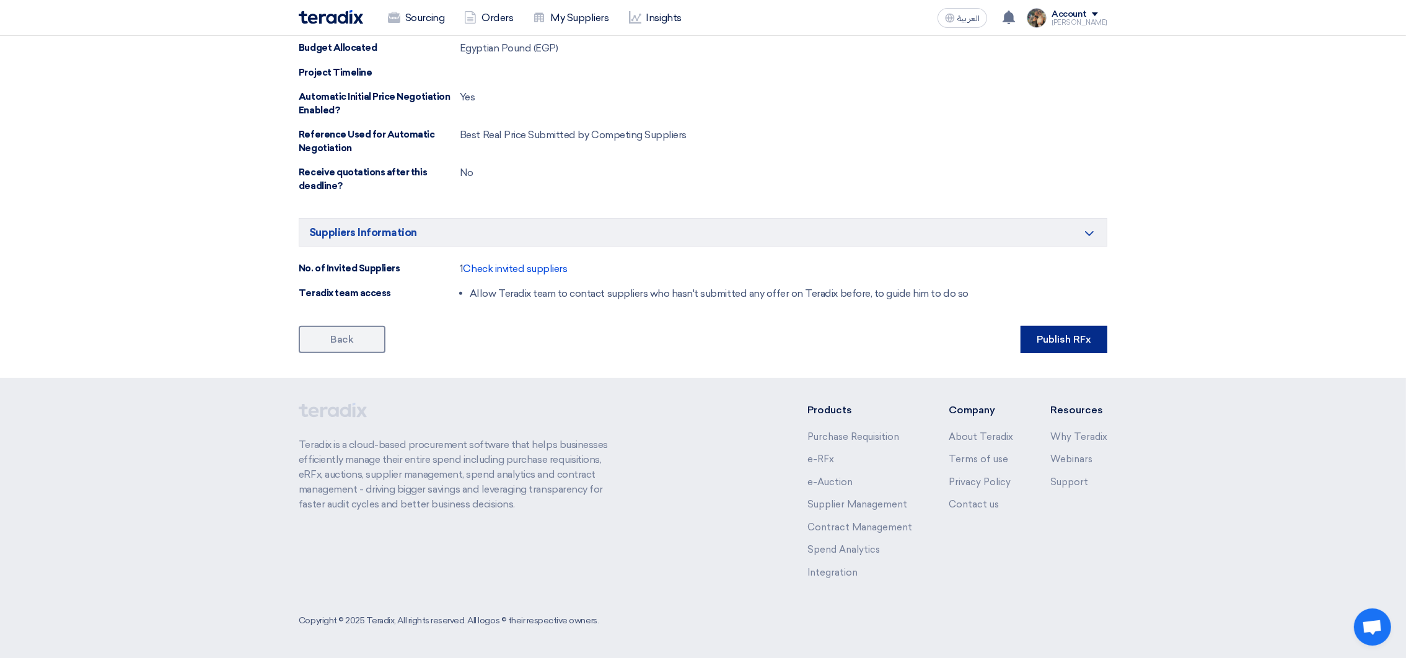
click at [1089, 350] on button "Publish RFx" at bounding box center [1064, 339] width 87 height 27
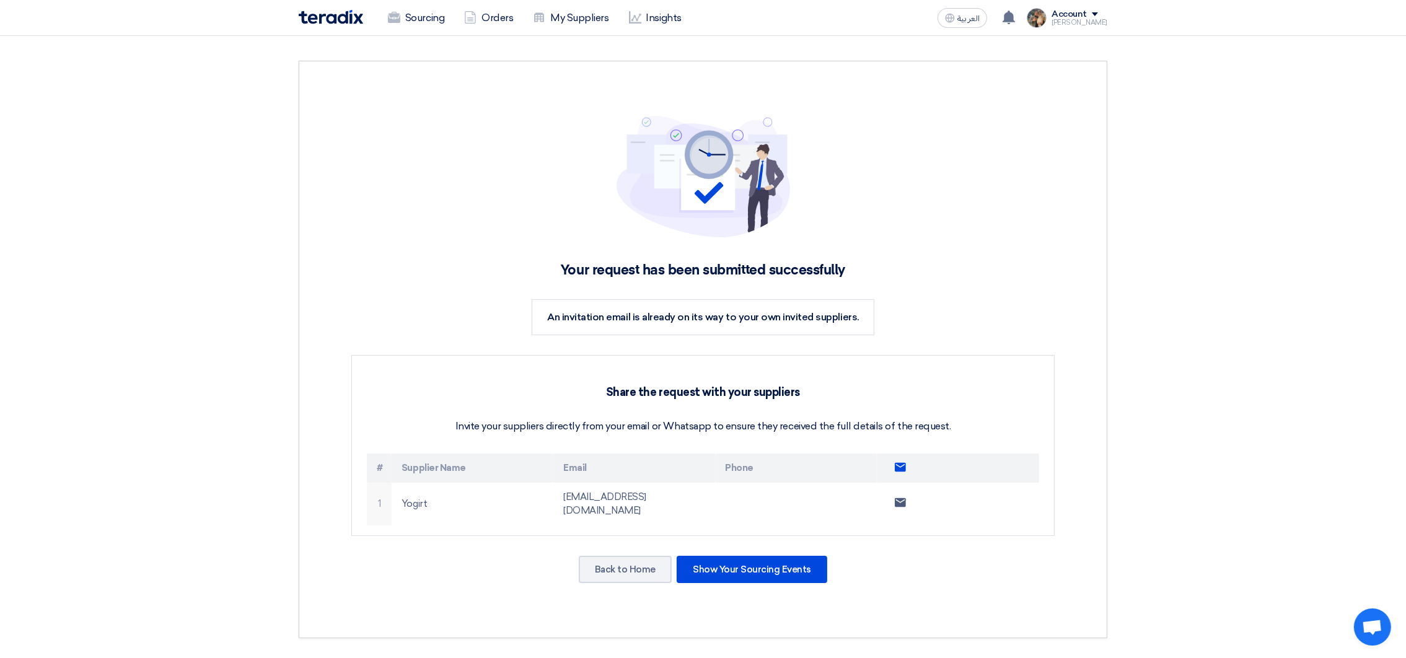
click at [330, 22] on img at bounding box center [331, 17] width 64 height 14
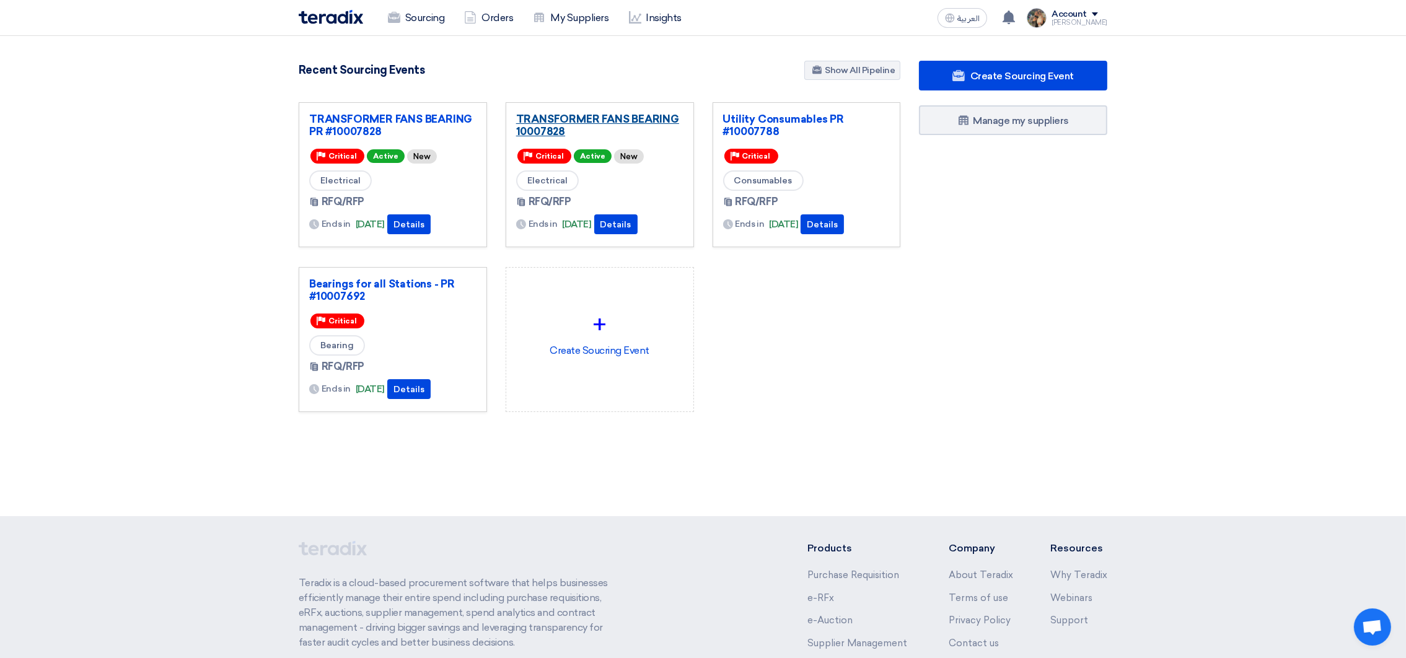
click at [550, 132] on link "TRANSFORMER FANS BEARING 10007828" at bounding box center [599, 125] width 167 height 25
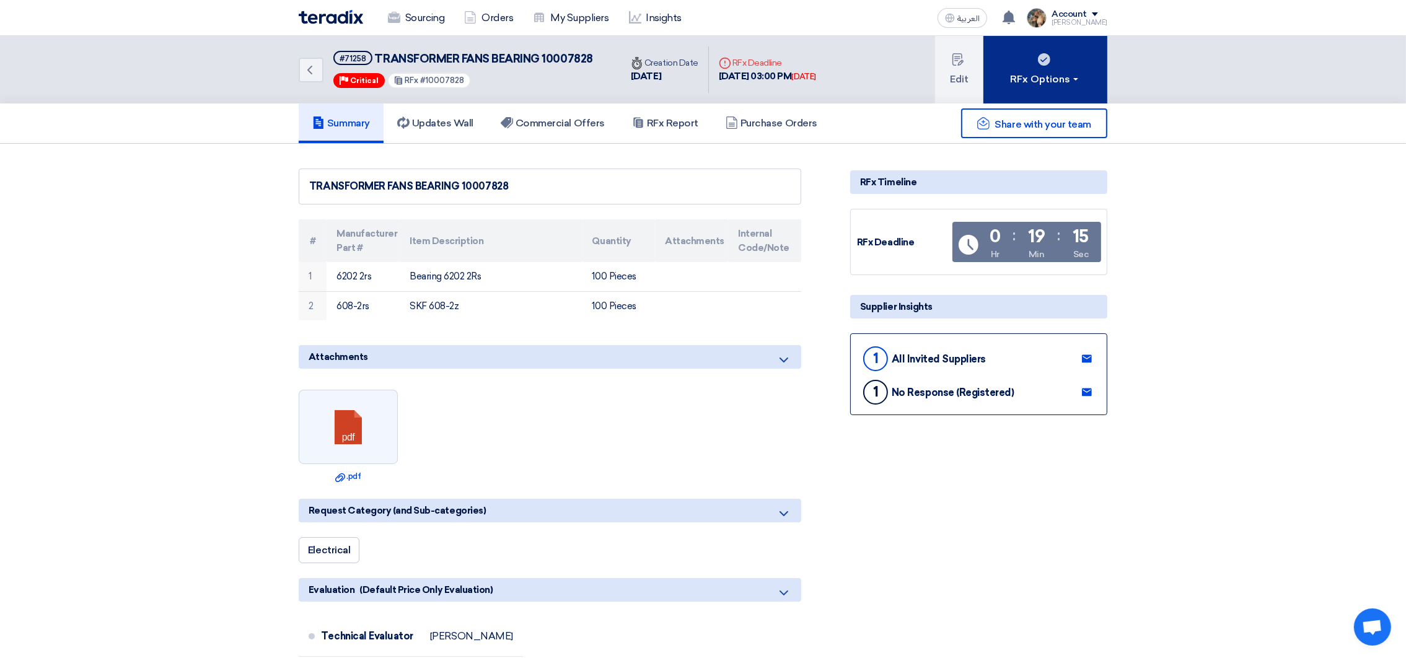
click at [1057, 80] on div "RFx Options" at bounding box center [1046, 79] width 70 height 15
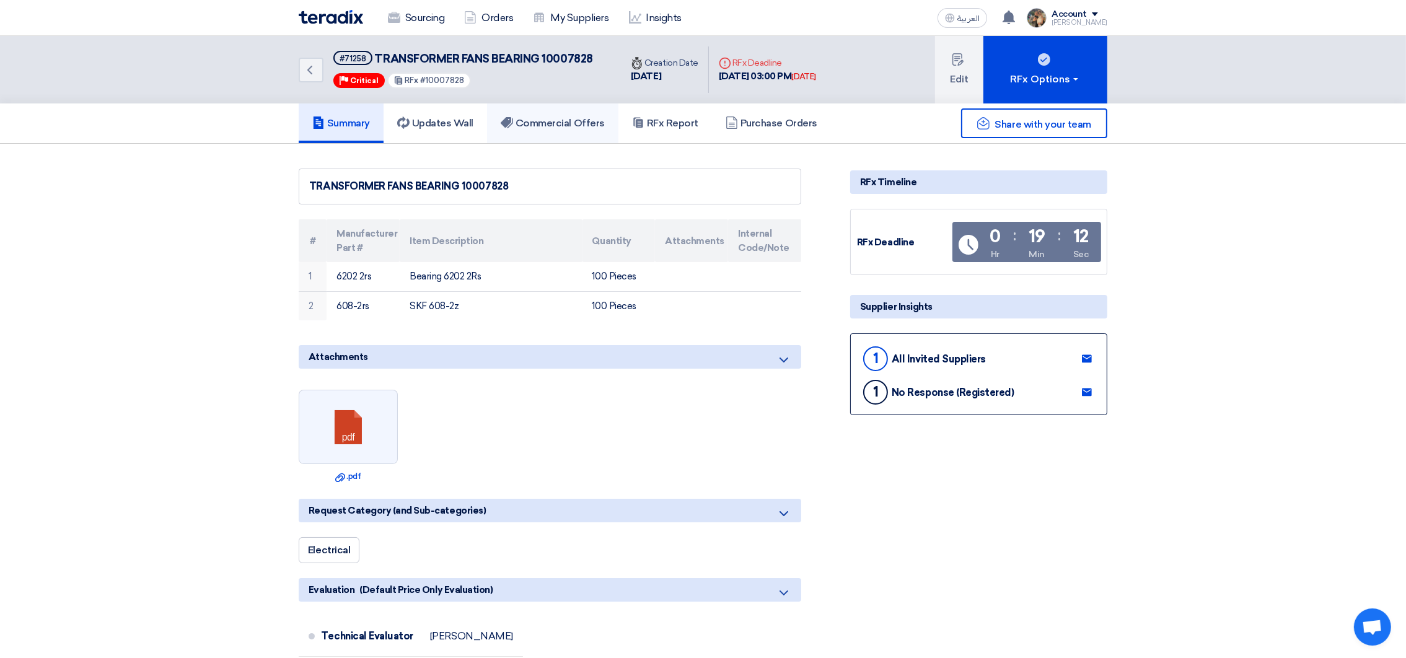
click at [575, 134] on link "Commercial Offers" at bounding box center [552, 124] width 131 height 40
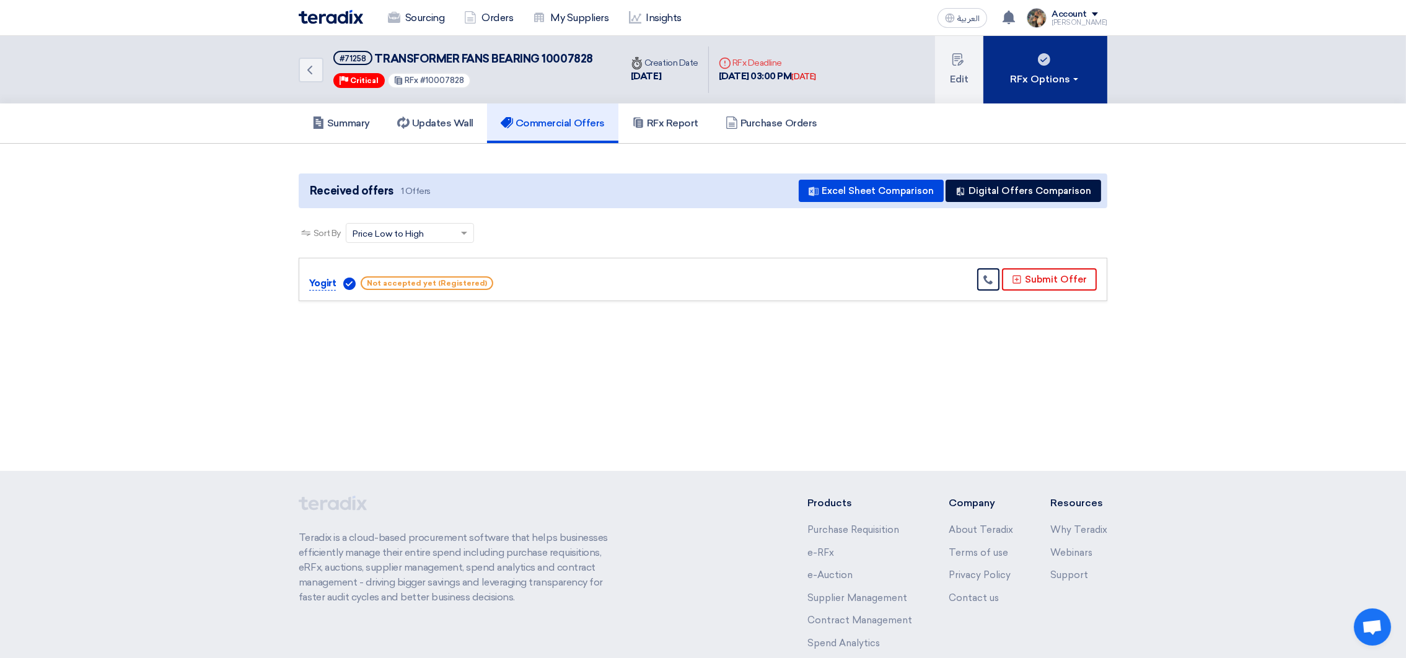
click at [1035, 90] on button "RFx Options" at bounding box center [1046, 70] width 124 height 68
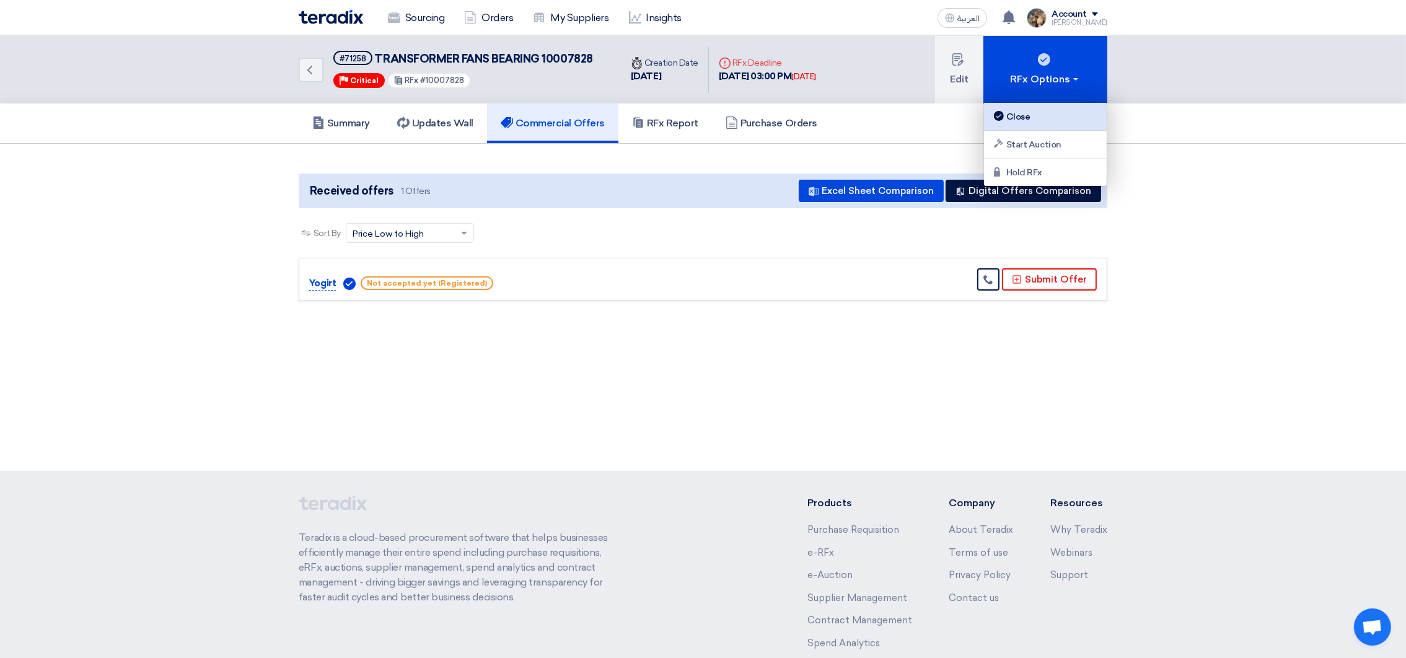
click at [1052, 113] on div "Close" at bounding box center [1046, 116] width 108 height 15
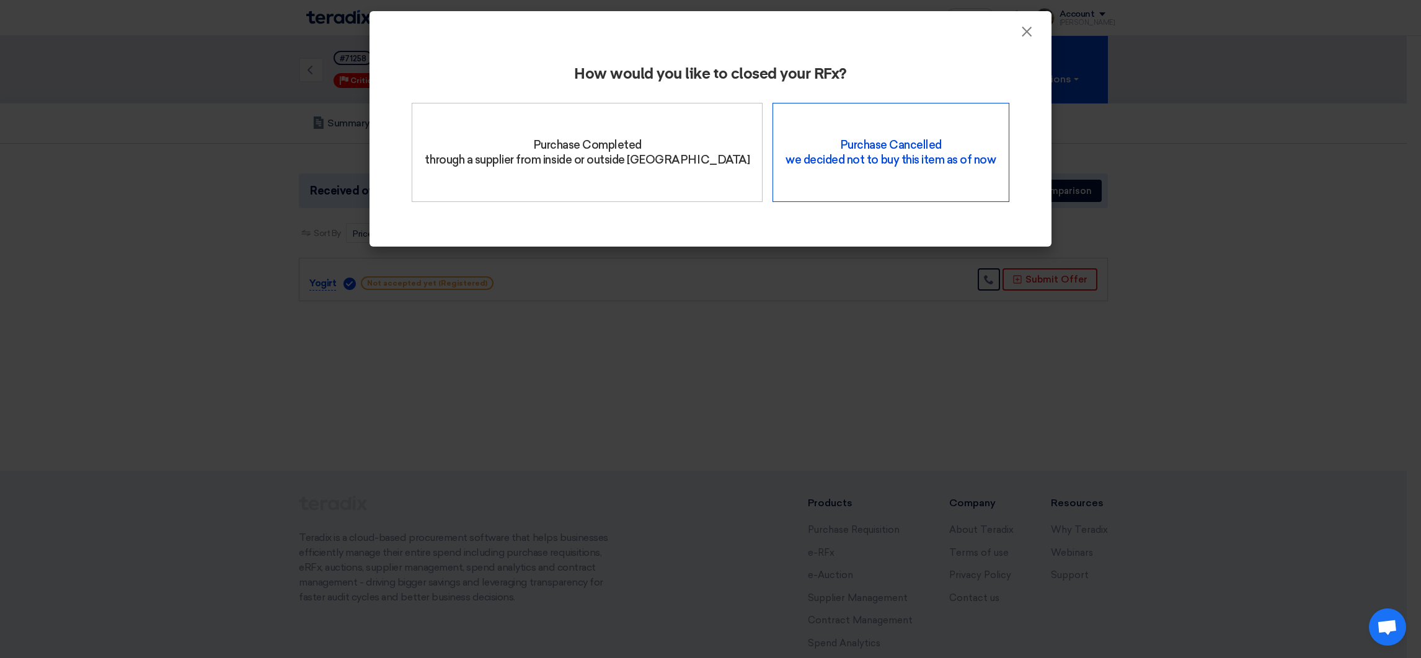
click at [909, 146] on div "Purchase Cancelled we decided not to buy this item as of now" at bounding box center [890, 152] width 236 height 99
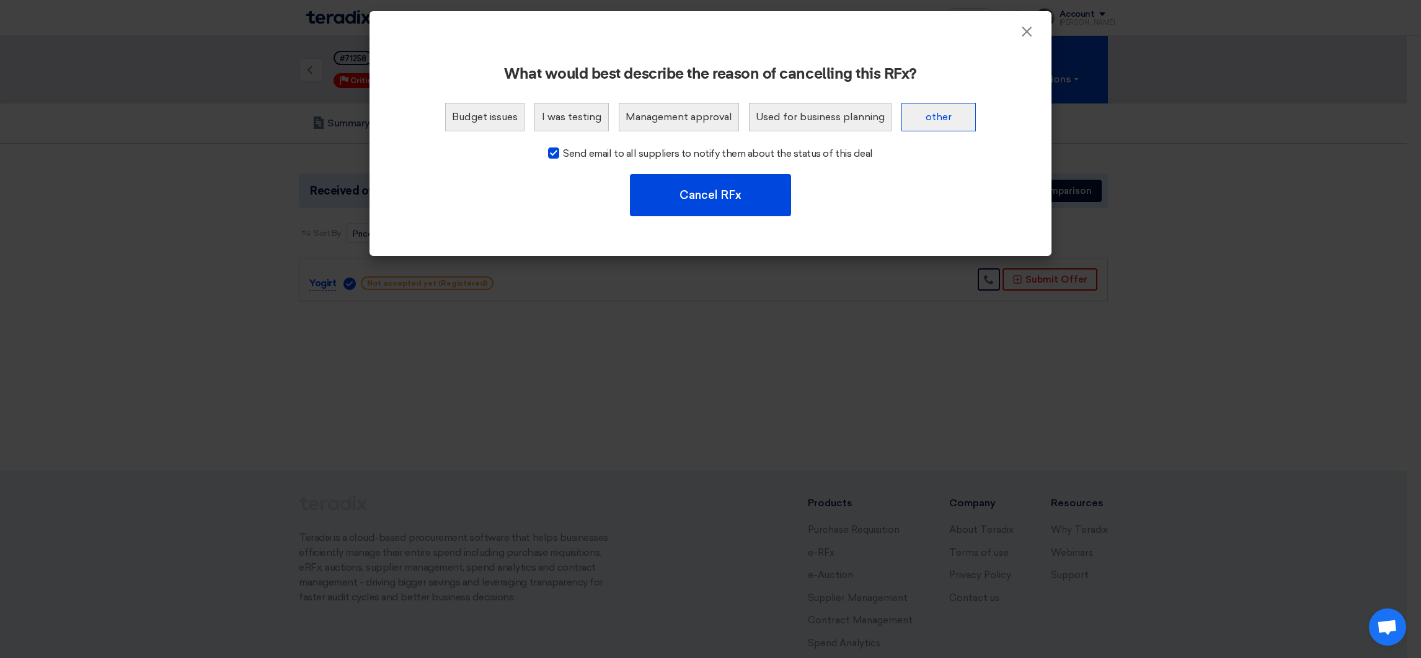
click at [928, 121] on button "other" at bounding box center [938, 117] width 74 height 29
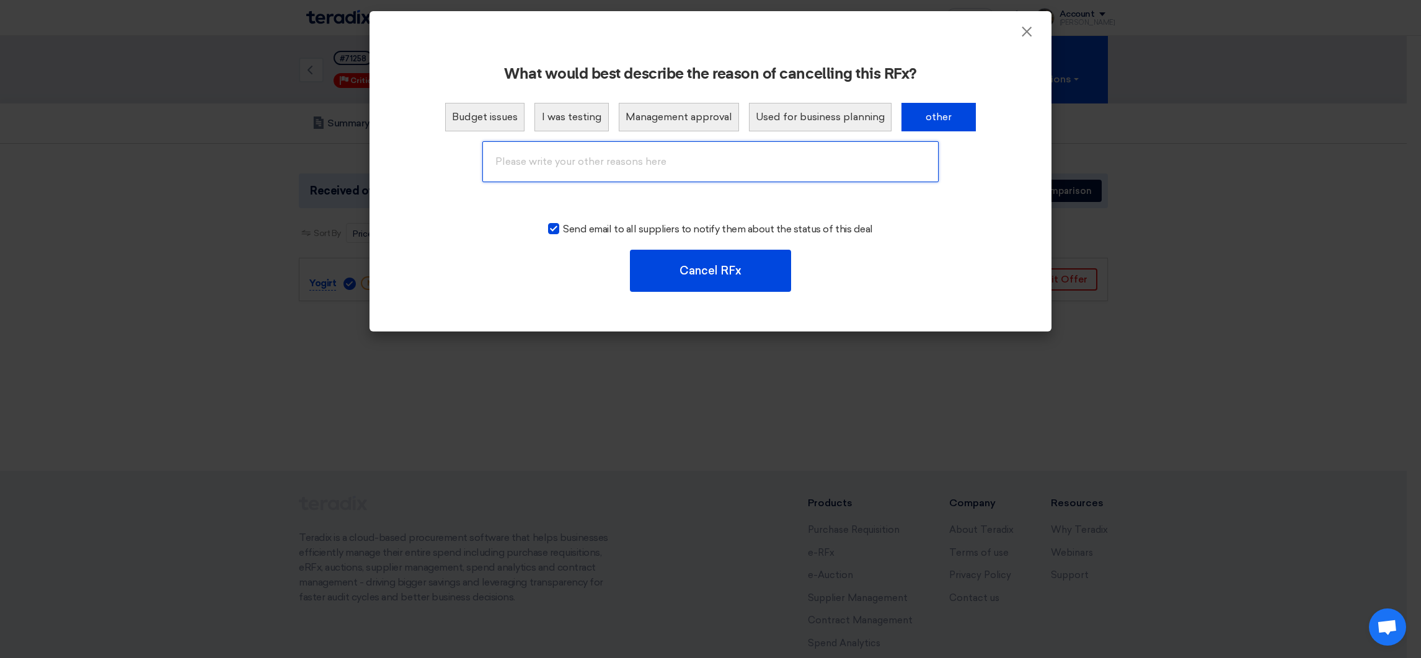
click at [551, 169] on input "text" at bounding box center [710, 161] width 456 height 41
type input "Already done by Duplication"
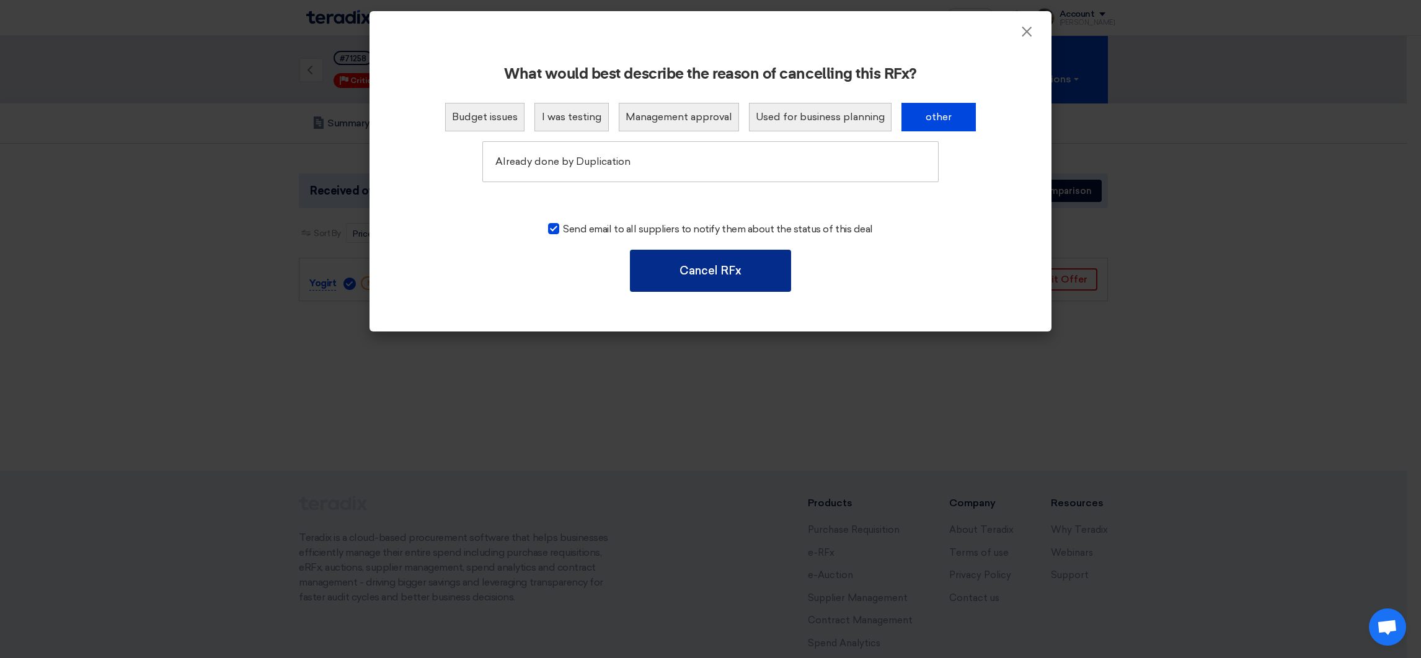
click at [723, 275] on button "Cancel RFx" at bounding box center [710, 271] width 161 height 42
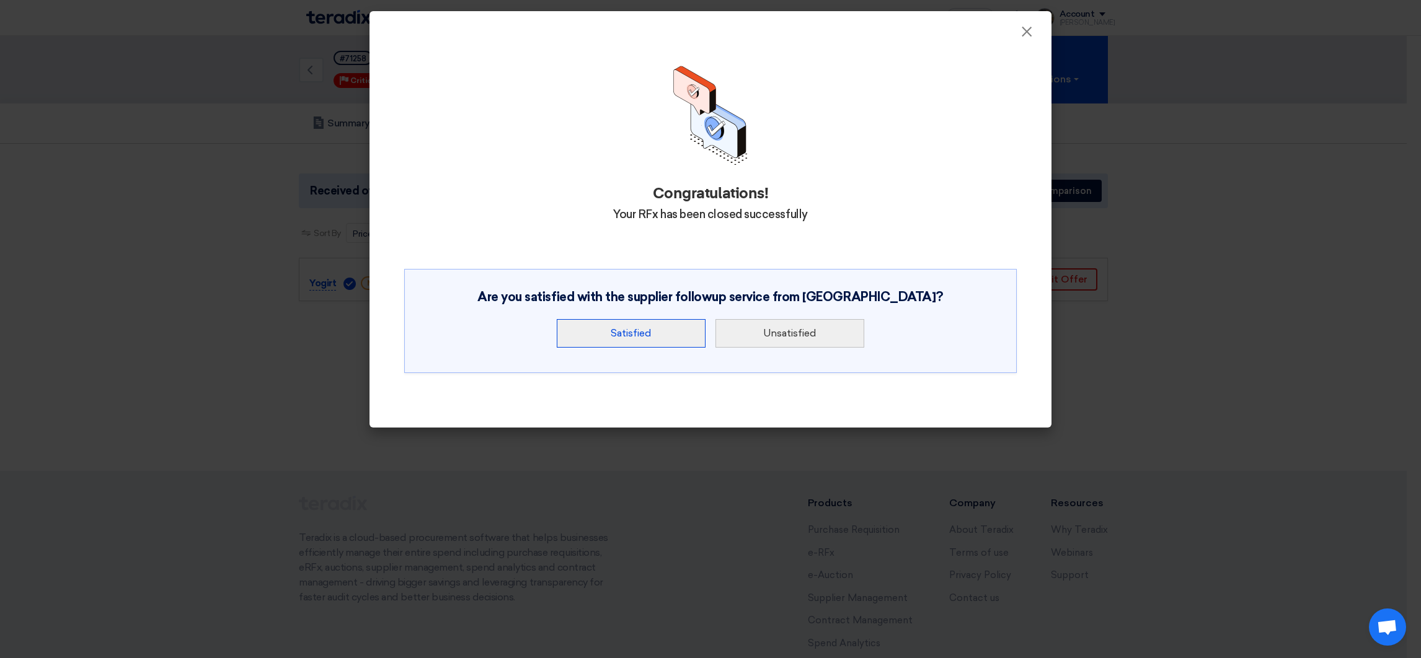
click at [639, 327] on button "Satisfied" at bounding box center [631, 333] width 149 height 29
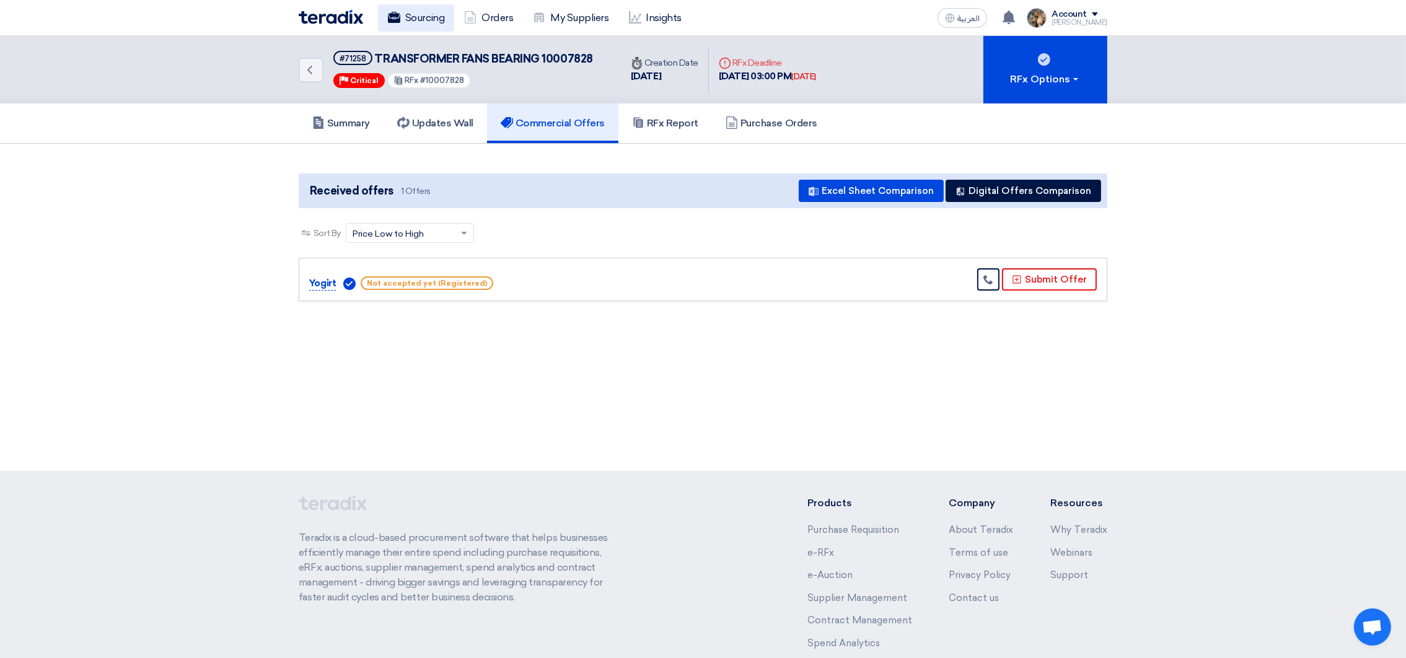
click at [412, 12] on link "Sourcing" at bounding box center [416, 17] width 76 height 27
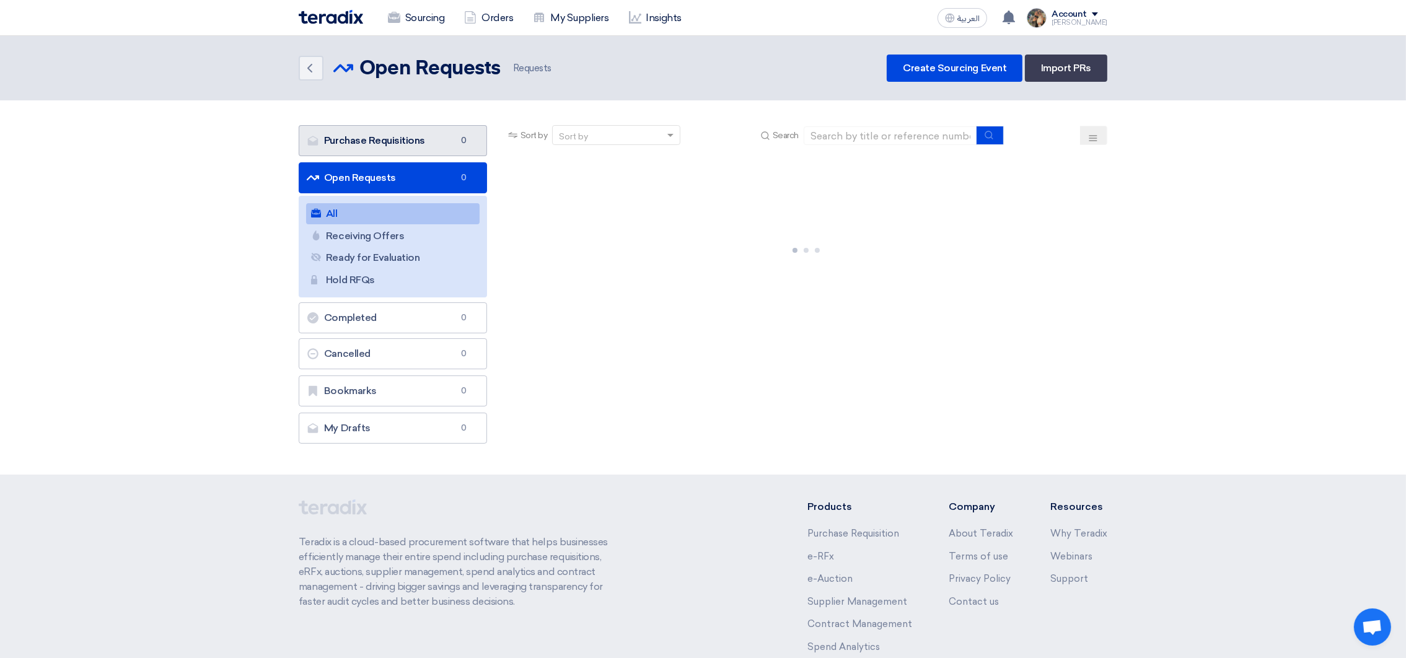
click at [439, 133] on link "Purchase Requisitions Purchase Requisitions 0" at bounding box center [393, 140] width 188 height 31
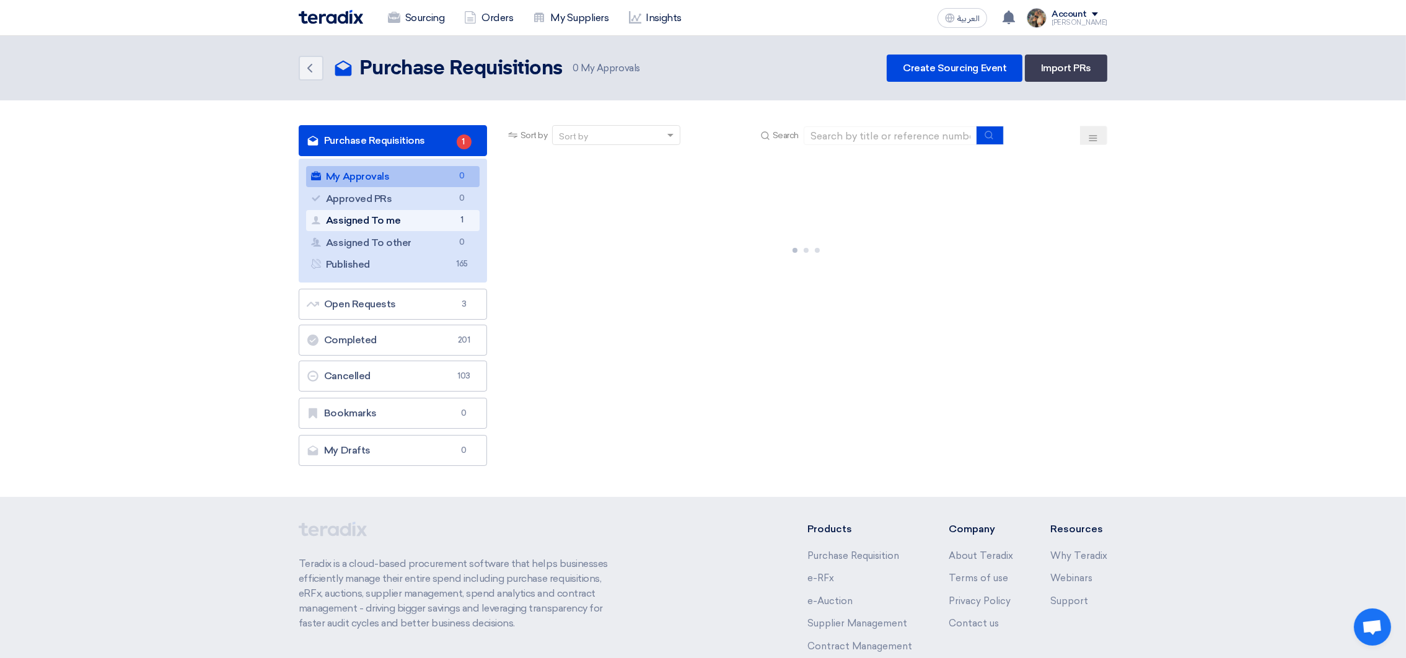
click at [425, 219] on link "Assigned To me Assigned To me 1" at bounding box center [393, 220] width 174 height 21
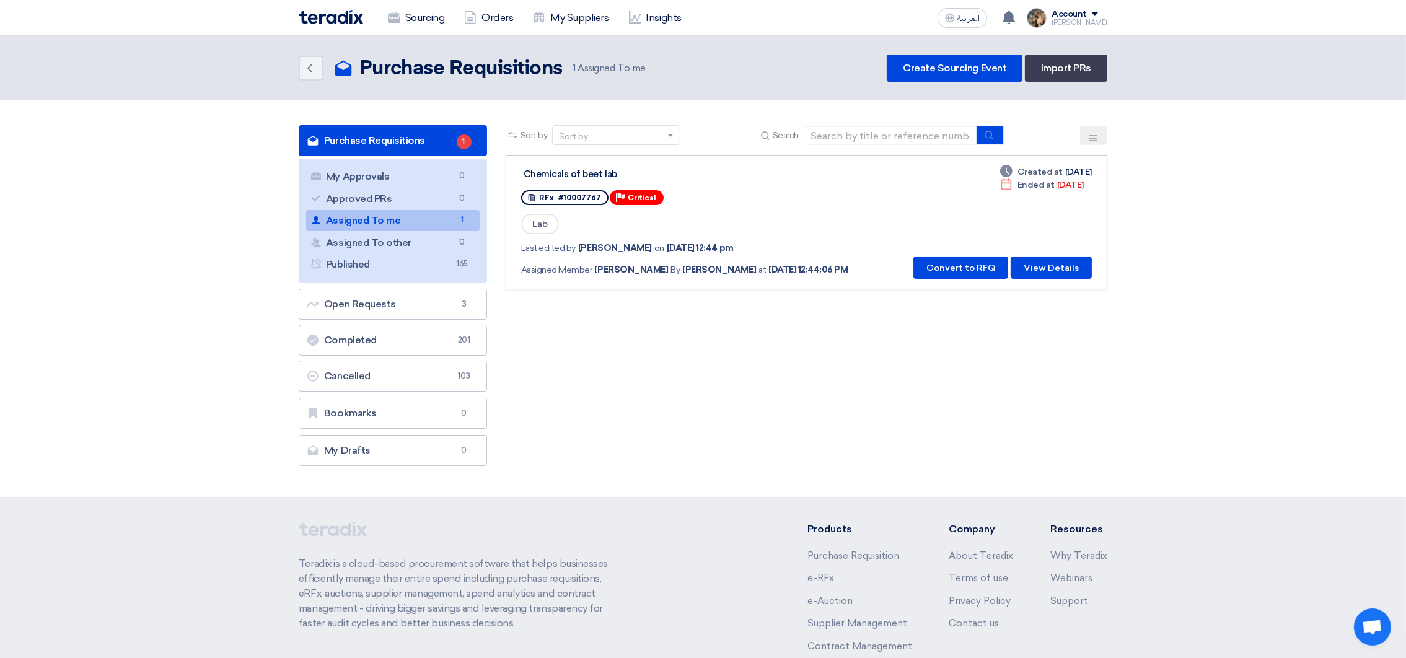
click at [310, 14] on img at bounding box center [331, 17] width 64 height 14
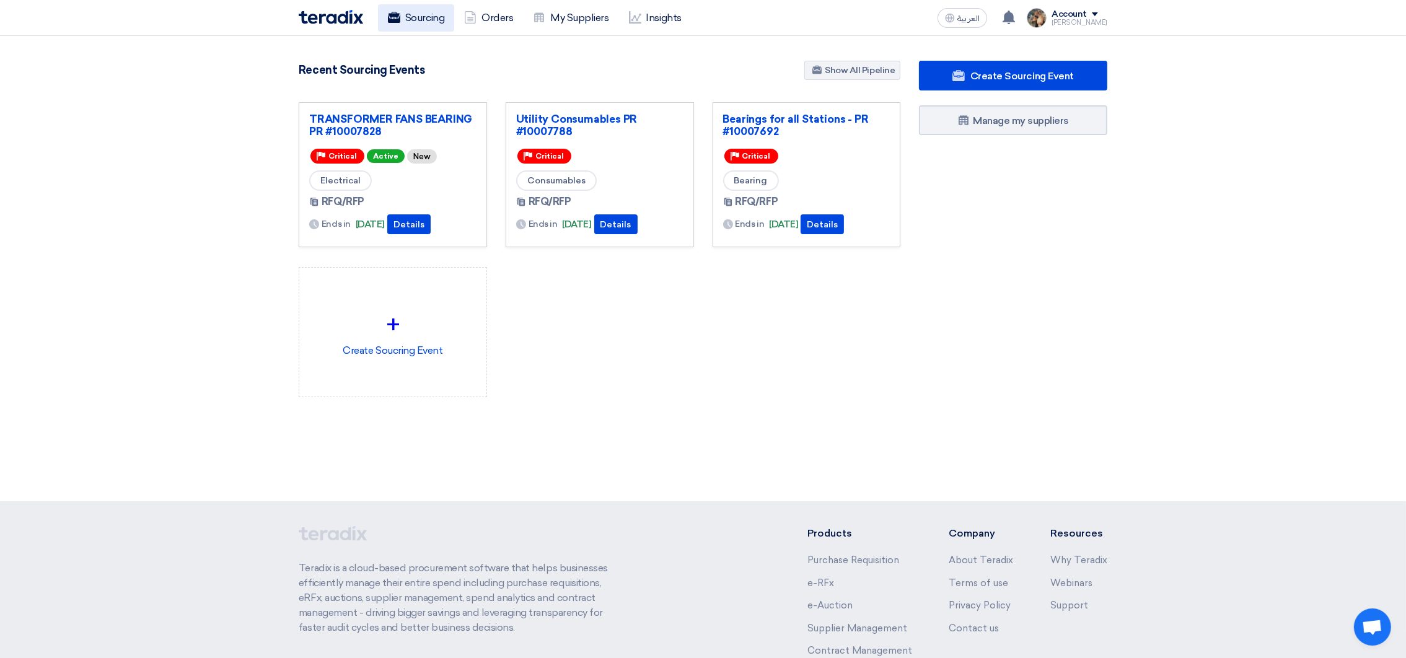
click at [405, 17] on link "Sourcing" at bounding box center [416, 17] width 76 height 27
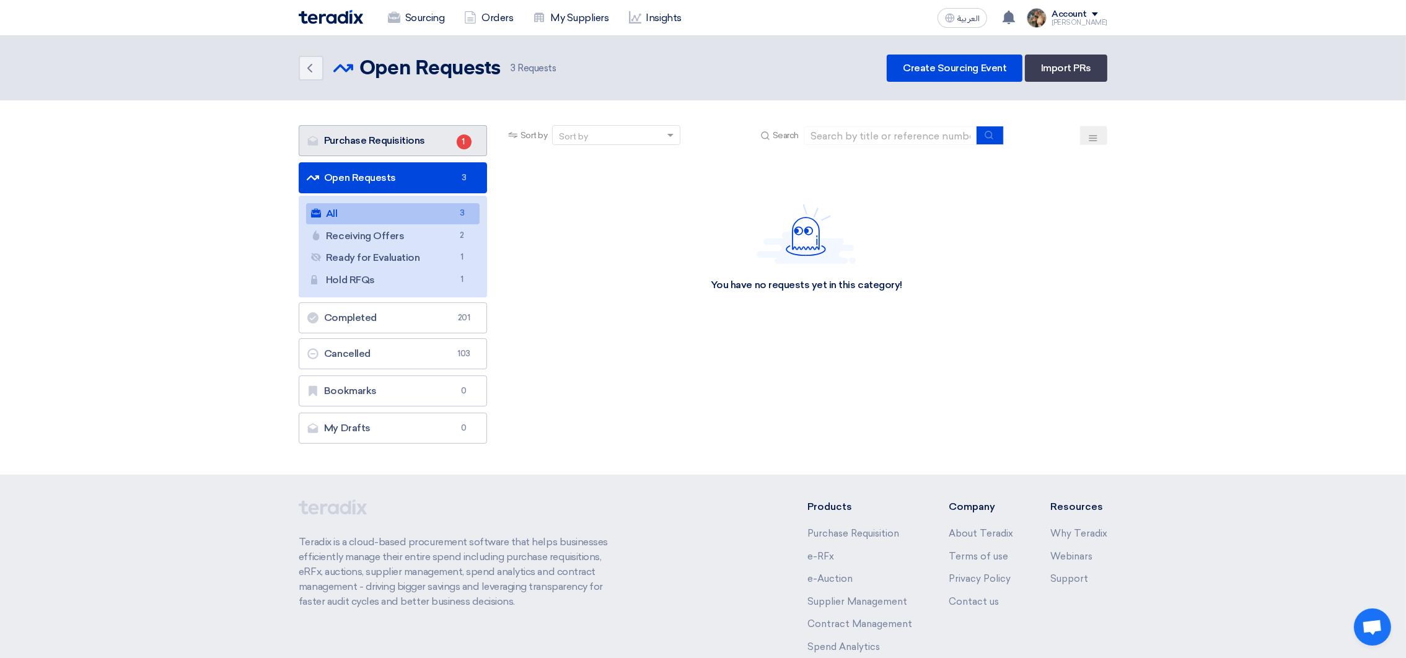
click at [359, 142] on link "Purchase Requisitions Purchase Requisitions 1" at bounding box center [393, 140] width 188 height 31
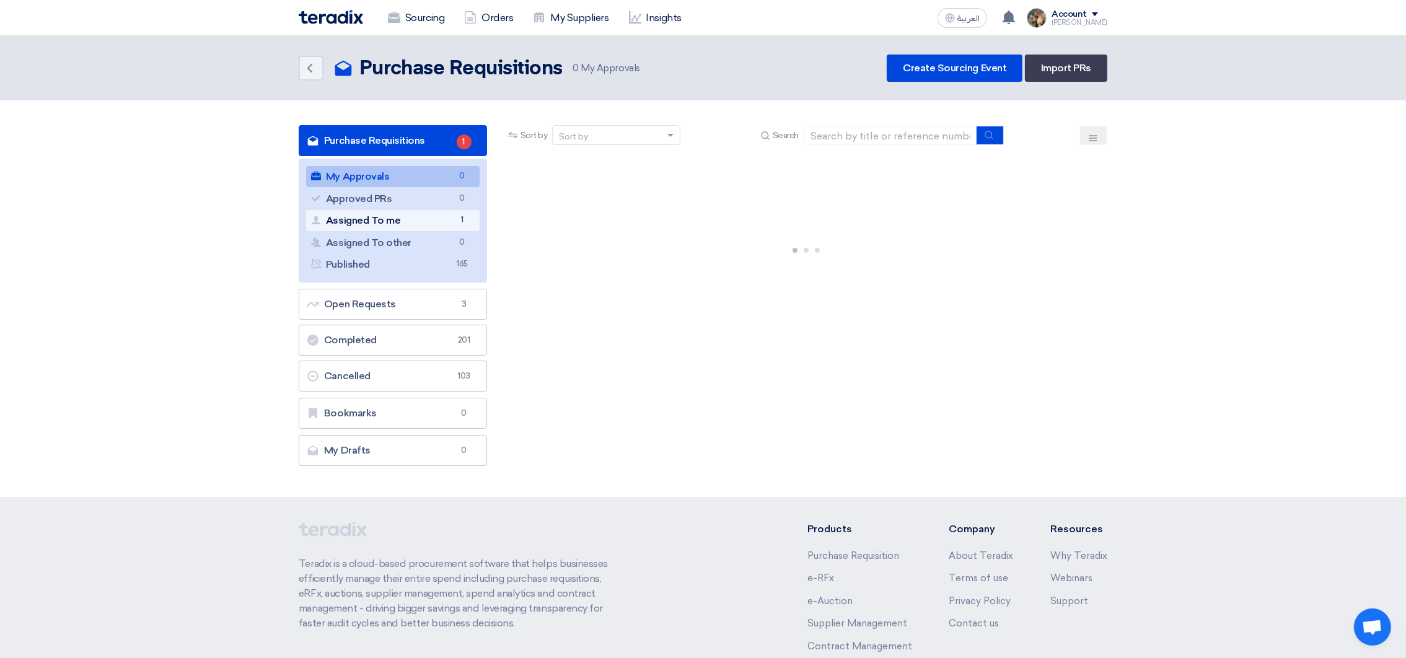
click at [434, 213] on link "Assigned To me Assigned To me 1" at bounding box center [393, 220] width 174 height 21
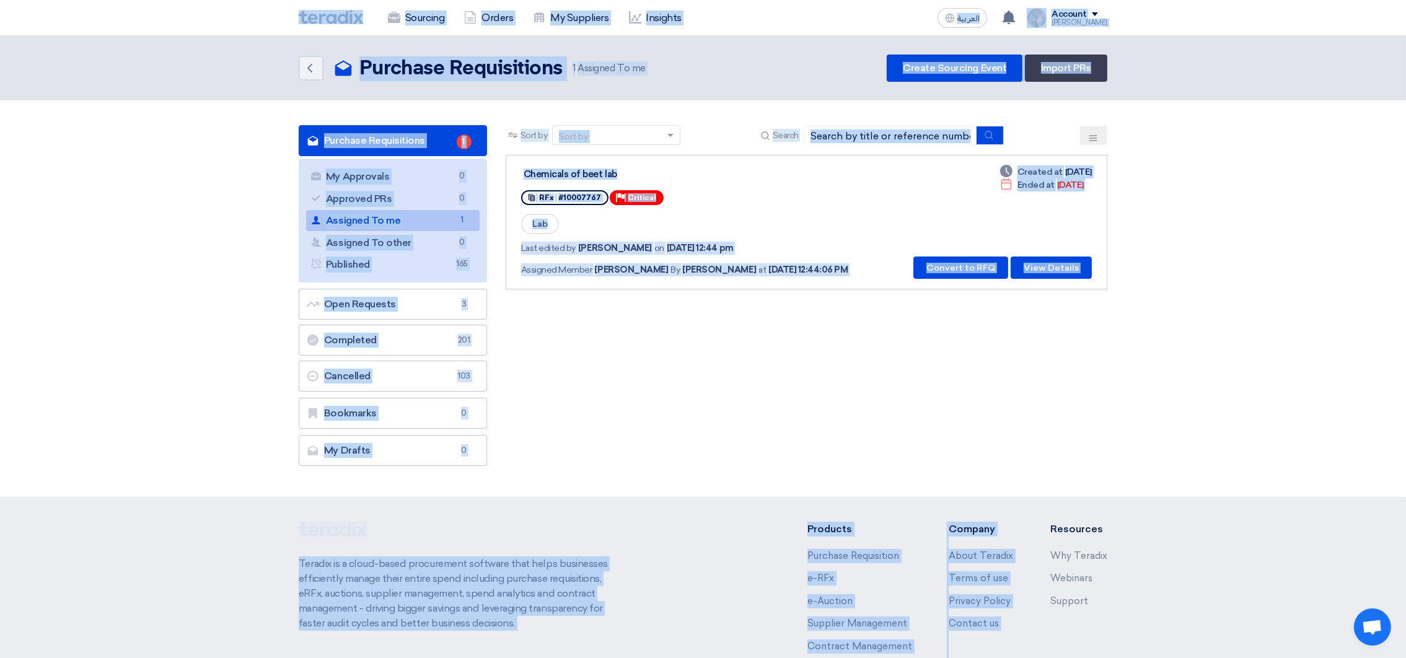
scroll to position [120, 0]
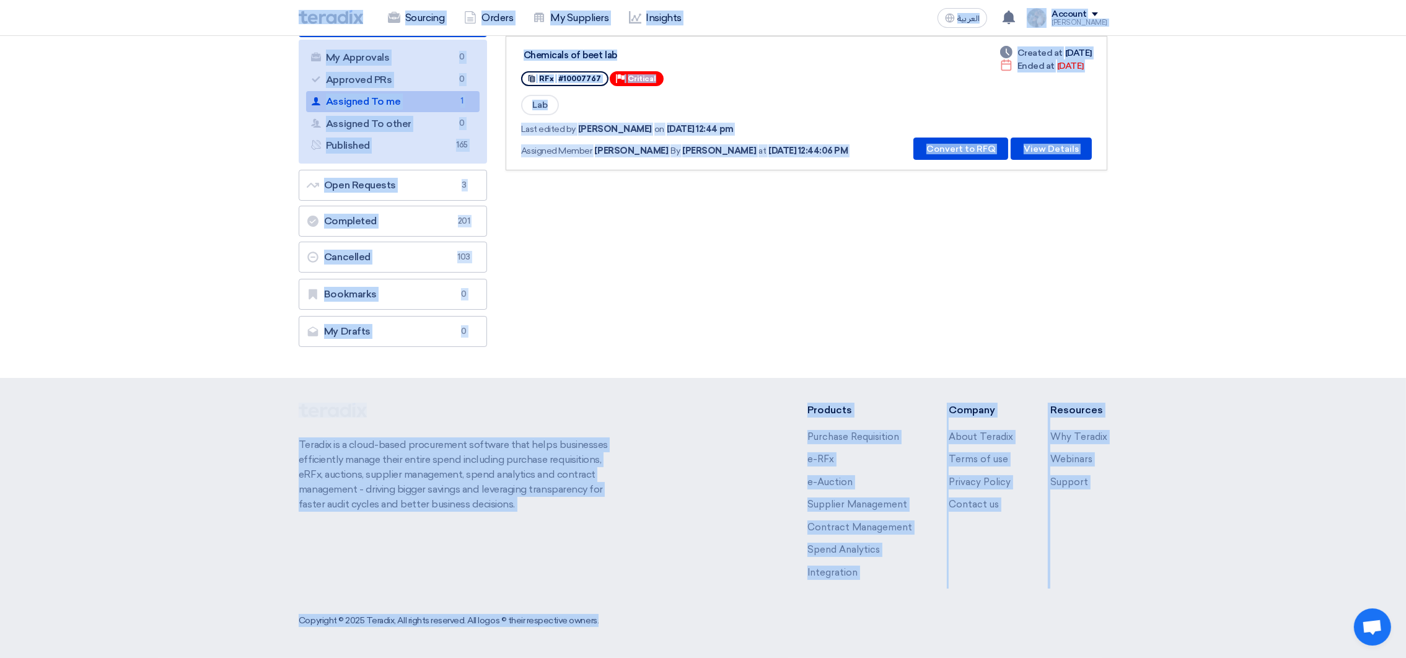
drag, startPoint x: 292, startPoint y: 6, endPoint x: 1100, endPoint y: 705, distance: 1069.0
click at [1100, 658] on html "Sourcing Orders My Suppliers Insights العربية ع You have a new offer for 'Utili…" at bounding box center [703, 269] width 1406 height 777
click at [746, 340] on div "Sort by Sort by Search Category Owner Type" at bounding box center [806, 179] width 620 height 347
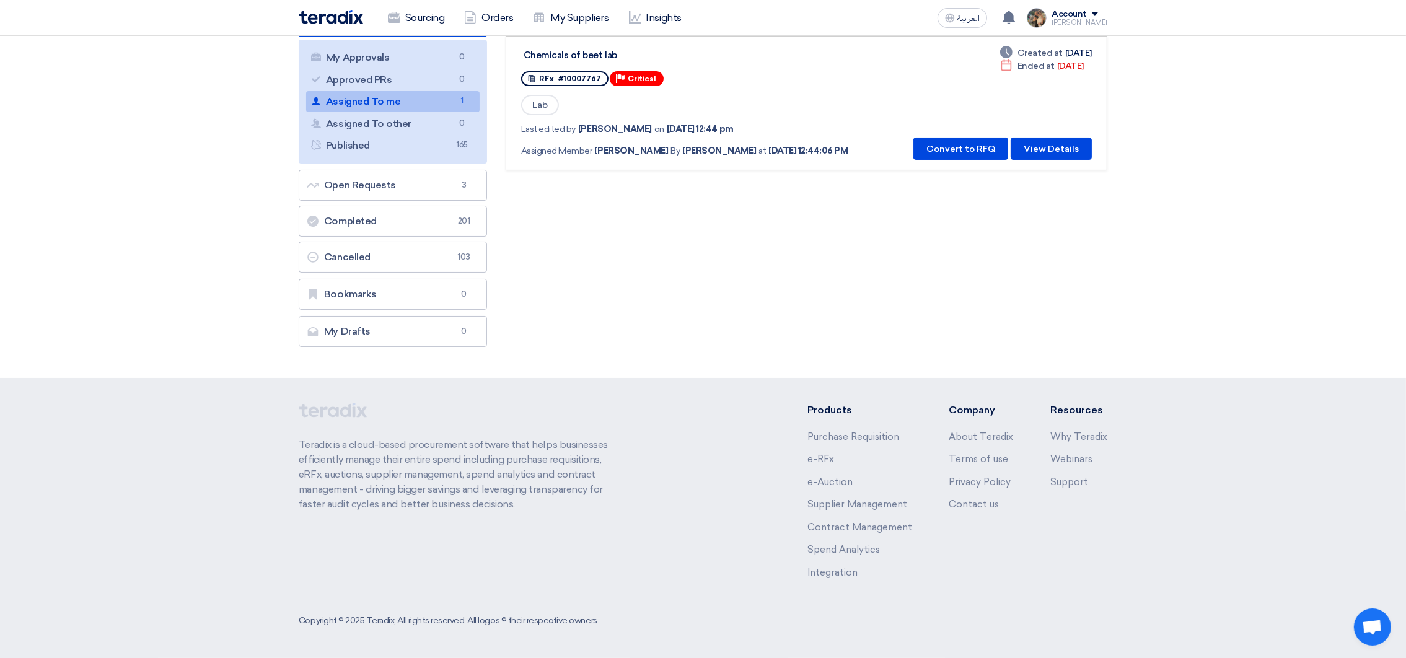
scroll to position [0, 0]
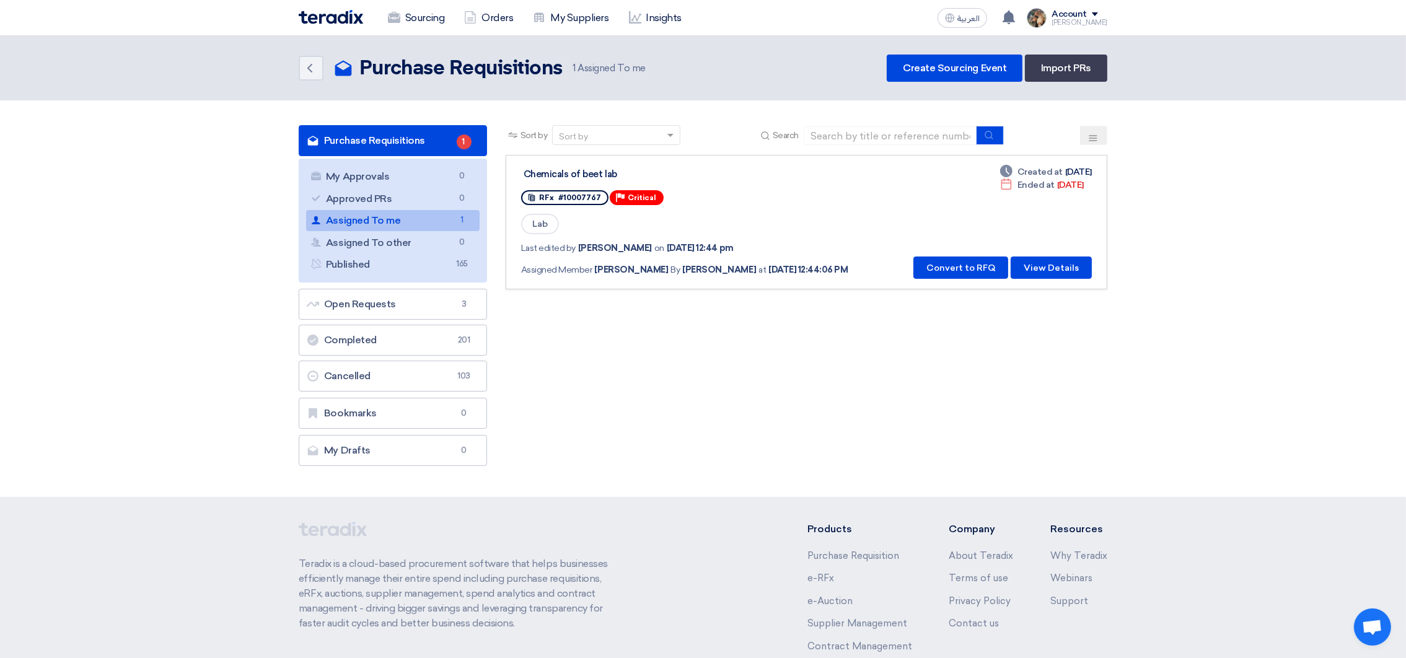
drag, startPoint x: 513, startPoint y: 162, endPoint x: 996, endPoint y: 276, distance: 496.7
click at [996, 276] on link "Chemicals of beet lab RFx #10007767 Priority Critical Lab Last edited by [PERSO…" at bounding box center [807, 222] width 602 height 134
click at [521, 132] on span "Sort by" at bounding box center [534, 135] width 27 height 13
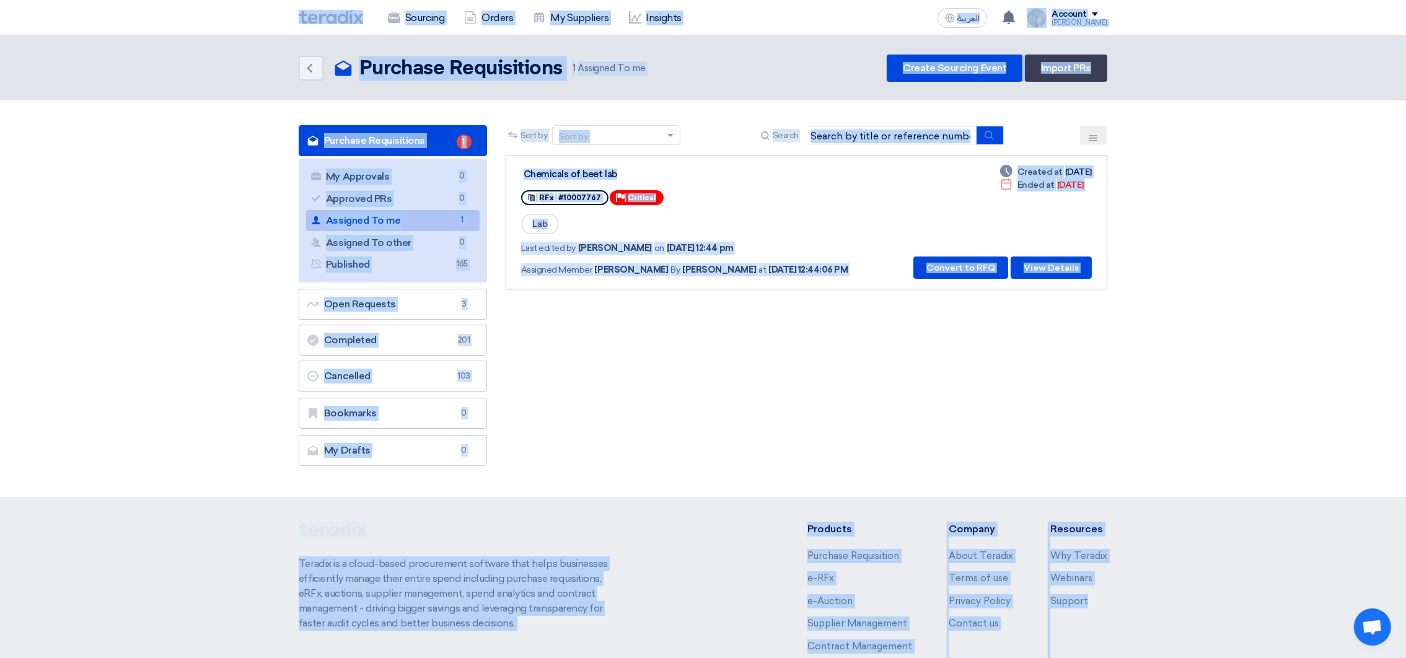
scroll to position [120, 0]
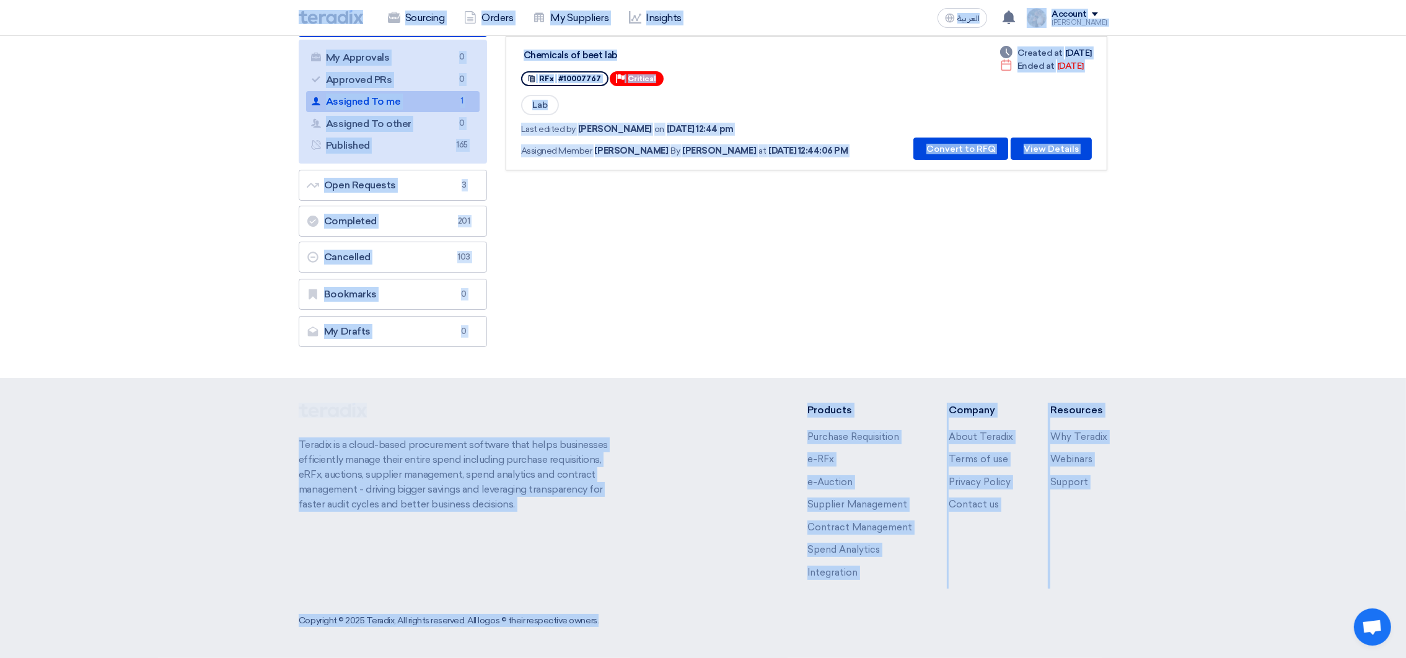
drag, startPoint x: 280, startPoint y: 2, endPoint x: 1155, endPoint y: 521, distance: 1017.6
click at [1293, 658] on html "Sourcing Orders My Suppliers Insights العربية ع You have a new offer for 'Utili…" at bounding box center [703, 269] width 1406 height 777
click at [1070, 311] on div "Sort by Sort by Search Category Owner Type" at bounding box center [806, 179] width 620 height 347
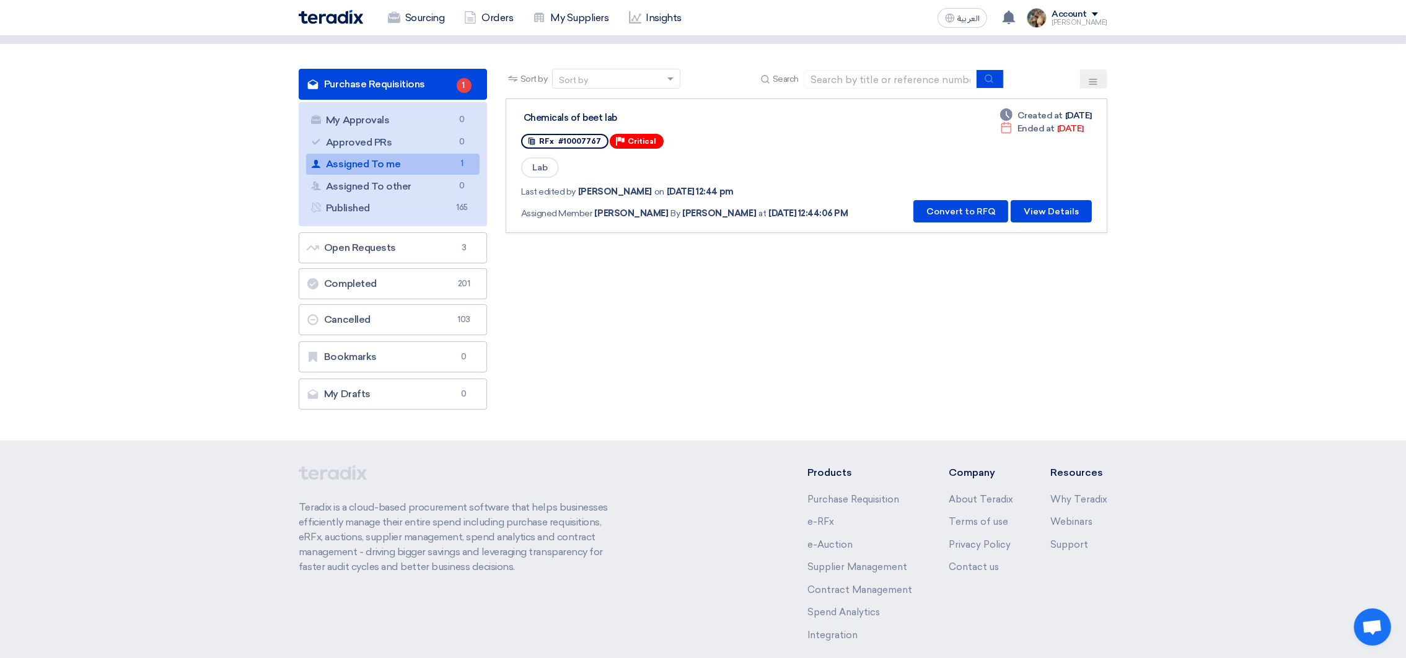
scroll to position [0, 0]
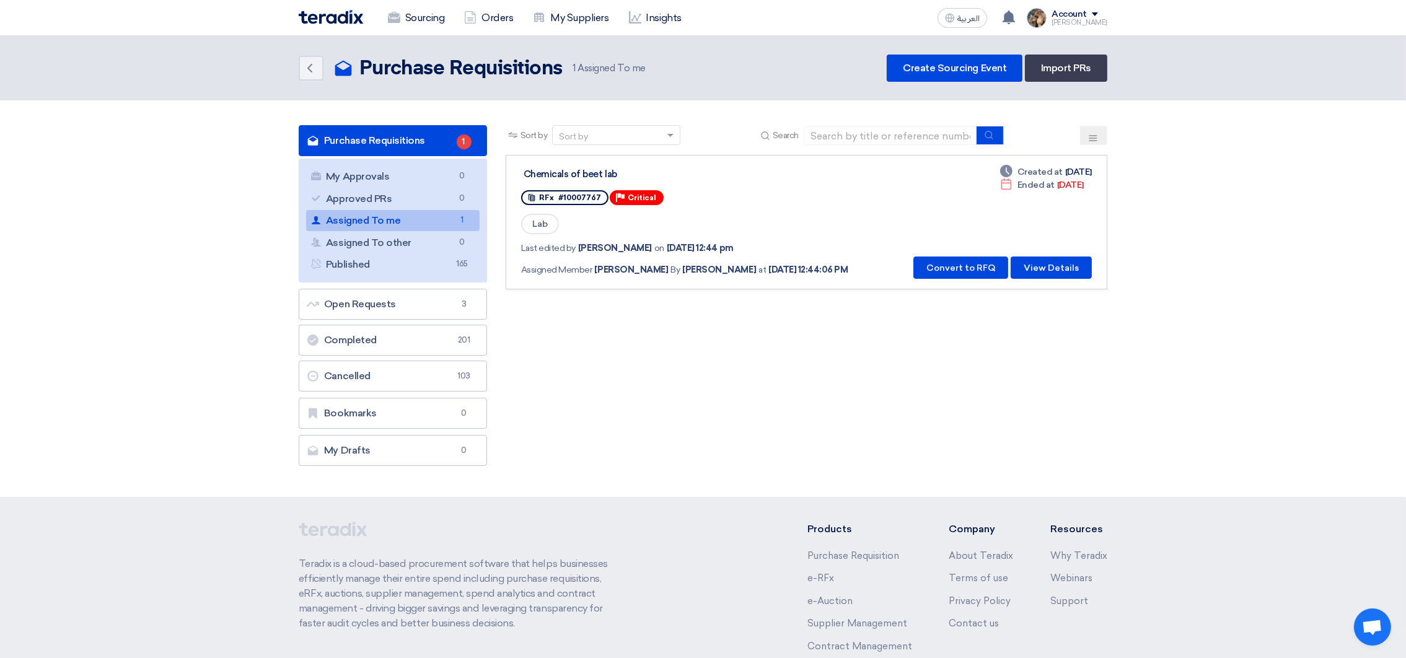
click at [311, 15] on img at bounding box center [331, 17] width 64 height 14
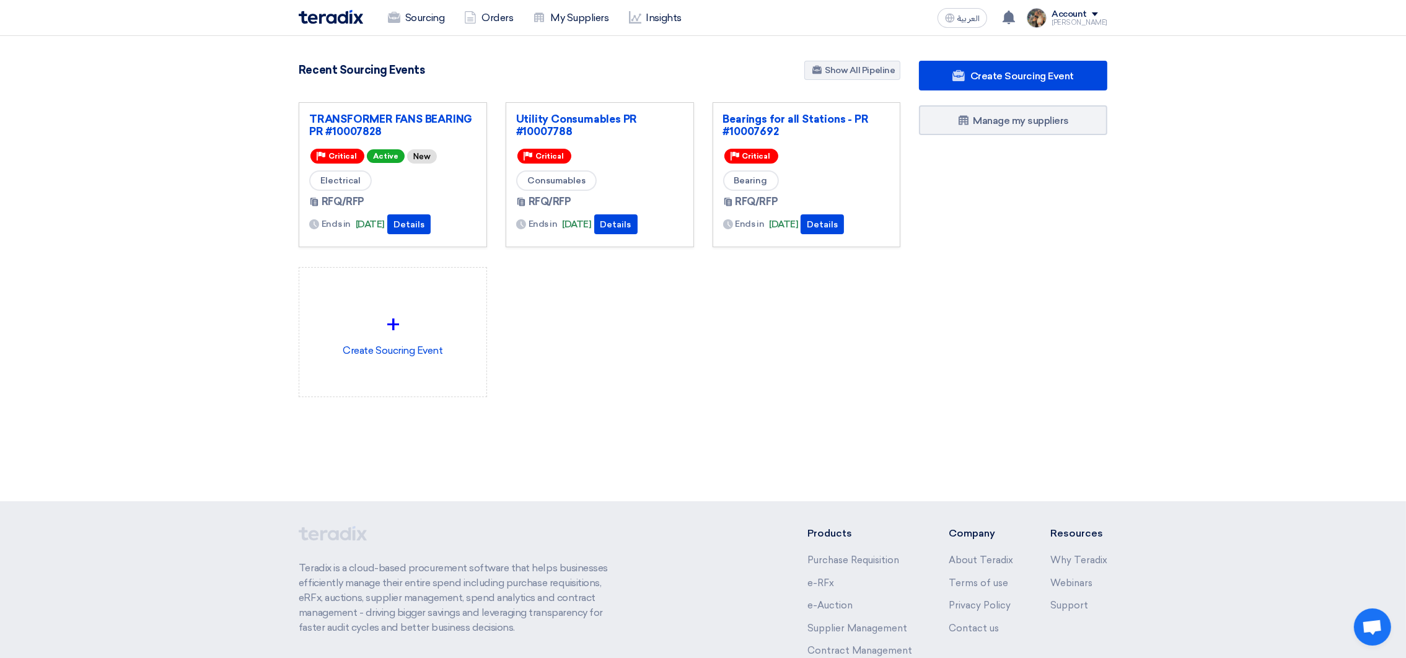
click at [656, 79] on div "Recent Sourcing Events Show All Pipeline" at bounding box center [600, 72] width 602 height 22
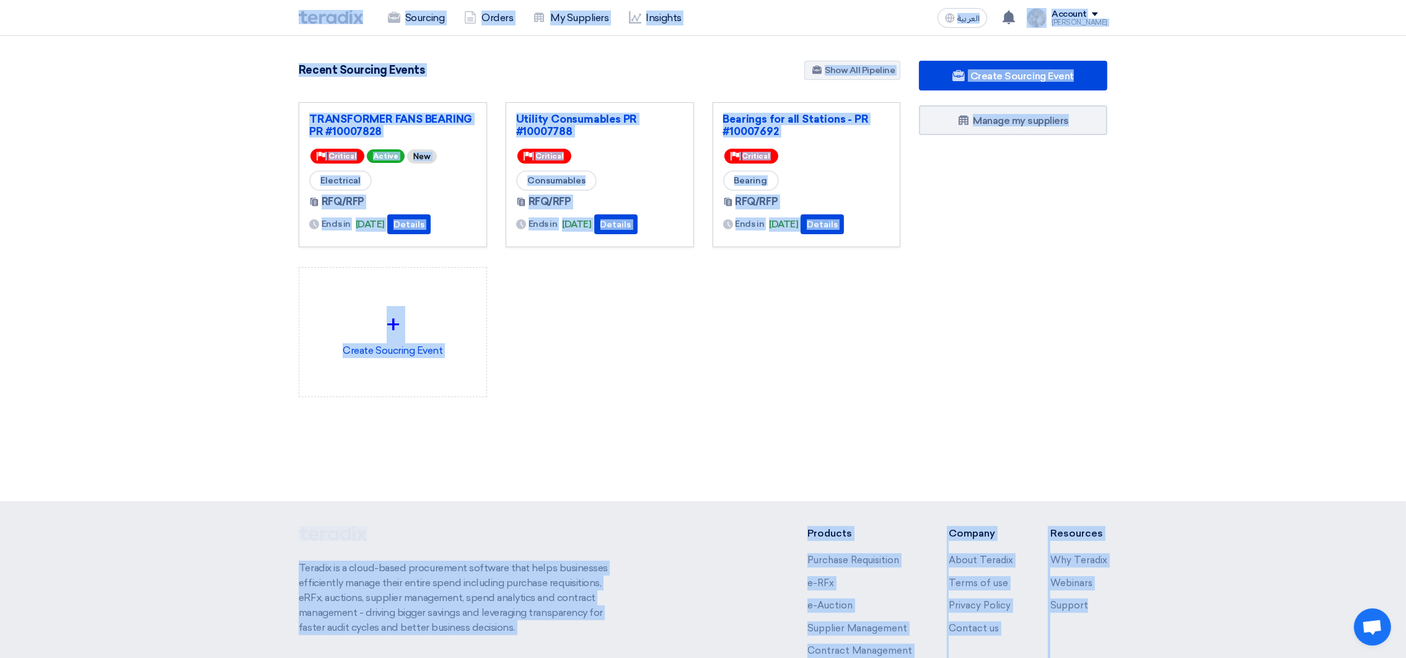
scroll to position [124, 0]
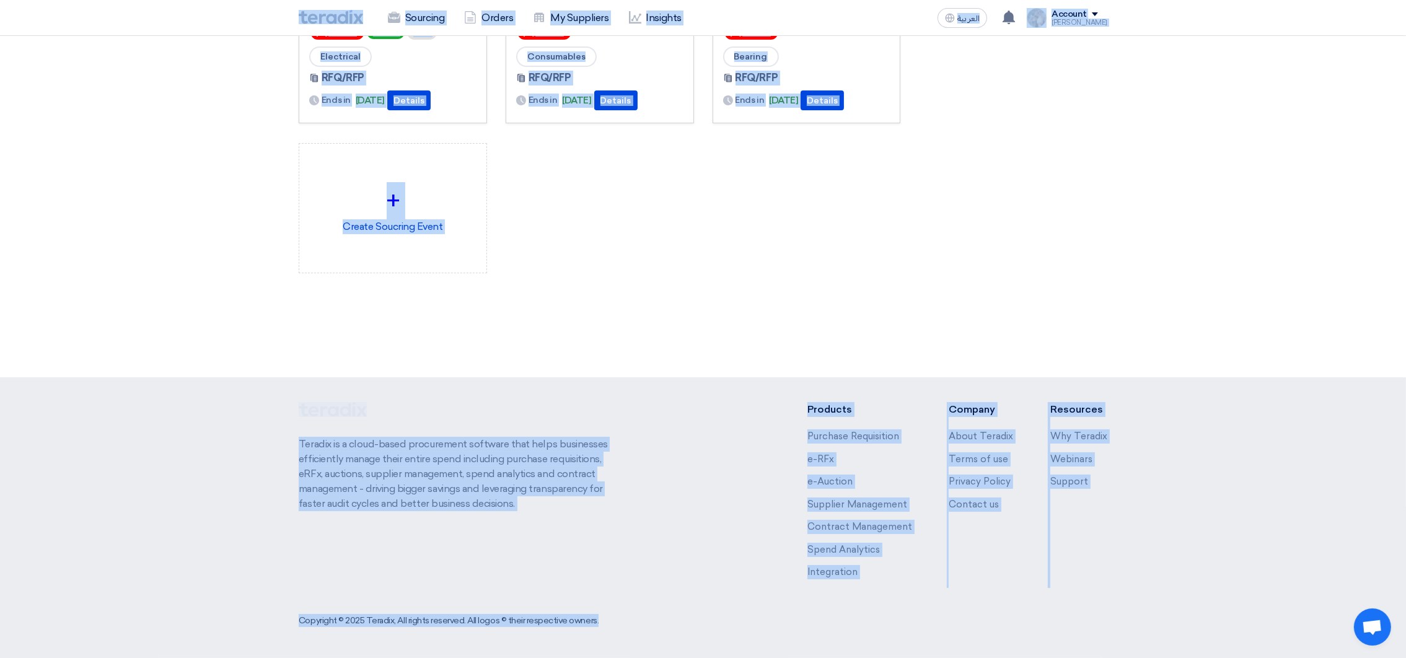
drag, startPoint x: 276, startPoint y: 13, endPoint x: 1311, endPoint y: 691, distance: 1237.3
click at [1311, 658] on html "Sourcing Orders My Suppliers Insights العربية ع You have a new offer for 'Utili…" at bounding box center [703, 267] width 1406 height 782
click at [898, 320] on div "3089 RFx remaining 9 Auctions remaining Create Sourcing Event" at bounding box center [702, 130] width 827 height 386
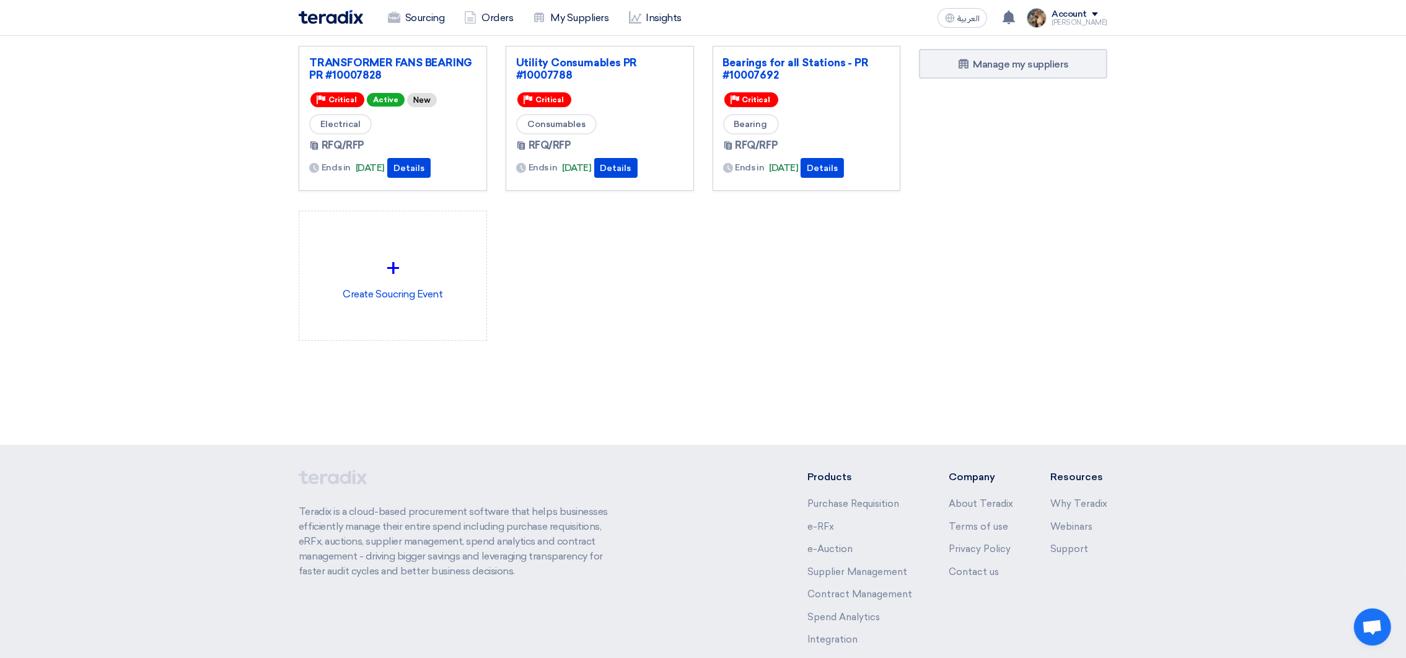
scroll to position [0, 0]
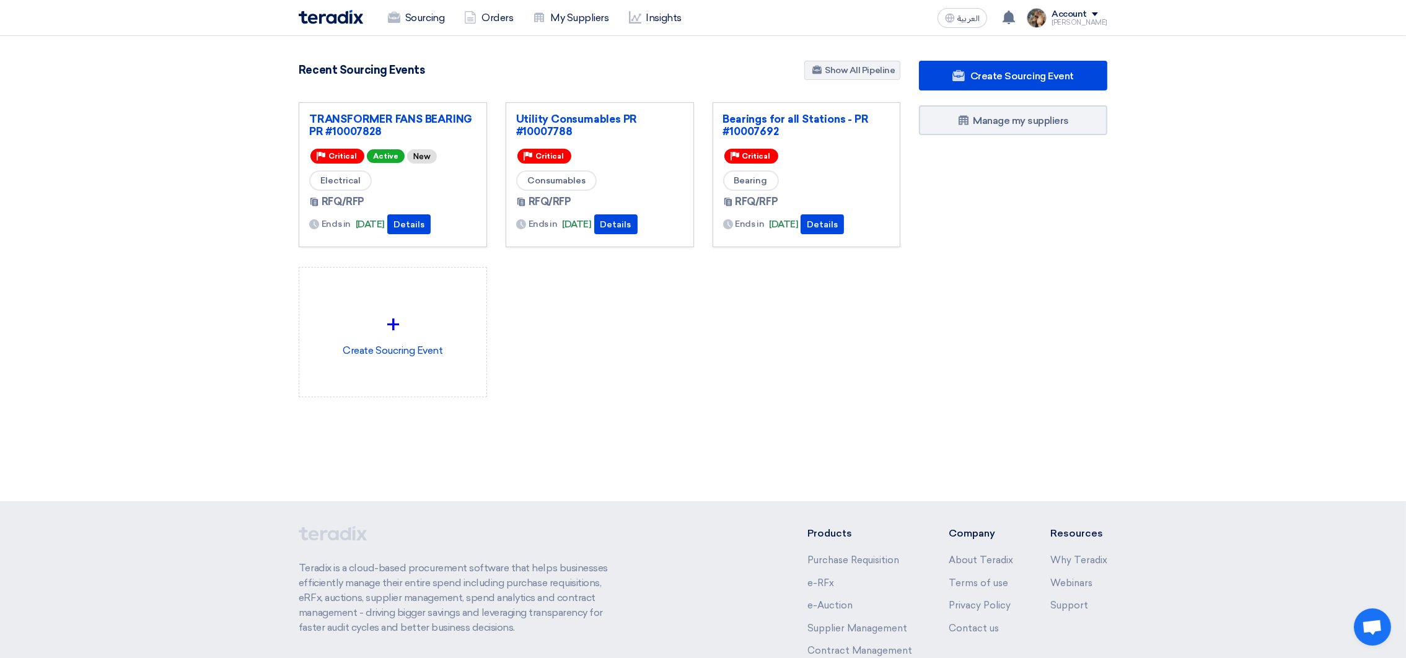
click at [888, 431] on div "3089 RFx remaining 9 Auctions remaining Create Sourcing Event" at bounding box center [599, 249] width 620 height 376
click at [641, 434] on div "3089 RFx remaining 9 Auctions remaining Create Sourcing Event" at bounding box center [599, 249] width 620 height 376
click at [958, 275] on div "Create Sourcing Event Manage my suppliers" at bounding box center [1013, 254] width 207 height 386
click at [410, 20] on link "Sourcing" at bounding box center [416, 17] width 76 height 27
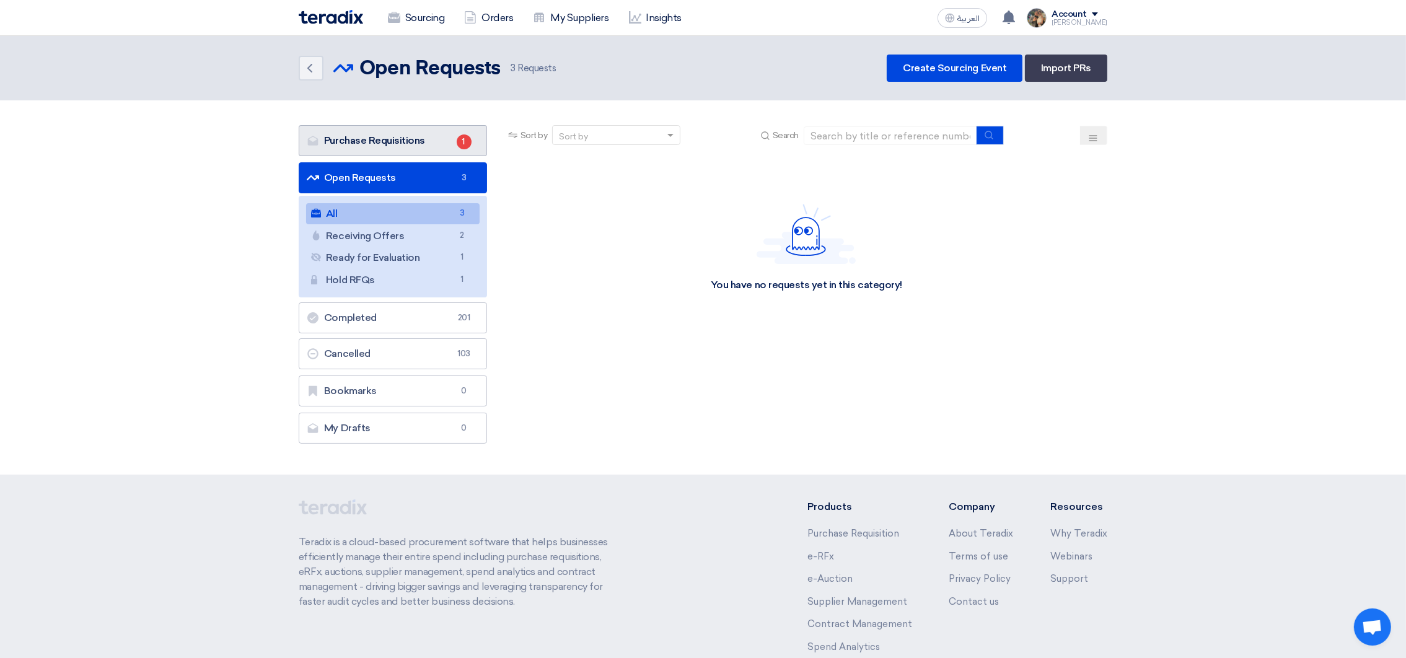
click at [384, 144] on link "Purchase Requisitions Purchase Requisitions 1" at bounding box center [393, 140] width 188 height 31
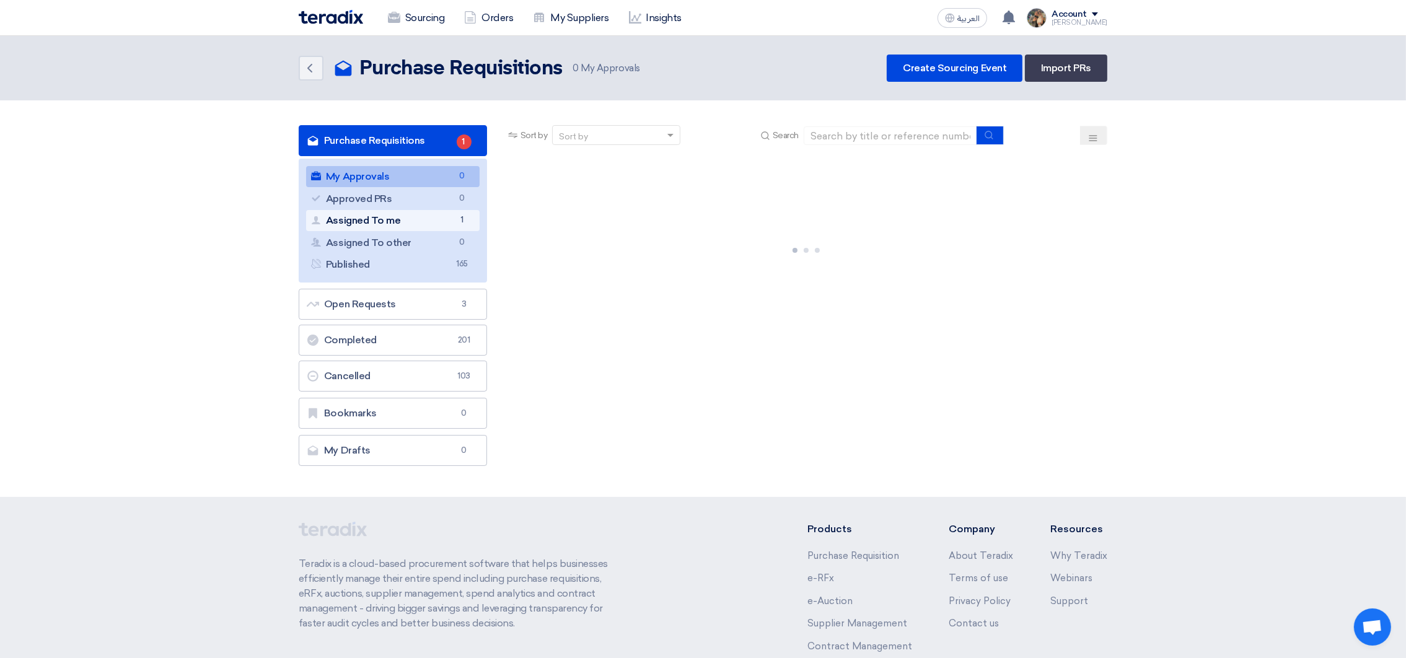
click at [436, 227] on link "Assigned To me Assigned To me 1" at bounding box center [393, 220] width 174 height 21
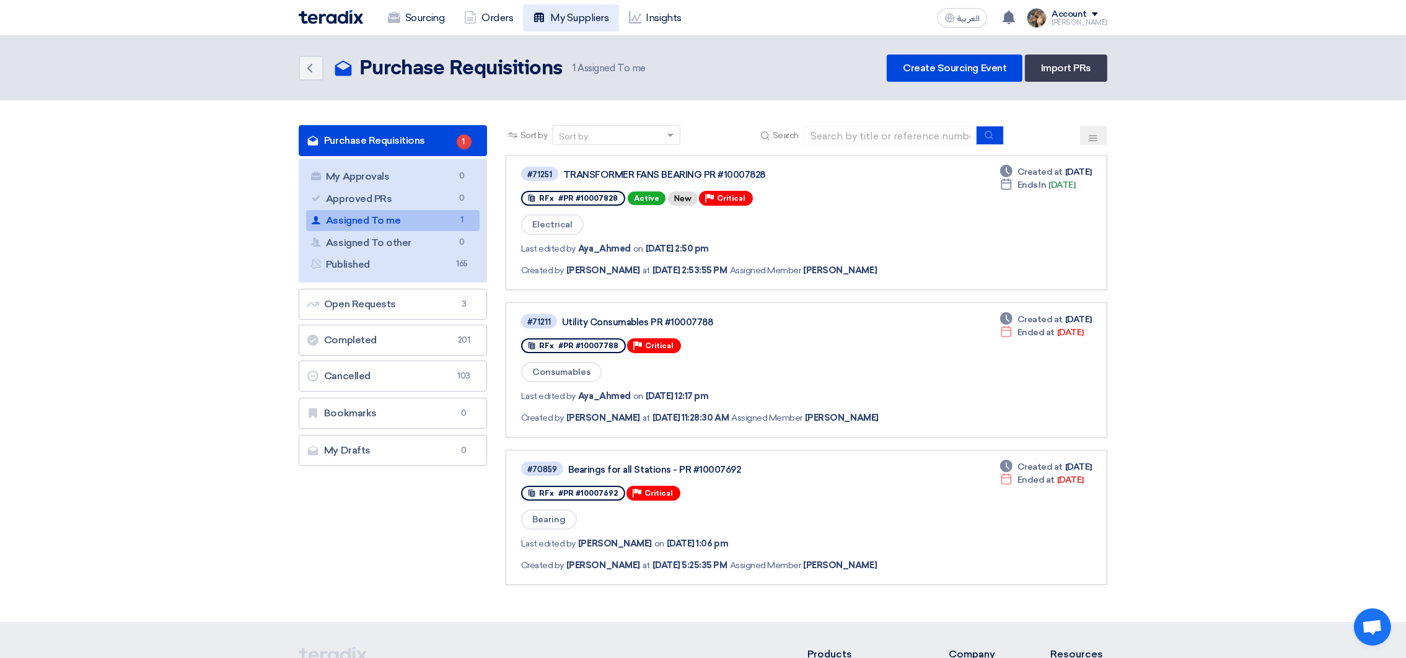
click at [596, 16] on link "My Suppliers" at bounding box center [570, 17] width 95 height 27
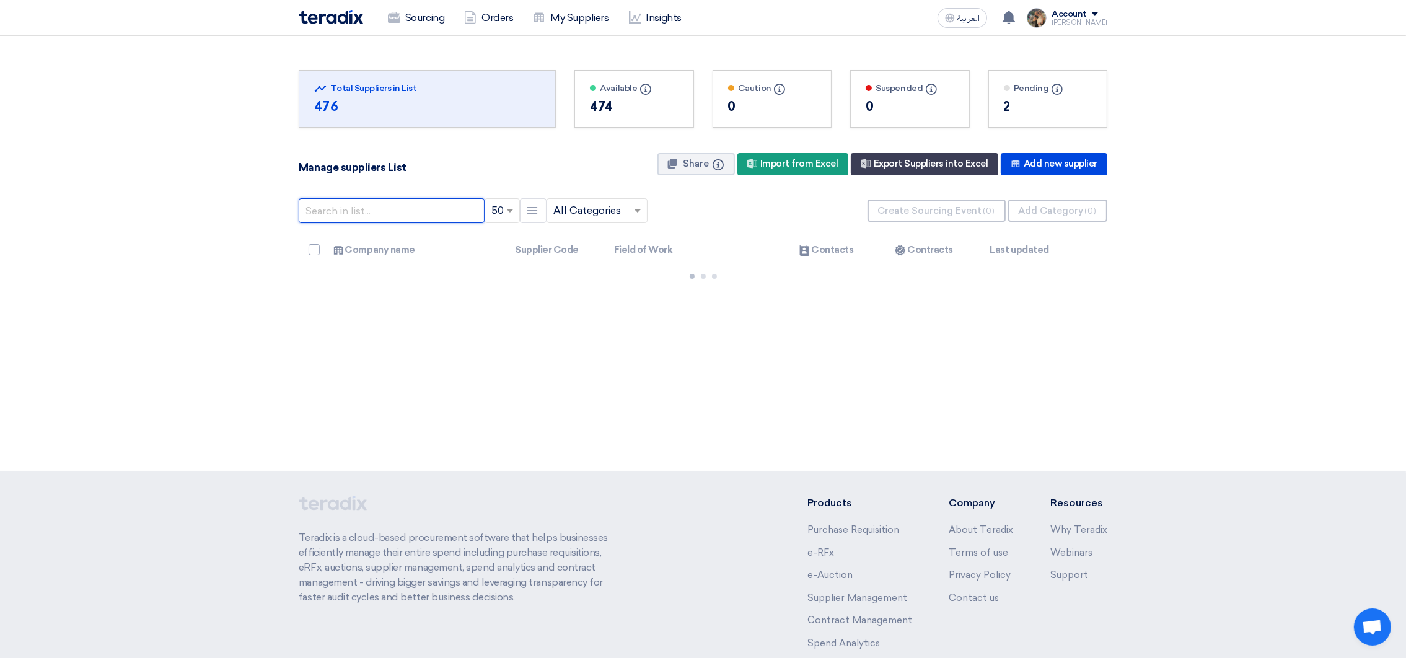
click at [373, 215] on input "text" at bounding box center [392, 210] width 186 height 25
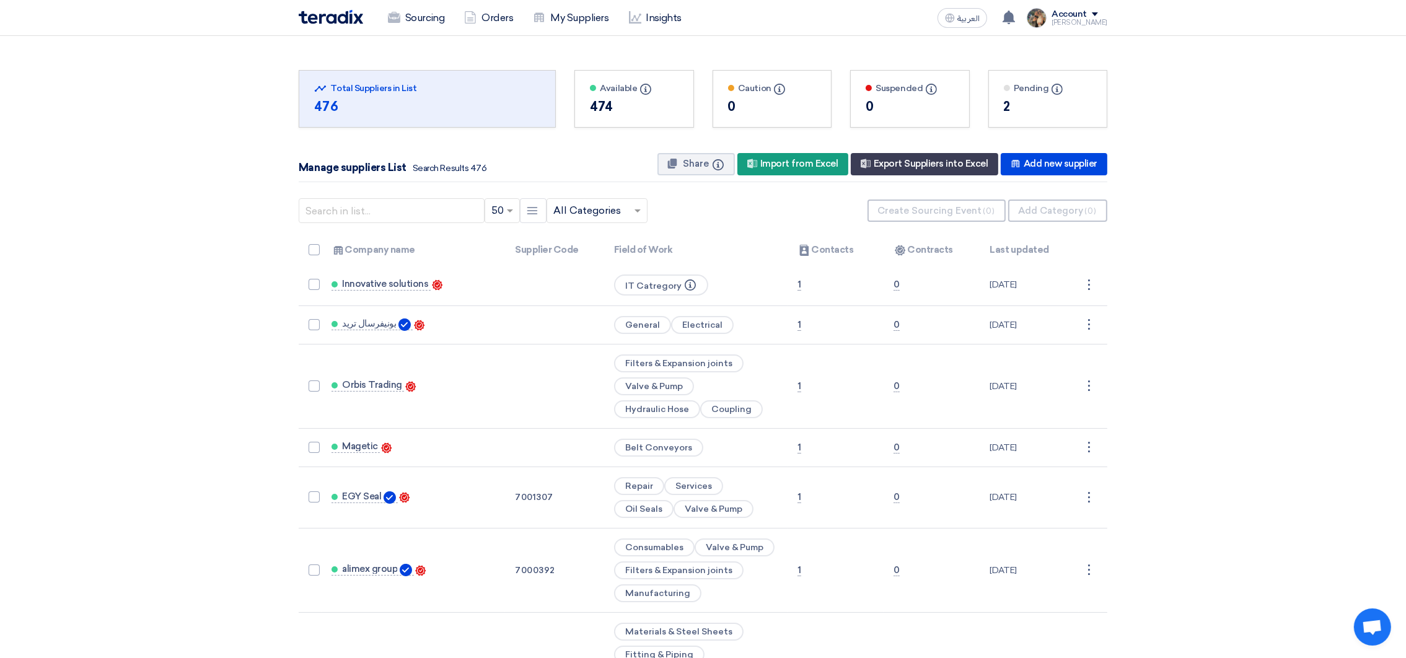
click at [355, 12] on img at bounding box center [331, 17] width 64 height 14
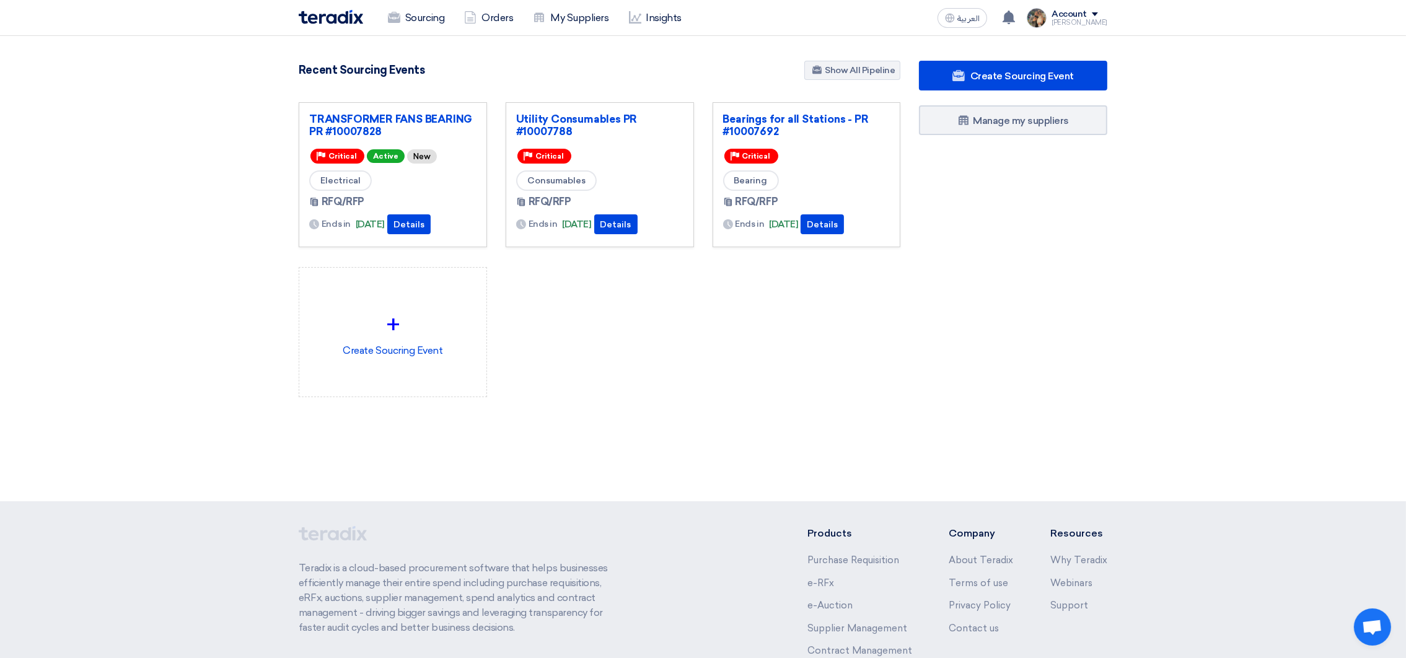
click at [545, 109] on div "Utility Consumables PR #10007788 Priority Critical Consumables RFQ/RFP Ends in …" at bounding box center [600, 174] width 188 height 145
click at [552, 113] on link "Utility Consumables PR #10007788" at bounding box center [599, 125] width 167 height 25
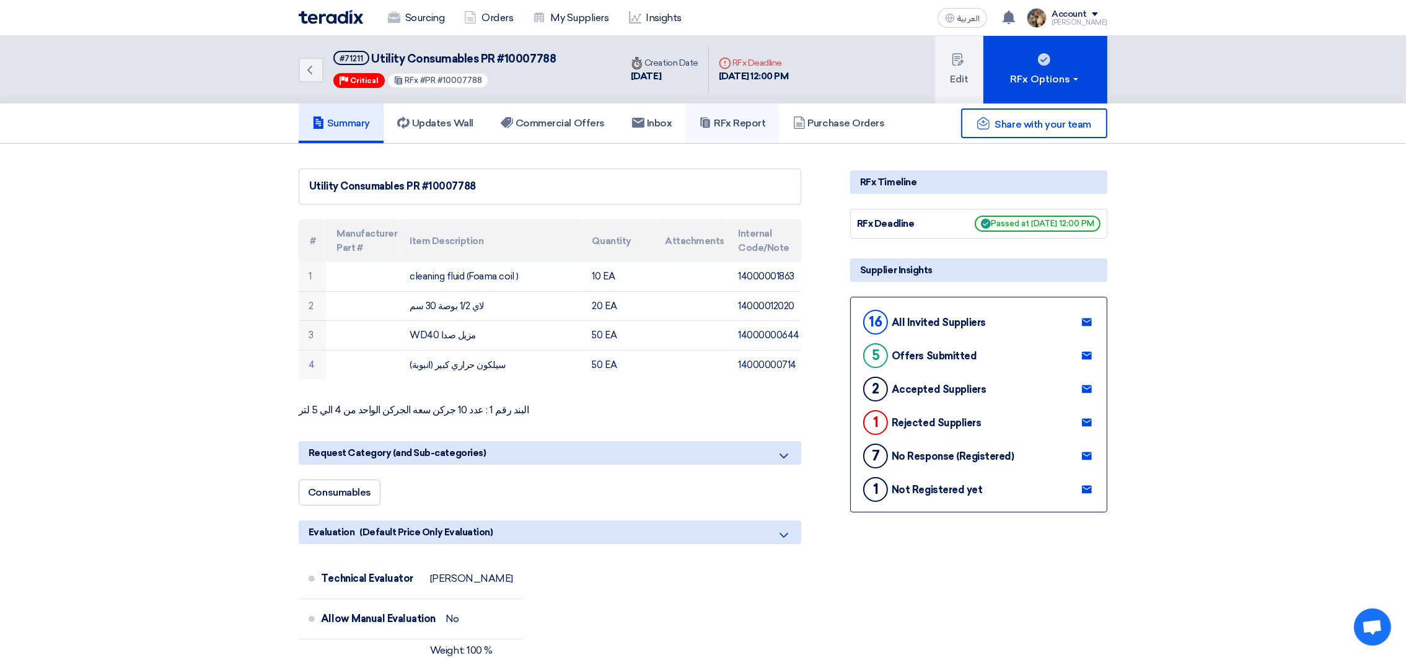
click at [707, 104] on link "RFx Report" at bounding box center [732, 124] width 94 height 40
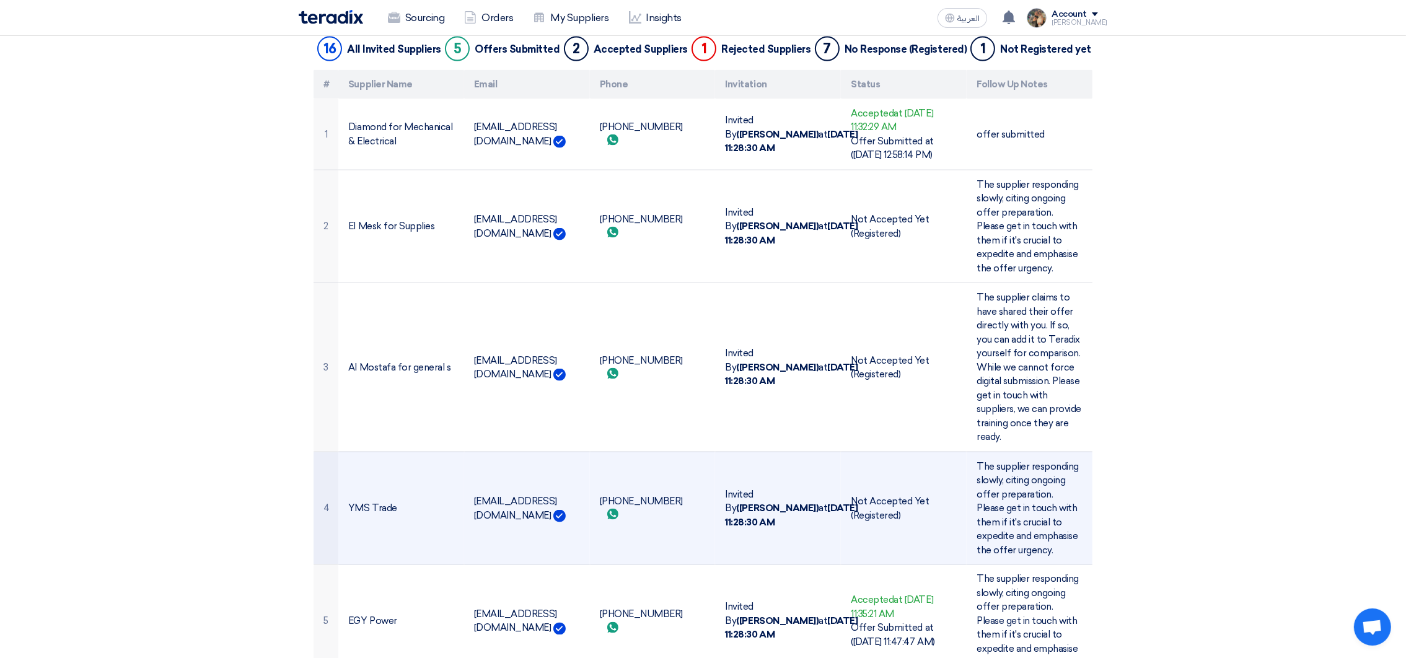
scroll to position [2931, 0]
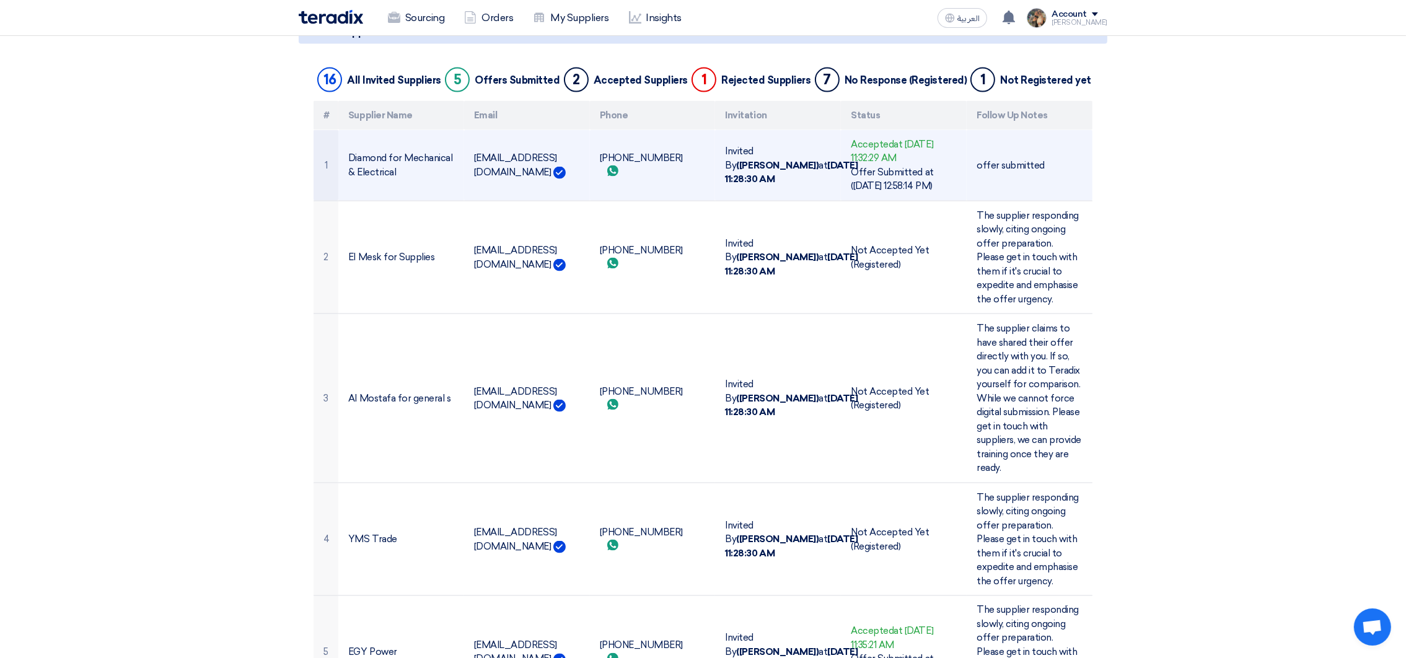
click at [622, 155] on td "[PHONE_NUMBER] Send whatsApp message" at bounding box center [653, 165] width 126 height 71
copy td "201028071308"
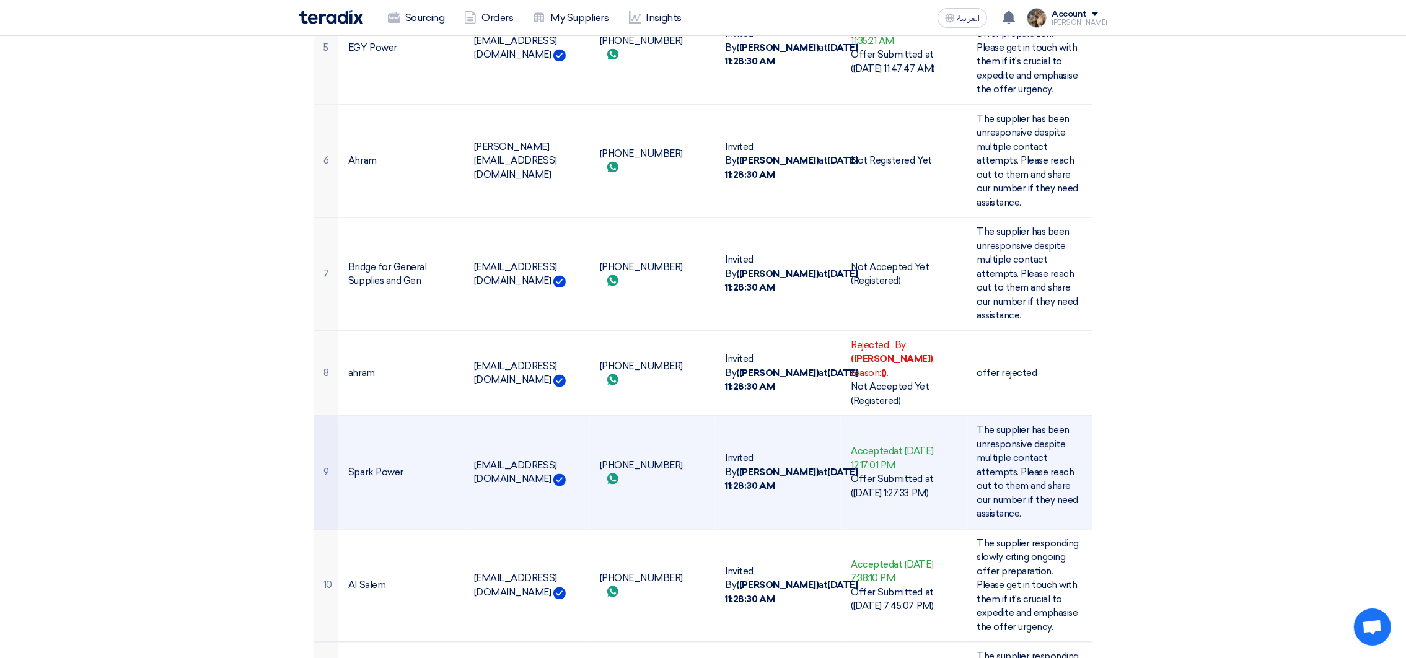
scroll to position [3582, 0]
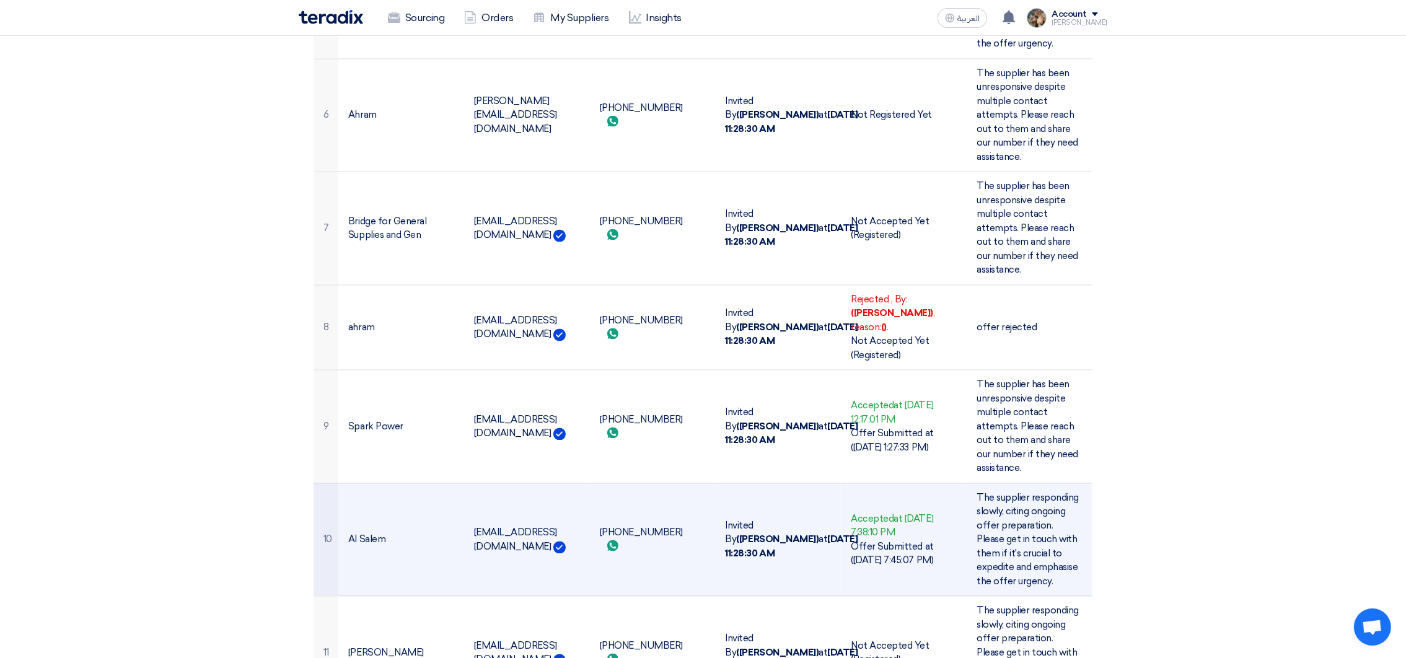
click at [637, 518] on td "[PHONE_NUMBER] Send whatsApp message" at bounding box center [653, 539] width 126 height 113
copy td "201003114242"
